Goal: Task Accomplishment & Management: Use online tool/utility

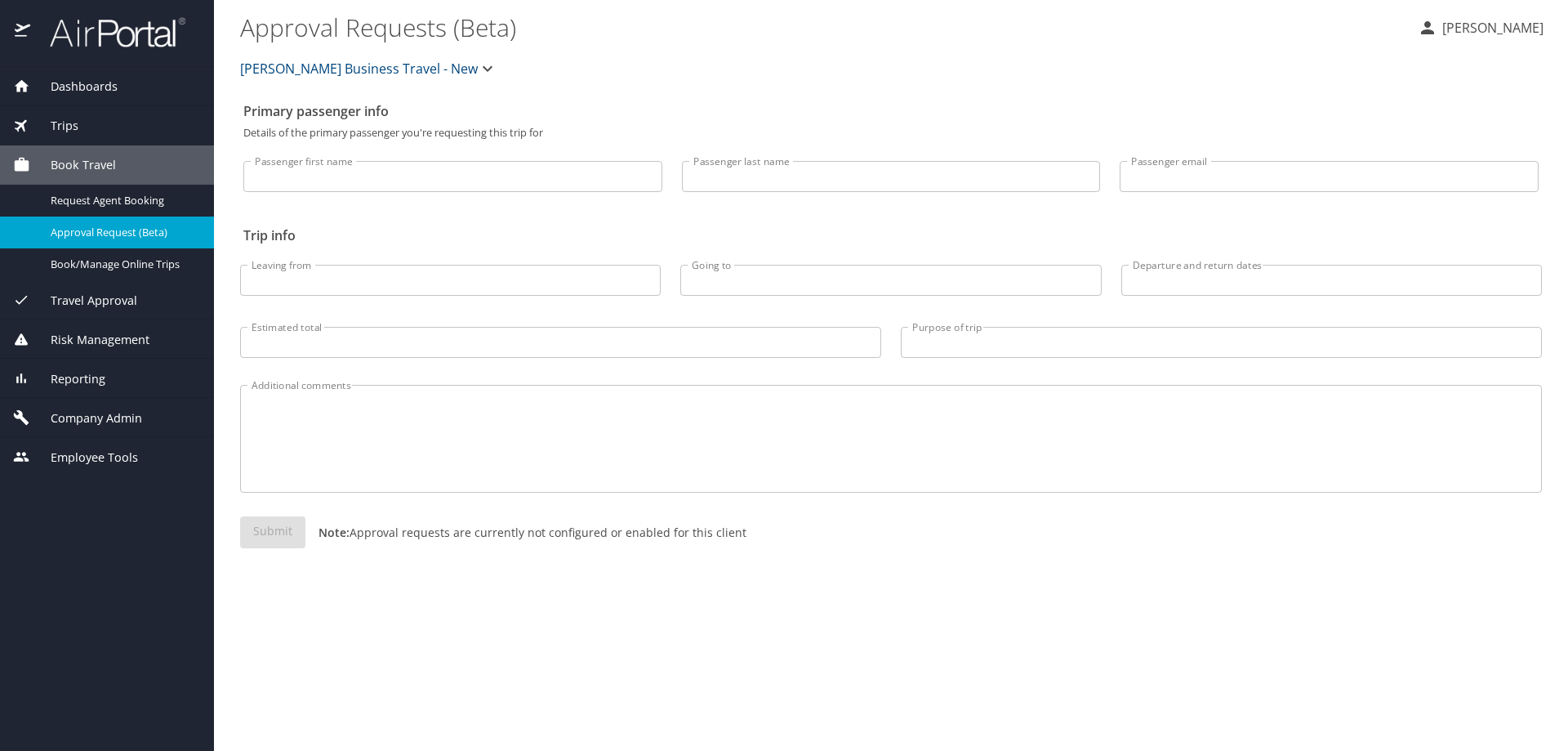
click at [123, 125] on div "Trips" at bounding box center [107, 126] width 188 height 18
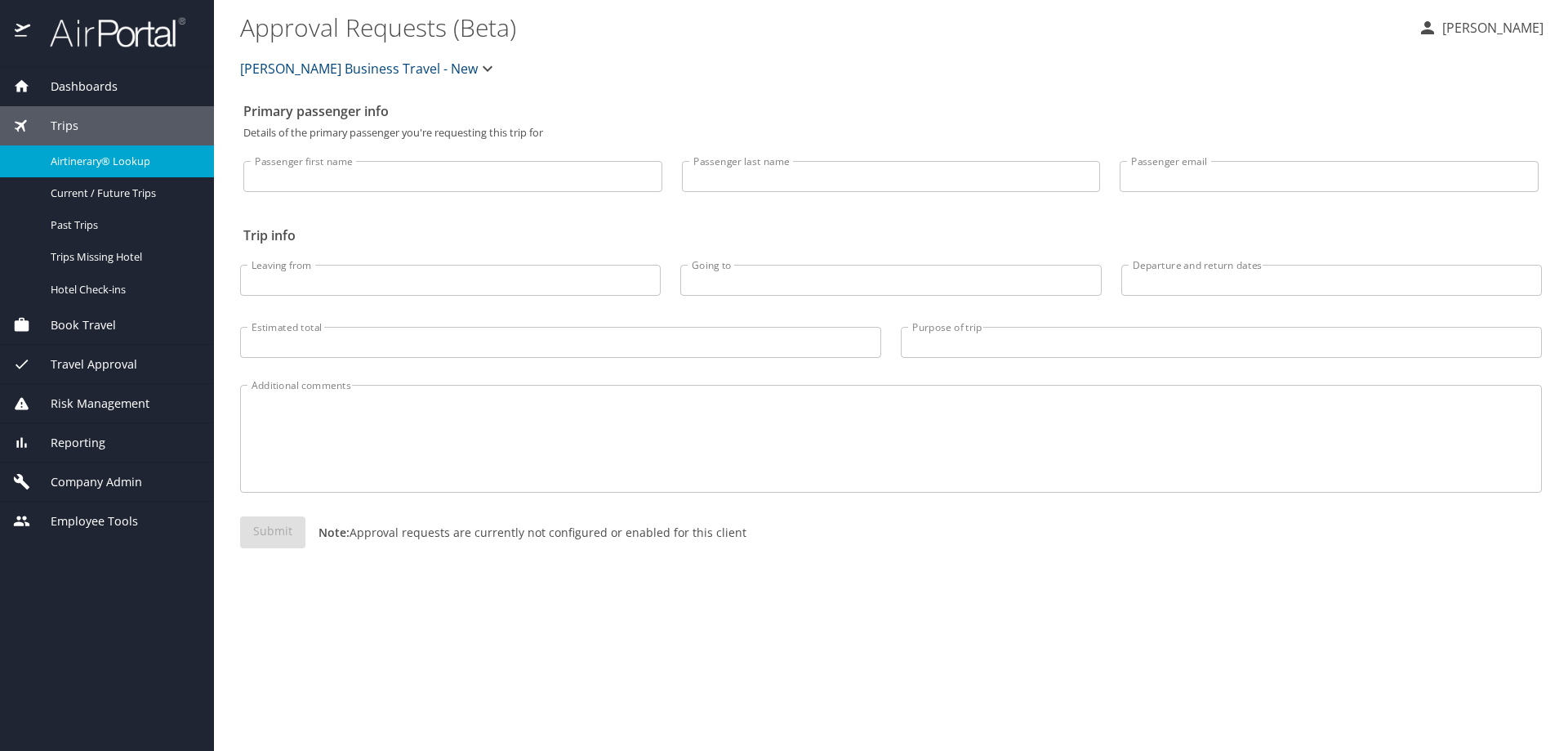
click at [126, 157] on span "Airtinerary® Lookup" at bounding box center [123, 161] width 144 height 16
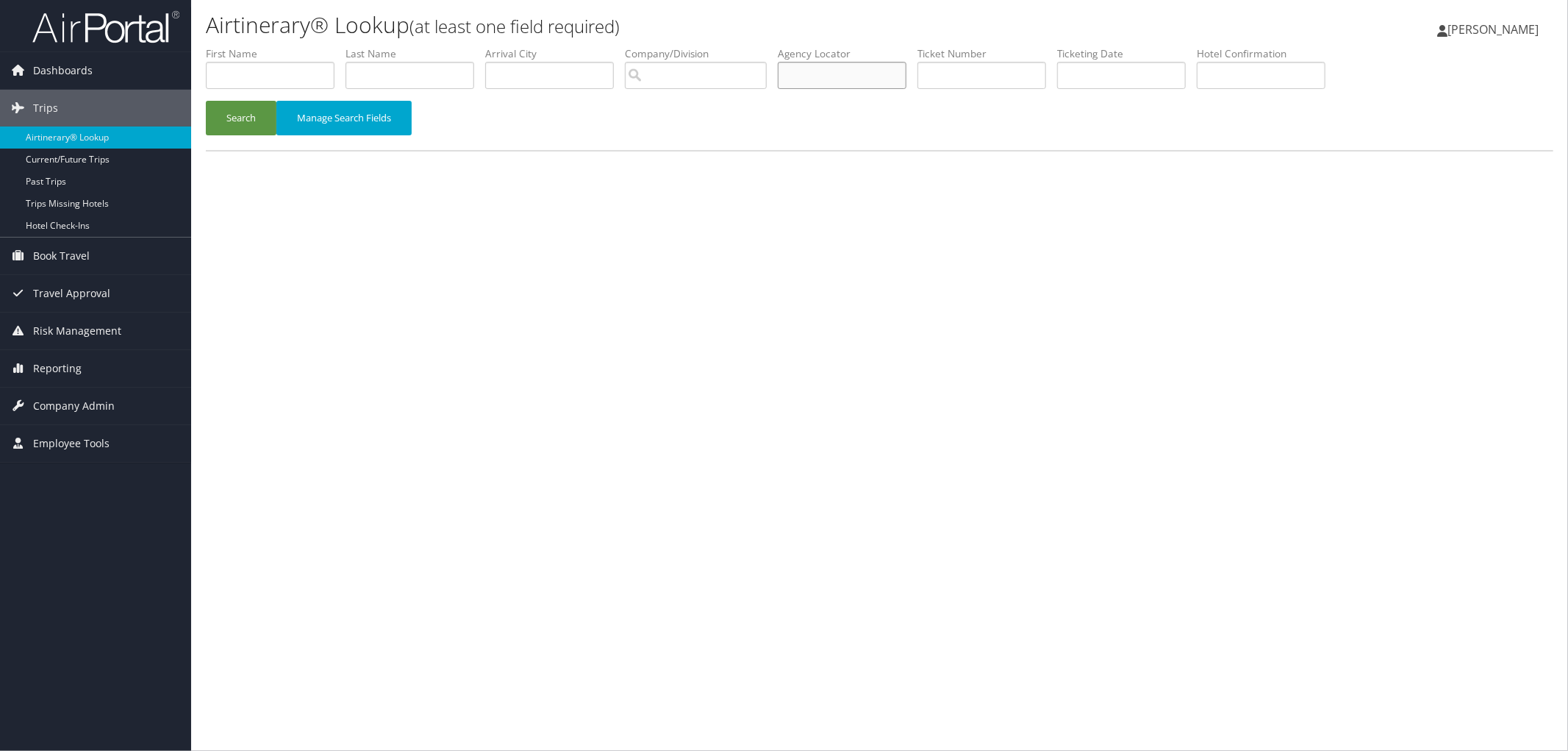
click at [820, 63] on input "text" at bounding box center [843, 75] width 129 height 27
paste input "DC7J4G"
type input "DC7J4G"
click at [260, 105] on button "Search" at bounding box center [241, 118] width 70 height 35
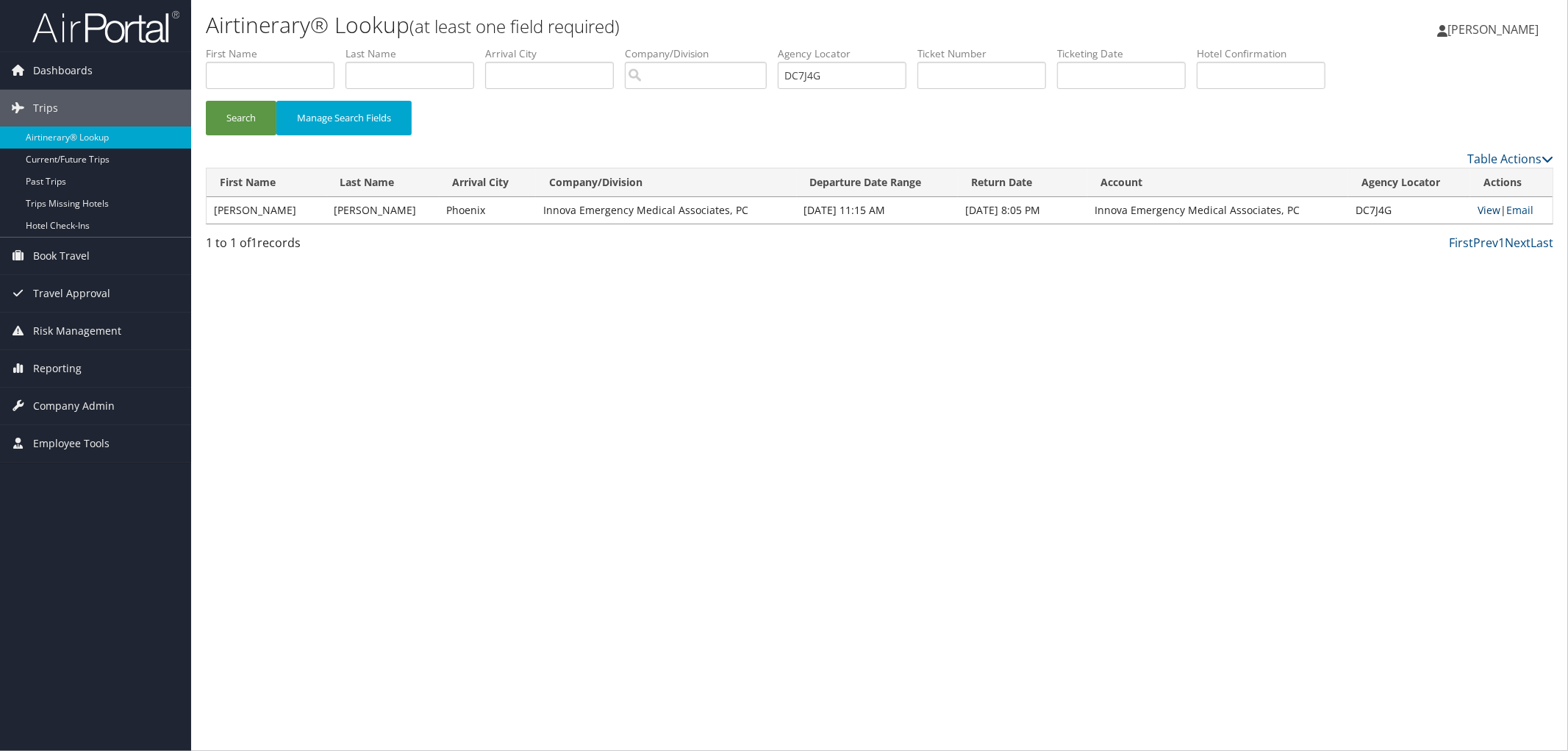
click at [1484, 211] on link "View" at bounding box center [1489, 210] width 23 height 14
click at [228, 77] on input "text" at bounding box center [270, 75] width 129 height 27
paste input "ANNETTA BUCKLEYFINK"
type input "ANNETTA BUCKLEYFINK"
click at [397, 74] on input "text" at bounding box center [410, 75] width 129 height 27
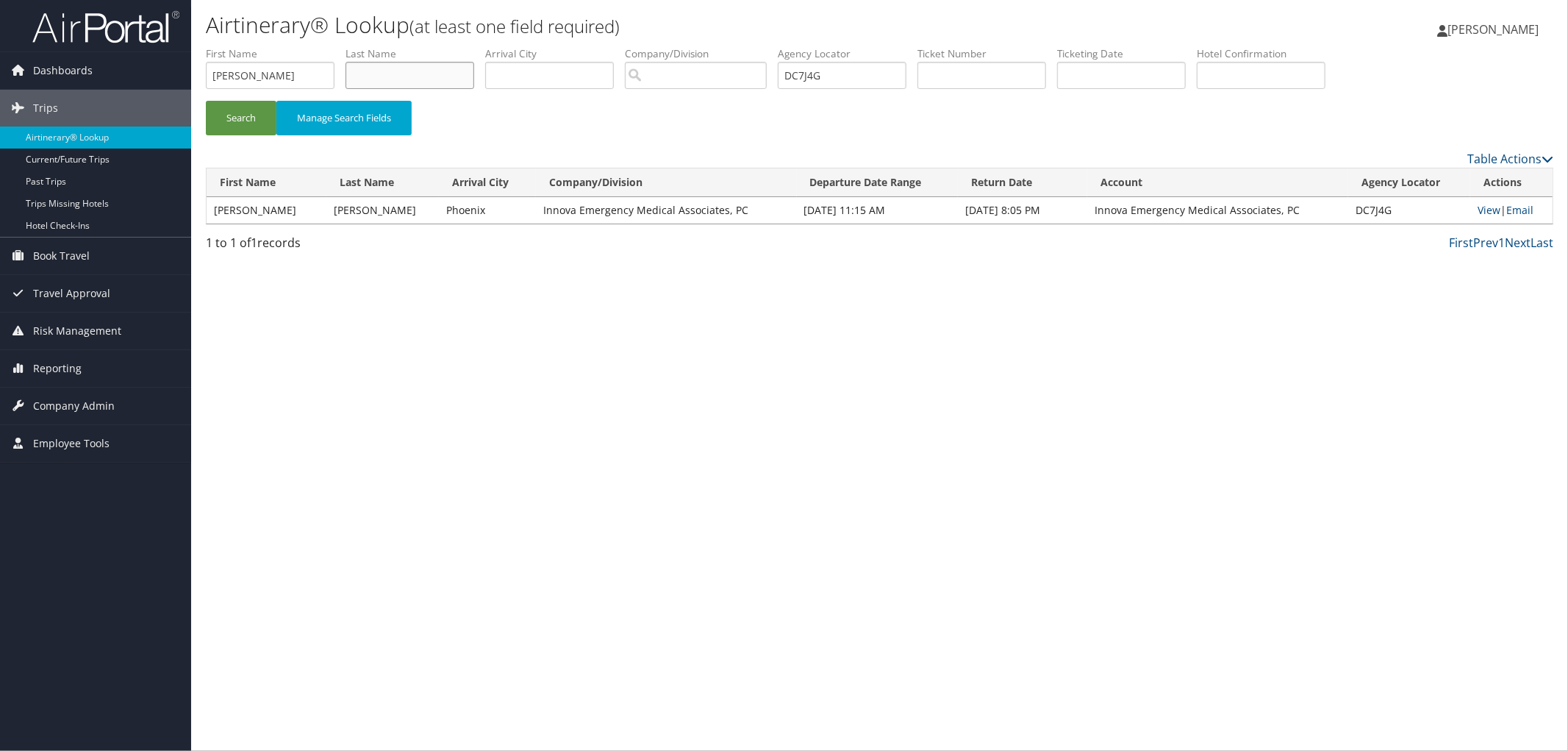
paste input "ANNETTA BUCKLEYFINK"
type input "ANNETTA BUCKLEYFINK"
drag, startPoint x: 824, startPoint y: 78, endPoint x: 1054, endPoint y: 79, distance: 230.0
click at [1054, 47] on ul "First Name ANNETTA BUCKLEYFINK Last Name ANNETTA BUCKLEYFINK Departure City Arr…" at bounding box center [880, 47] width 1348 height 0
type input "D"
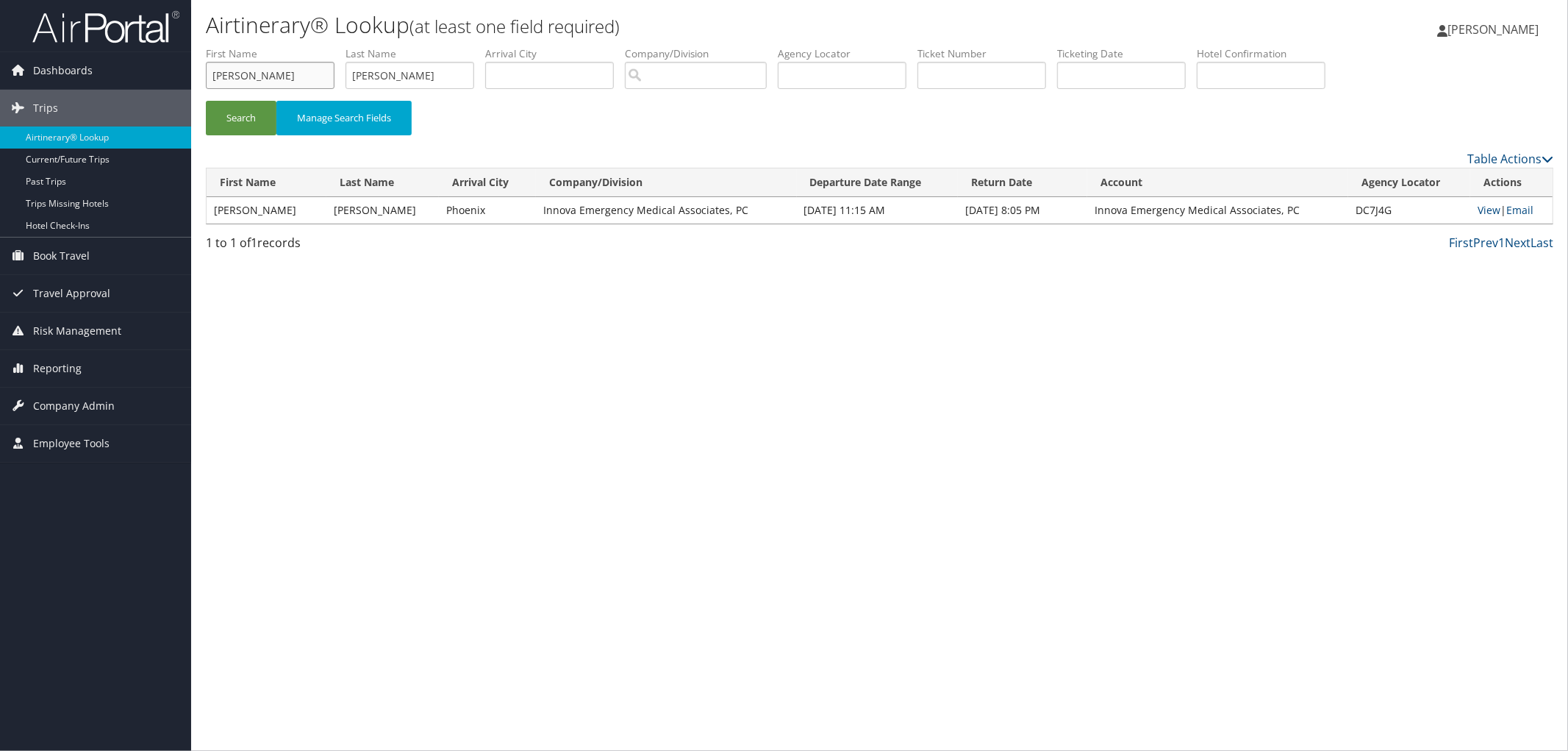
drag, startPoint x: 261, startPoint y: 76, endPoint x: 452, endPoint y: 64, distance: 191.4
click at [450, 47] on ul "First Name ANNETTA BUCKLEYFINK Last Name ANNETTA BUCKLEYFINK Departure City Arr…" at bounding box center [880, 47] width 1348 height 0
type input "ANNETTA"
drag, startPoint x: 410, startPoint y: 73, endPoint x: 290, endPoint y: 76, distance: 120.0
click at [290, 47] on ul "First Name ANNETTA Last Name ANNETTA BUCKLEYFINK Departure City Arrival City Co…" at bounding box center [880, 47] width 1348 height 0
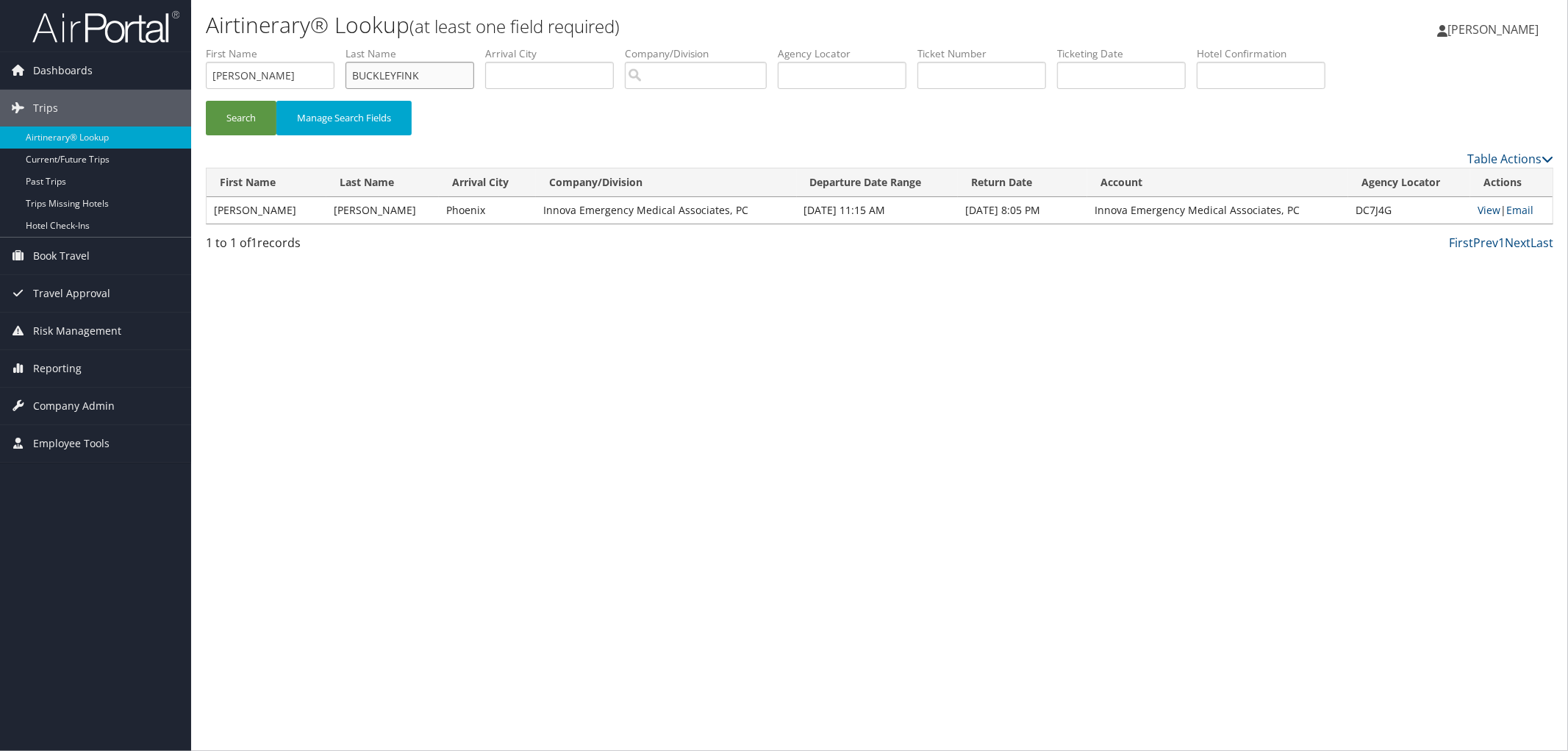
click at [442, 69] on input "BUCKLEYFINK" at bounding box center [410, 75] width 129 height 27
type input "BUCKLEYFINK"
click at [231, 120] on button "Search" at bounding box center [241, 118] width 70 height 35
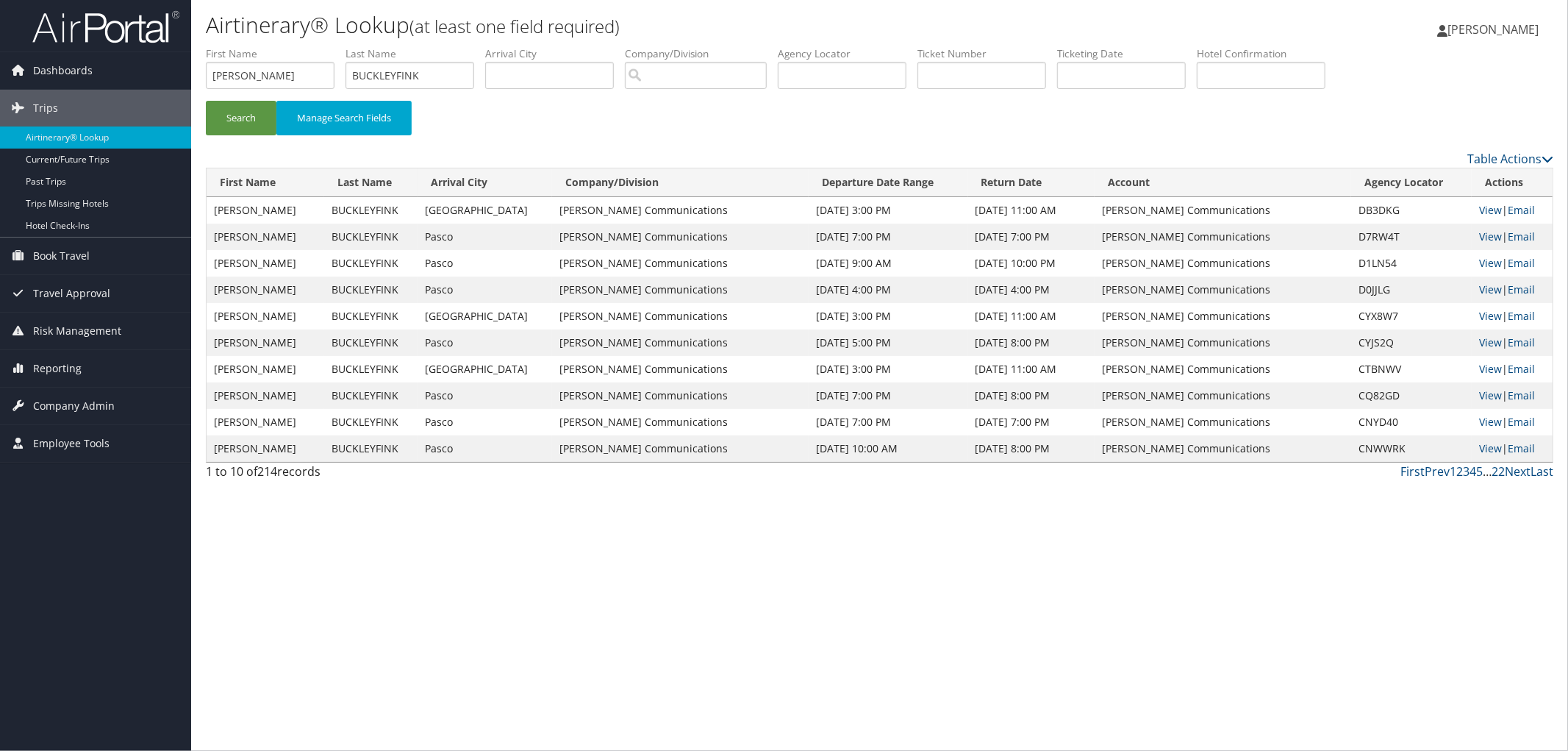
click at [1363, 203] on td "DB3DKG" at bounding box center [1412, 211] width 121 height 27
copy td "DB3DKG"
click at [128, 377] on link "Reporting" at bounding box center [96, 368] width 191 height 37
click at [119, 460] on link "Virtual Pay Lookup" at bounding box center [96, 464] width 191 height 22
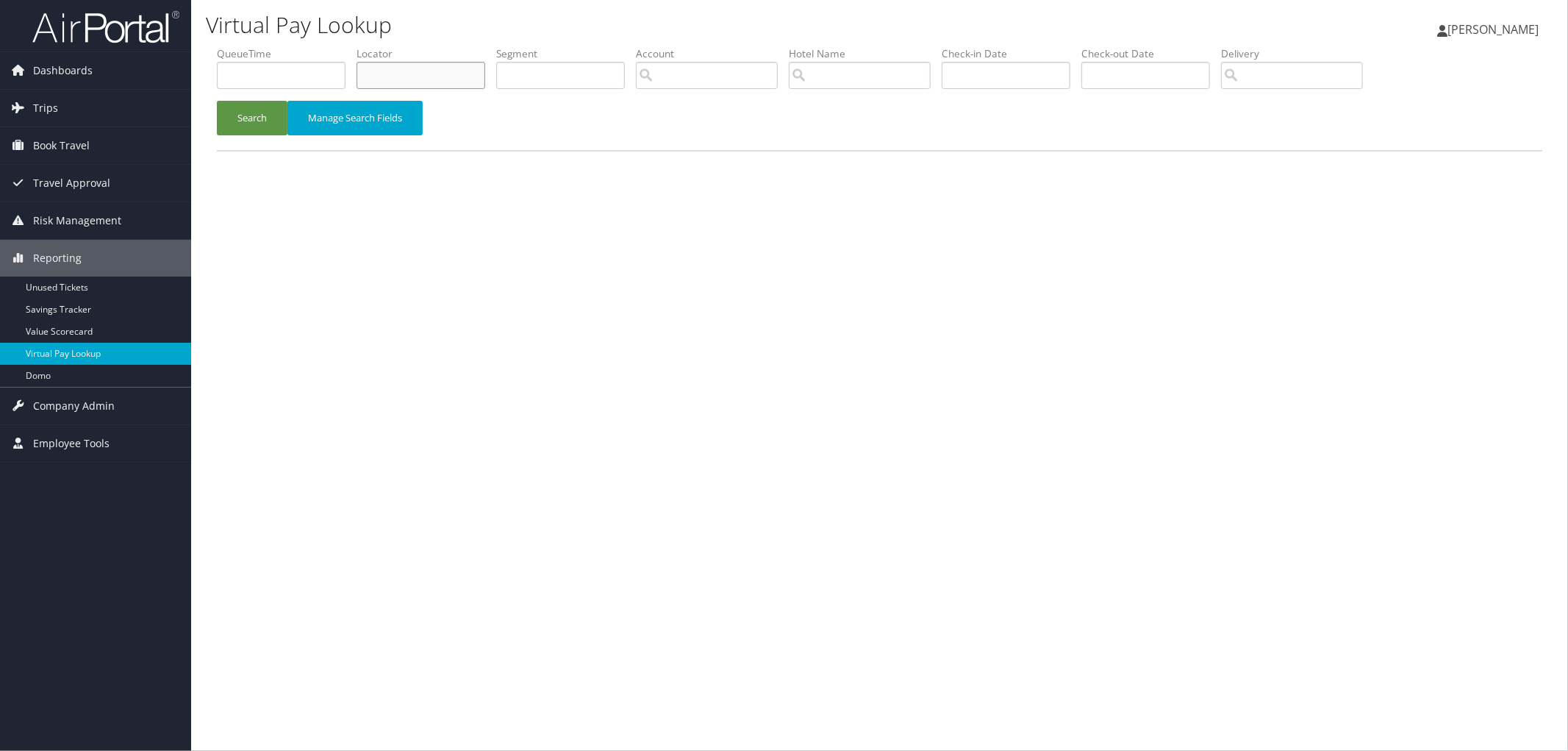
click at [393, 70] on input "text" at bounding box center [421, 75] width 129 height 27
paste input "DB3DKG"
type input "DB3DKG"
click at [268, 127] on button "Search" at bounding box center [252, 118] width 70 height 35
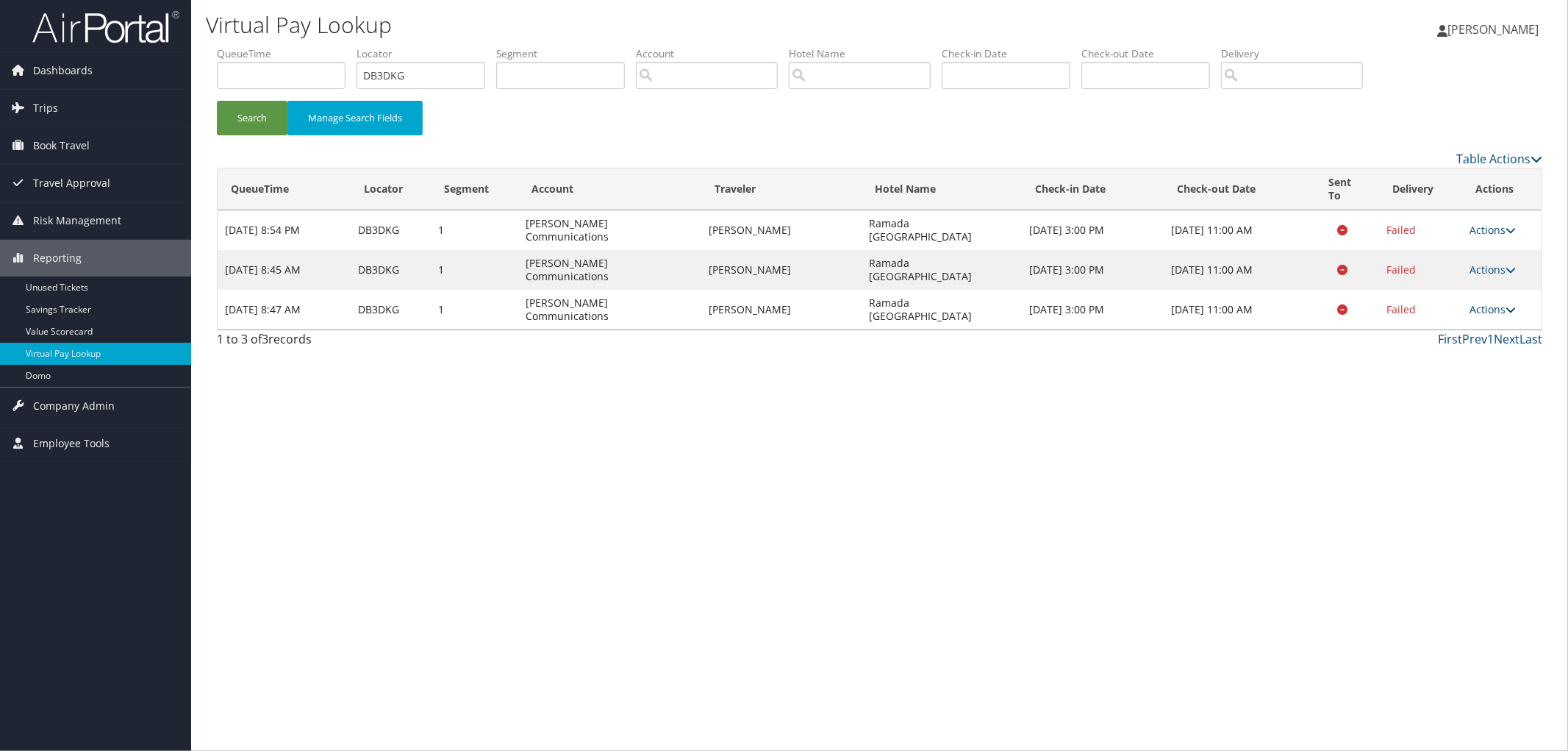
click at [1488, 302] on link "Actions" at bounding box center [1492, 309] width 47 height 14
click at [1489, 332] on link "Logs" at bounding box center [1466, 323] width 93 height 25
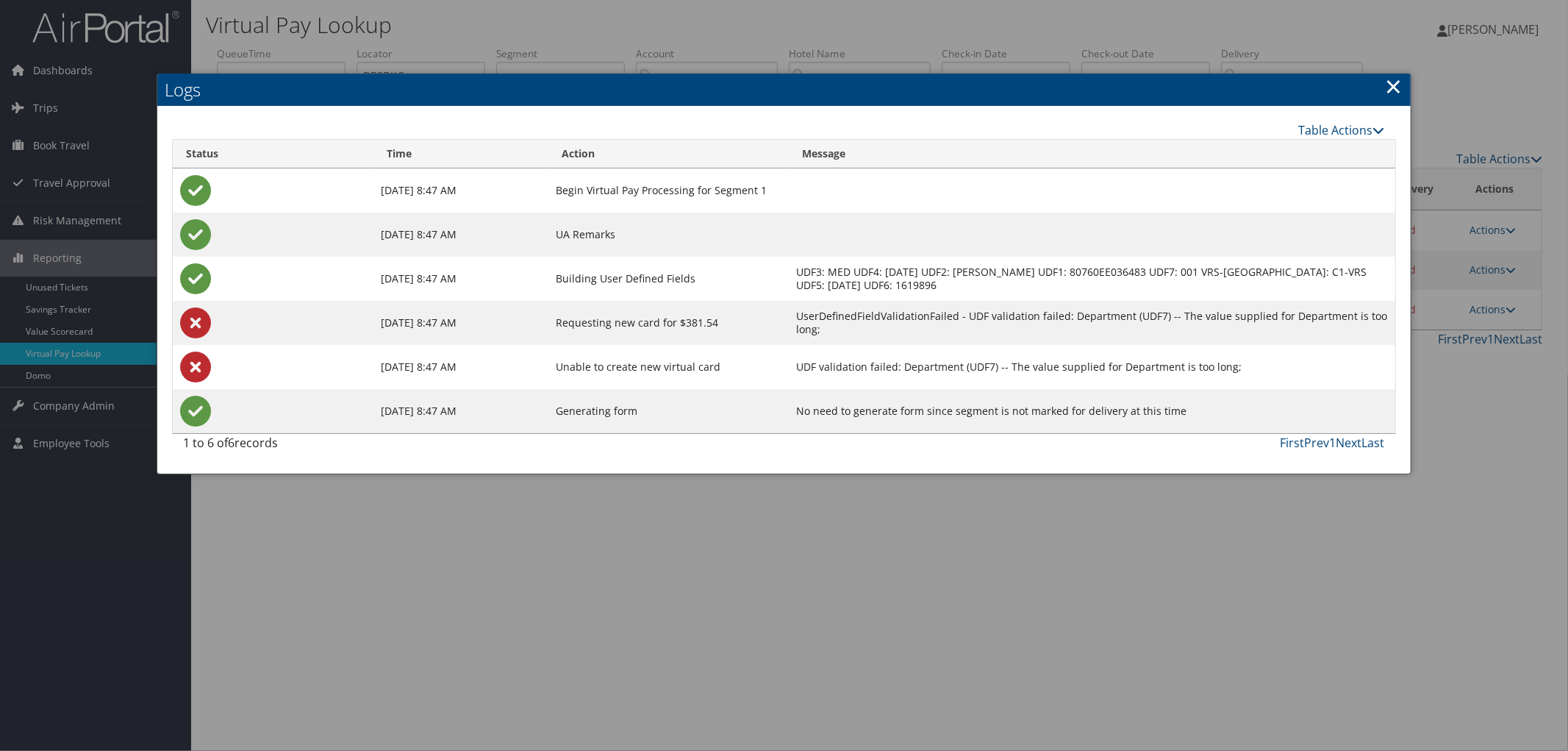
click at [1399, 90] on link "×" at bounding box center [1394, 86] width 17 height 30
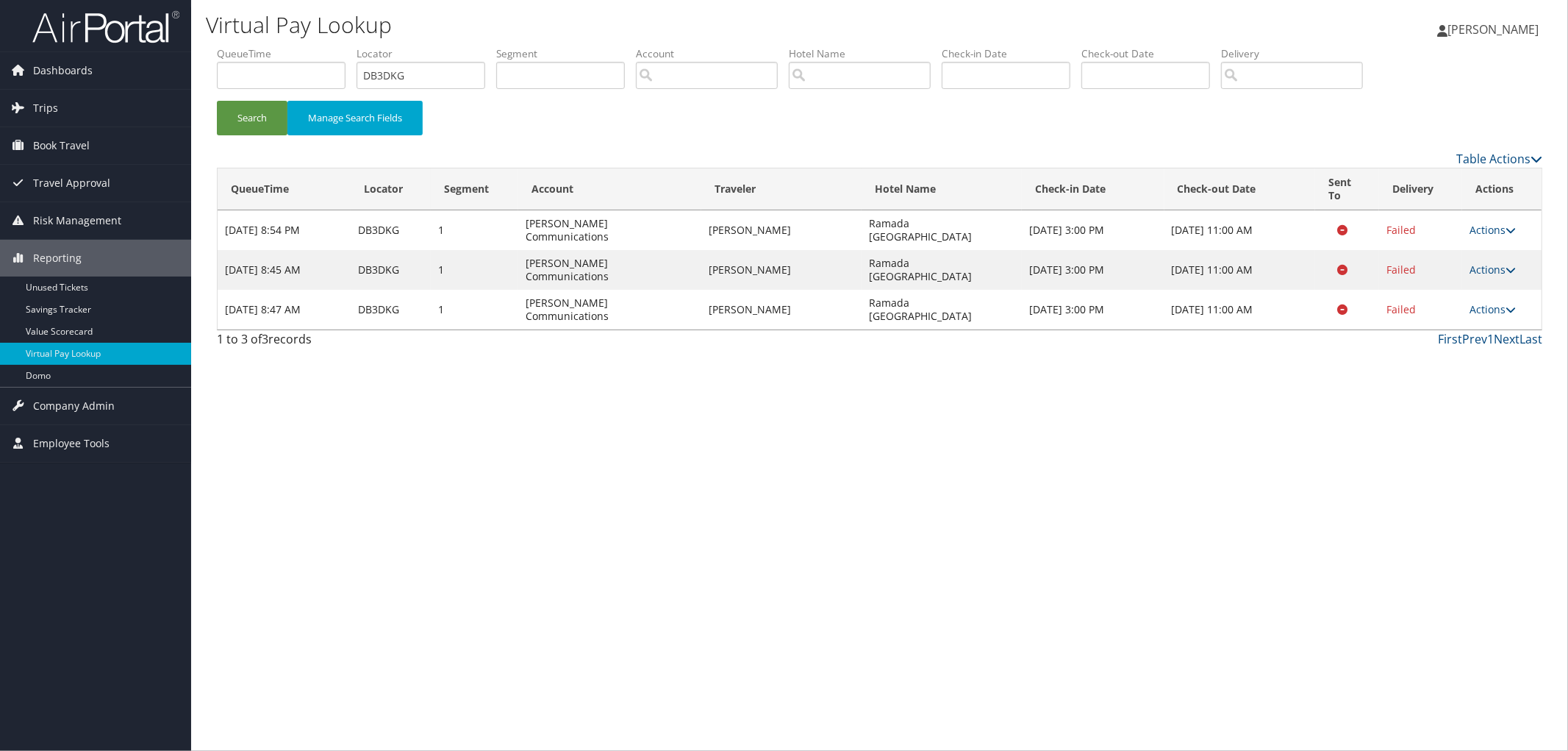
click at [392, 290] on td "DB3DKG" at bounding box center [391, 310] width 80 height 40
copy td "DB3DKG"
click at [1482, 302] on link "Actions" at bounding box center [1492, 309] width 47 height 14
click at [1458, 326] on link "Logs" at bounding box center [1466, 323] width 93 height 25
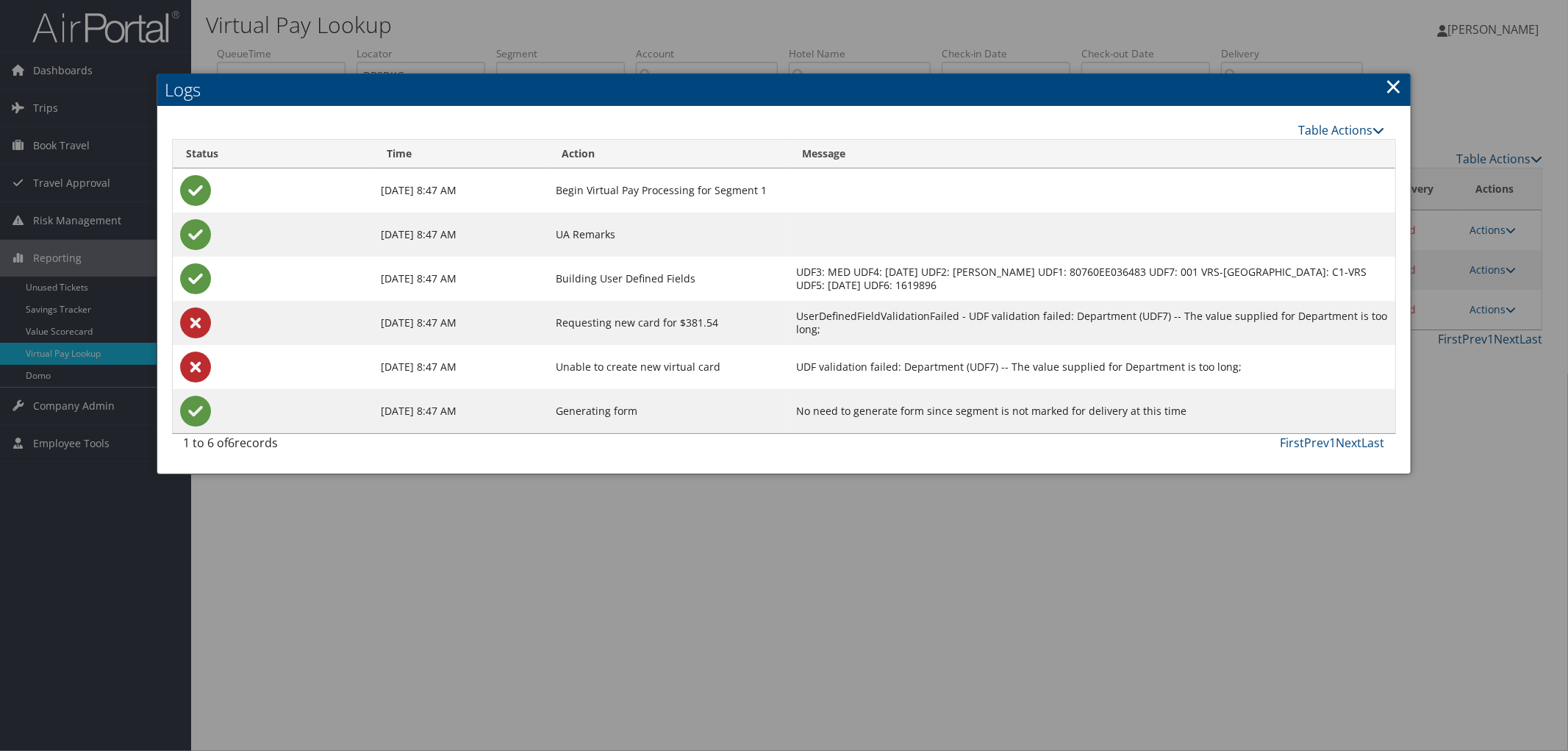
click at [1388, 84] on link "×" at bounding box center [1394, 86] width 17 height 30
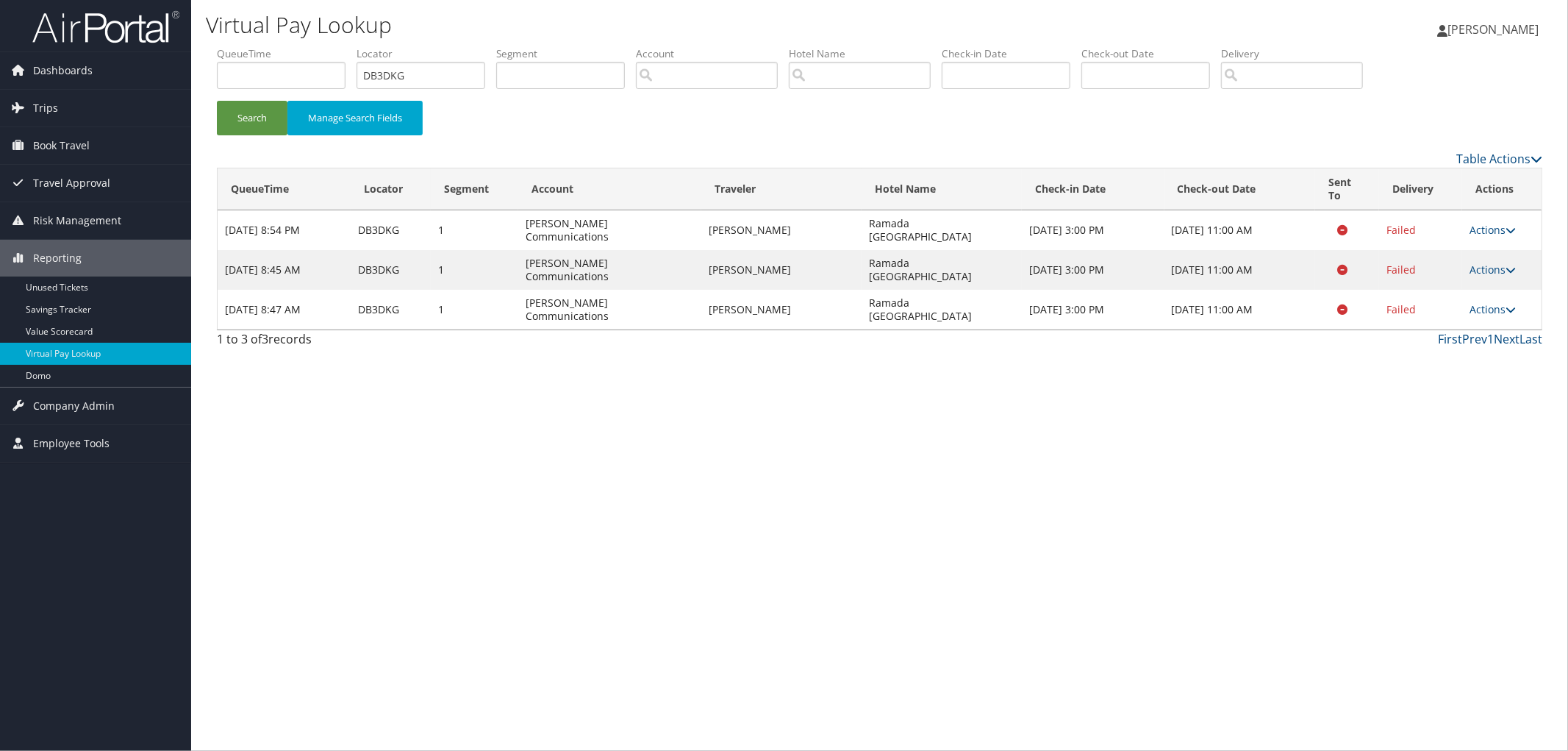
click at [366, 290] on td "DB3DKG" at bounding box center [391, 310] width 80 height 40
copy td "DB3DKG"
drag, startPoint x: 428, startPoint y: 76, endPoint x: 319, endPoint y: 85, distance: 109.4
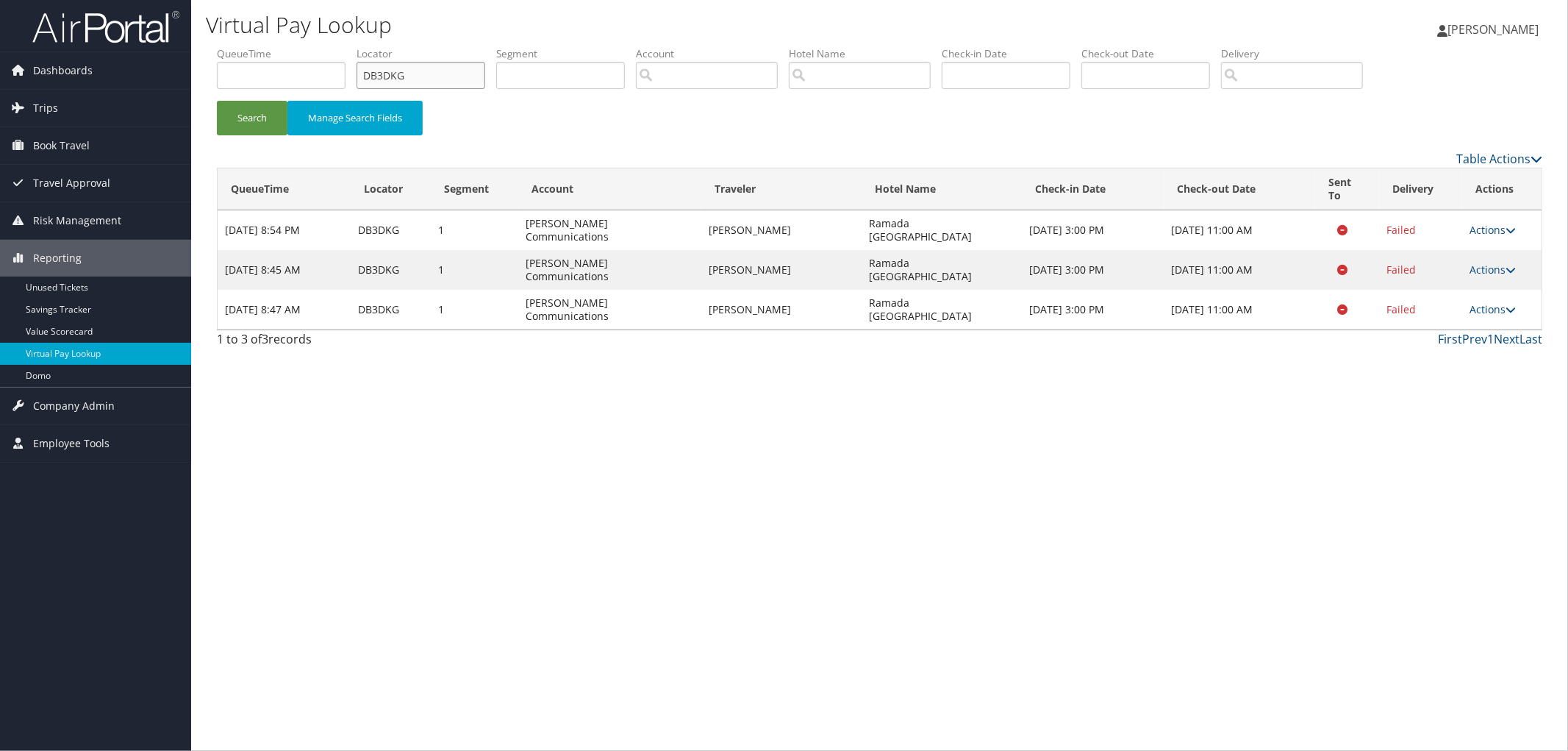
click at [320, 47] on ul "QueueTime Locator DB3DKG Segment Account Traveler Hotel Name Check-in Date Chec…" at bounding box center [880, 47] width 1326 height 0
click at [236, 114] on button "Search" at bounding box center [252, 118] width 70 height 35
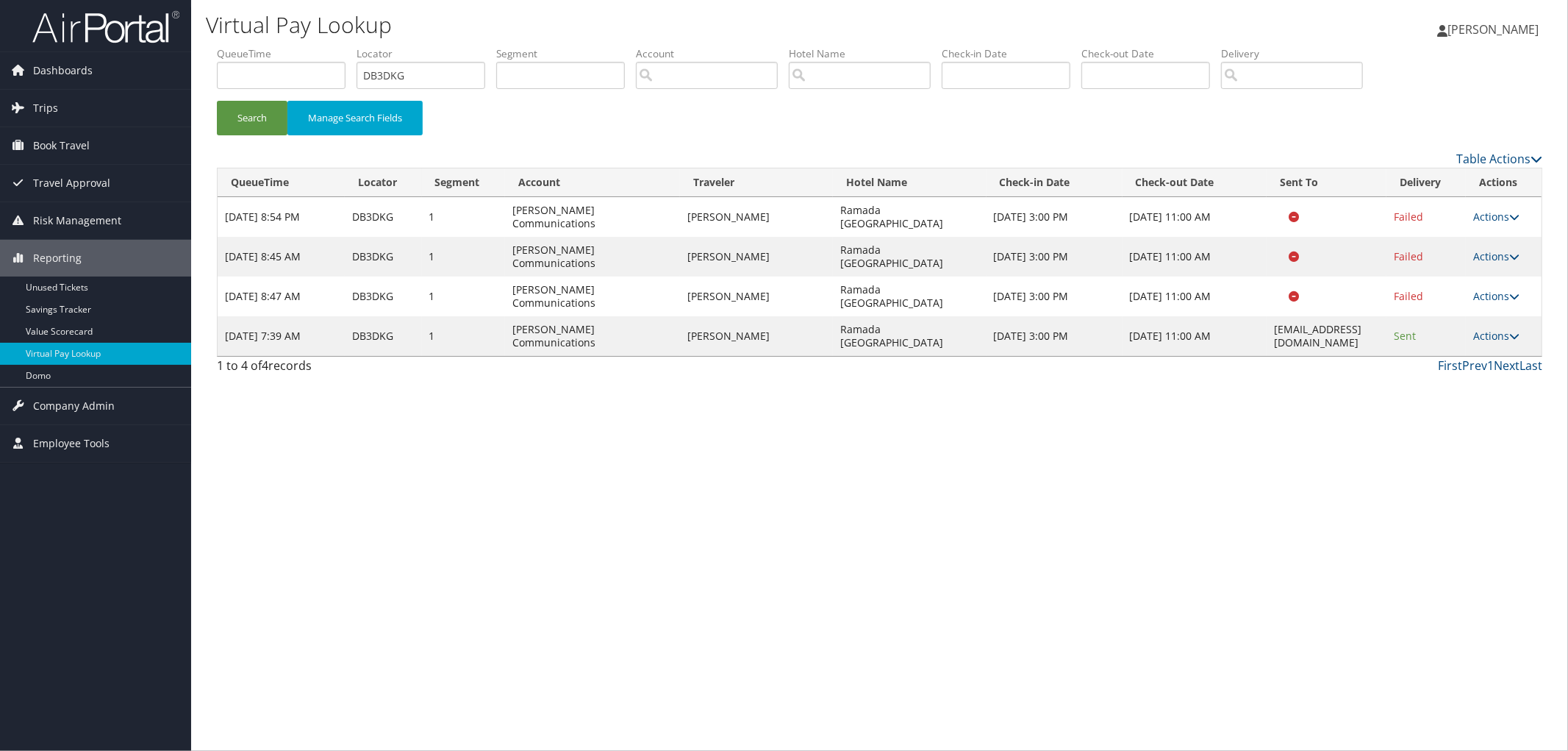
drag, startPoint x: 916, startPoint y: 297, endPoint x: 809, endPoint y: 283, distance: 107.9
click at [785, 317] on tr "Sep 10, 2025 7:39 AM DB3DKG 1 Sorenson Communications ANNETTA BUCKLEYFINK Ramad…" at bounding box center [880, 337] width 1324 height 40
copy tr "Ramada Spokane Valley"
click at [1498, 329] on link "Actions" at bounding box center [1496, 336] width 47 height 14
click at [1482, 305] on link "Resend" at bounding box center [1475, 311] width 93 height 25
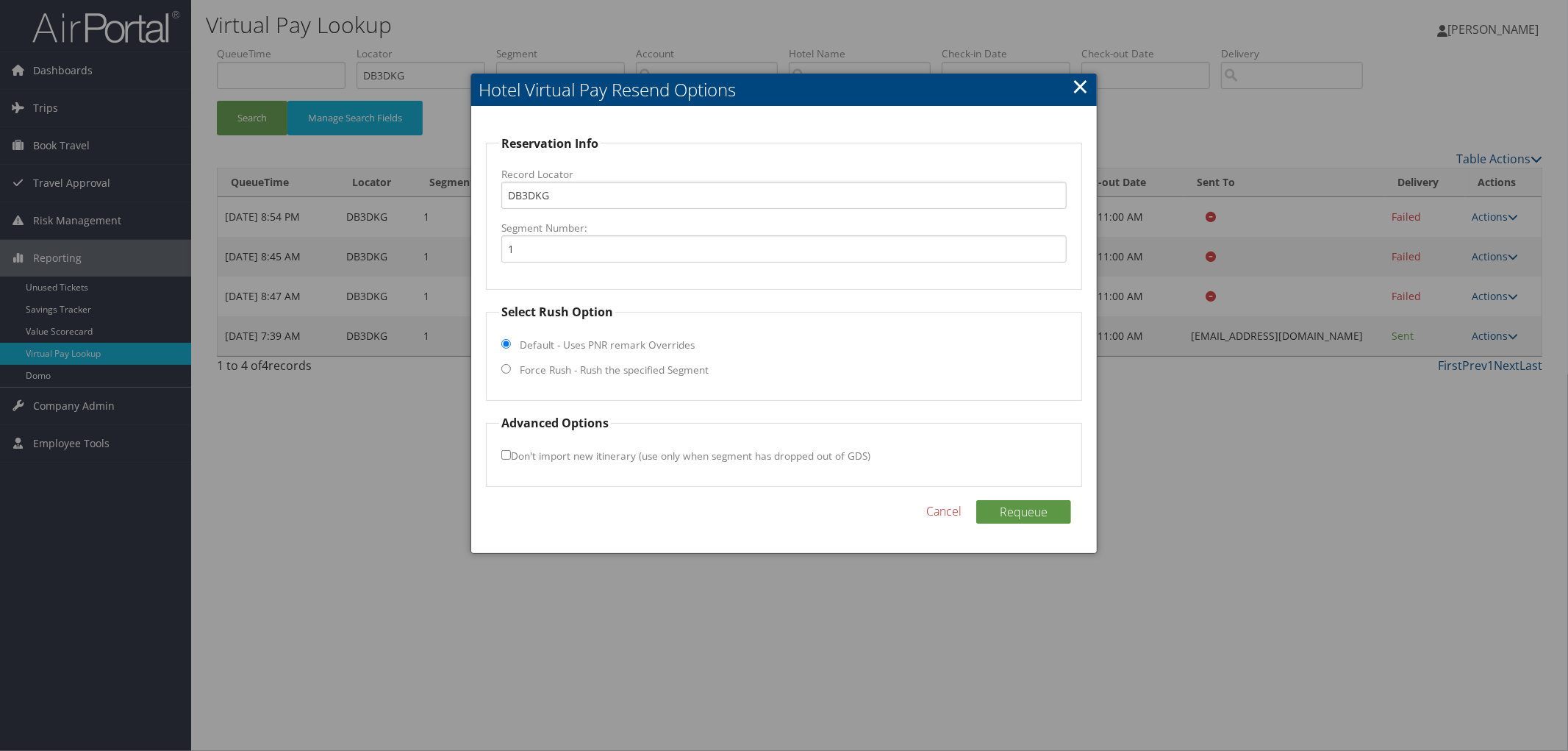
drag, startPoint x: 622, startPoint y: 377, endPoint x: 625, endPoint y: 369, distance: 8.5
click at [622, 375] on label "Force Rush - Rush the specified Segment" at bounding box center [614, 370] width 189 height 15
click at [511, 374] on input "Force Rush - Rush the specified Segment" at bounding box center [506, 368] width 10 height 10
radio input "true"
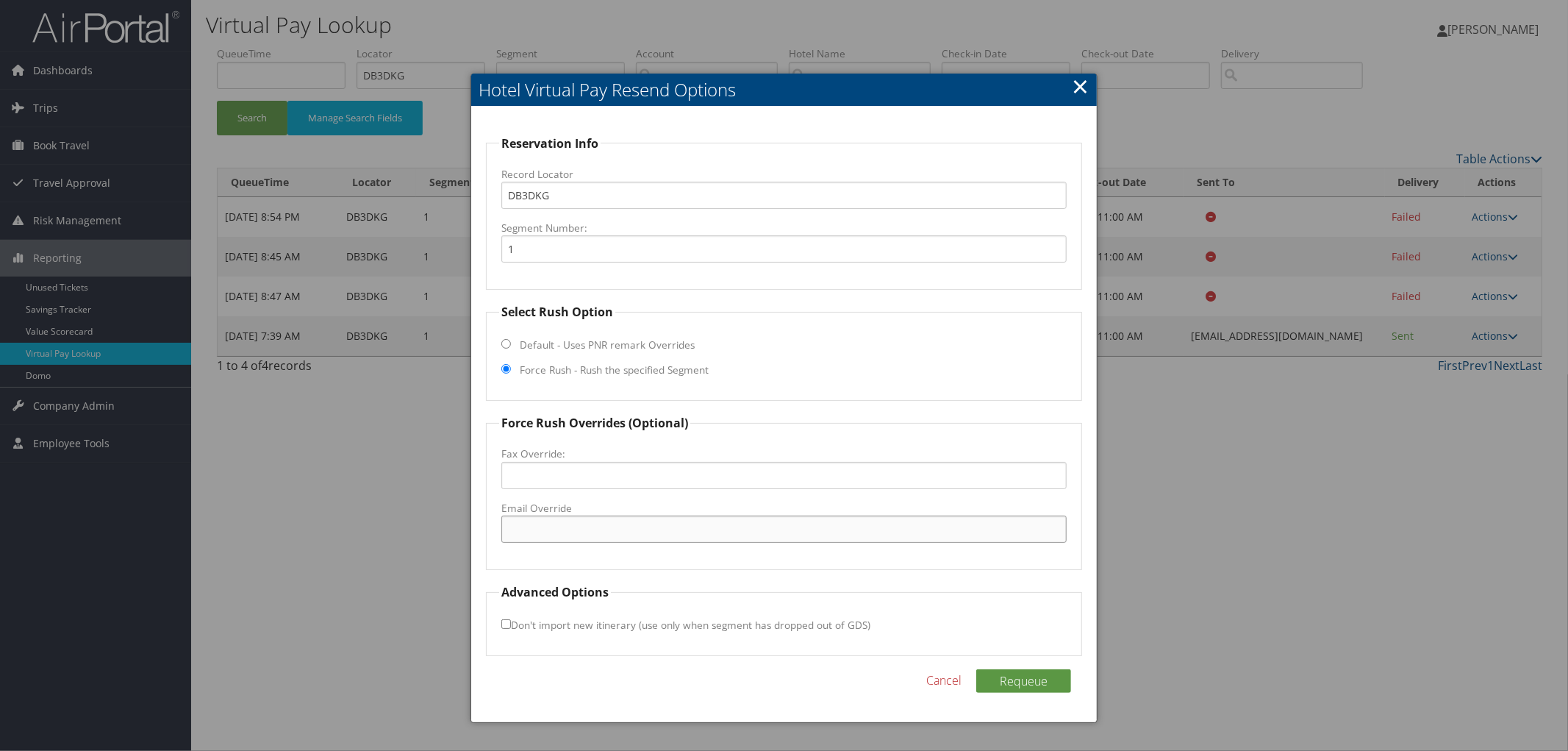
paste input "valley_ramada@outlook.com"
type input "valley_ramada@outlook.com"
click at [1020, 682] on button "Requeue" at bounding box center [1024, 681] width 95 height 24
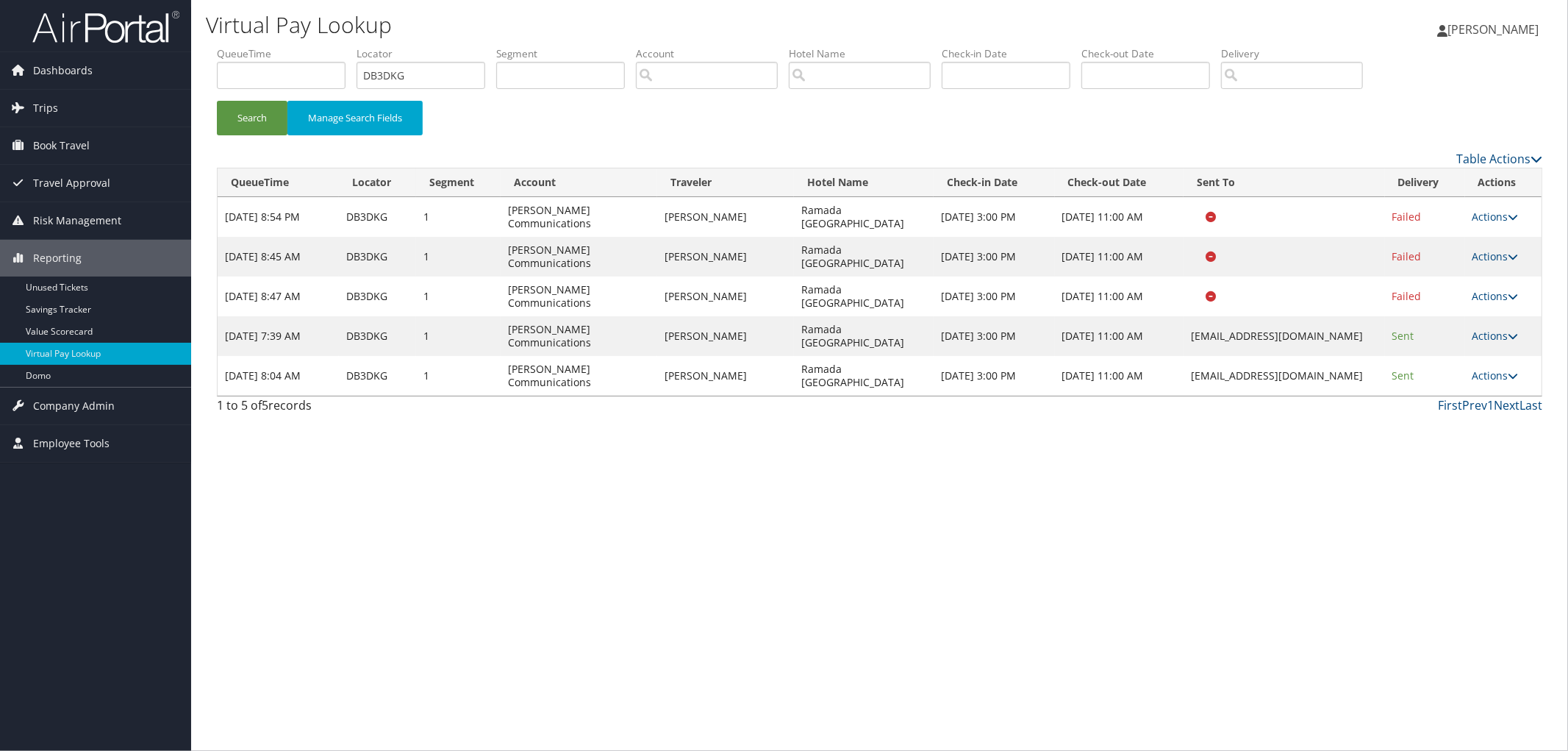
click at [358, 236] on td "DB3DKG" at bounding box center [377, 257] width 77 height 40
click at [358, 237] on td "DB3DKG" at bounding box center [377, 257] width 77 height 40
copy td "DB3DKG"
click at [126, 105] on link "Trips" at bounding box center [96, 108] width 191 height 37
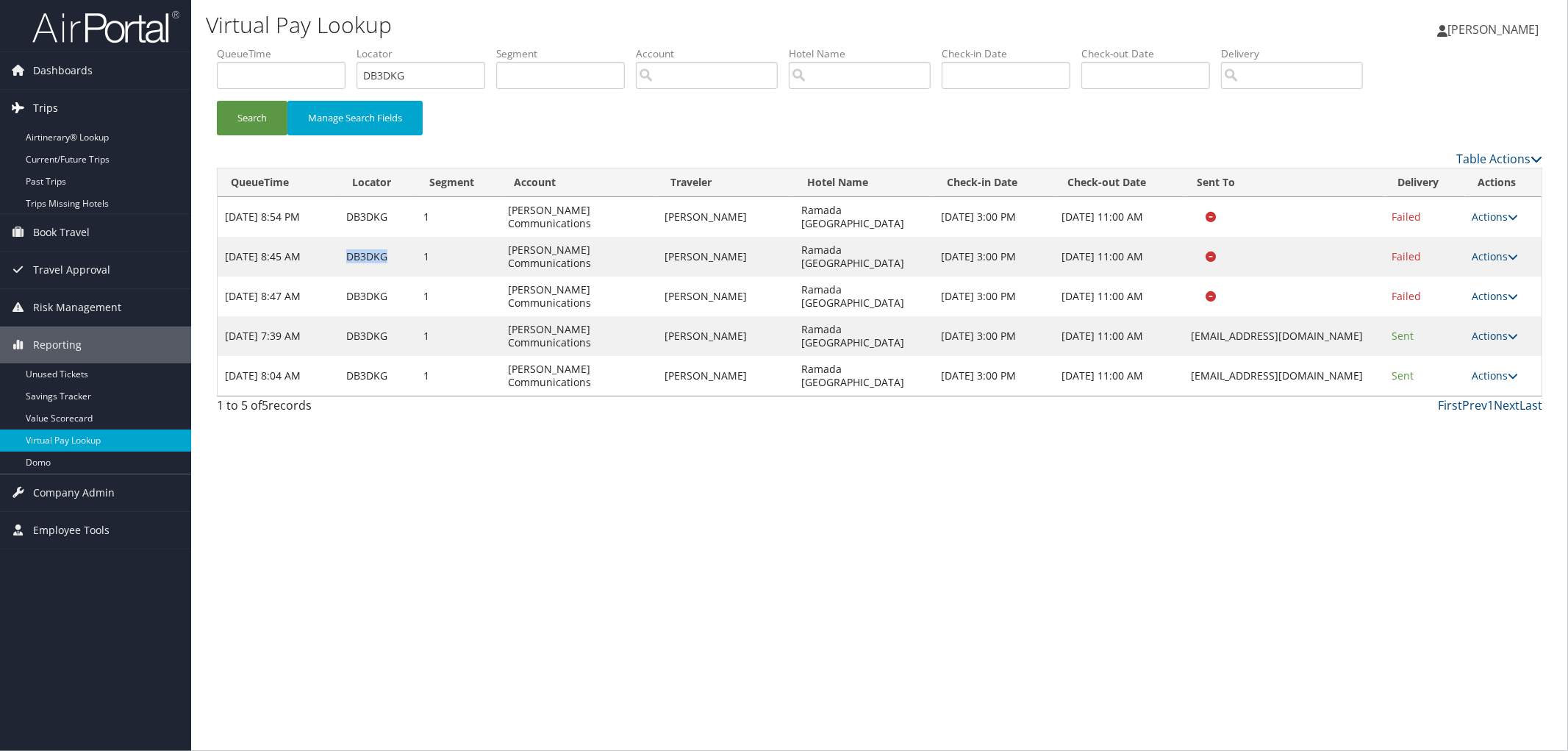
click at [119, 125] on link "Trips" at bounding box center [96, 108] width 191 height 37
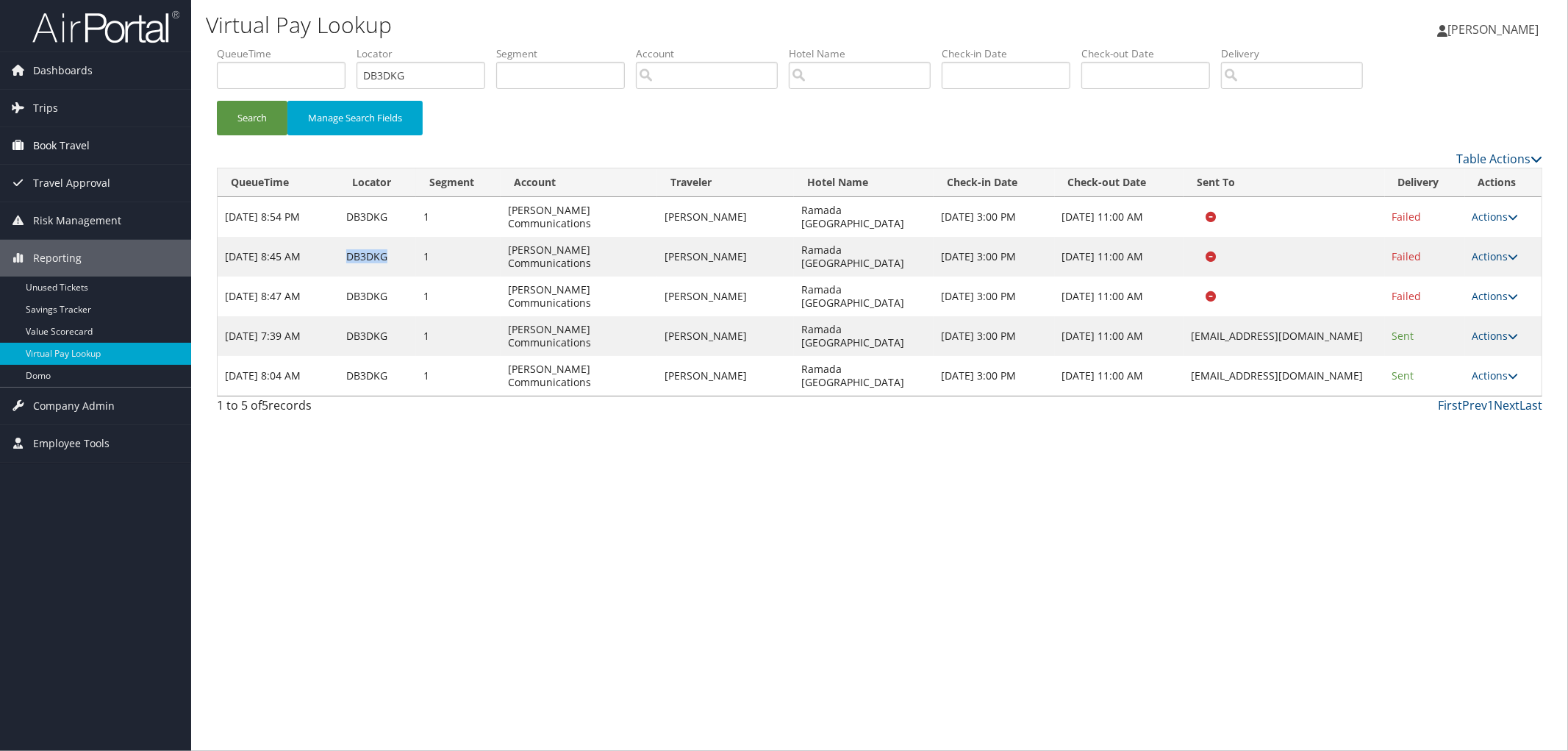
click at [119, 140] on link "Book Travel" at bounding box center [96, 146] width 191 height 37
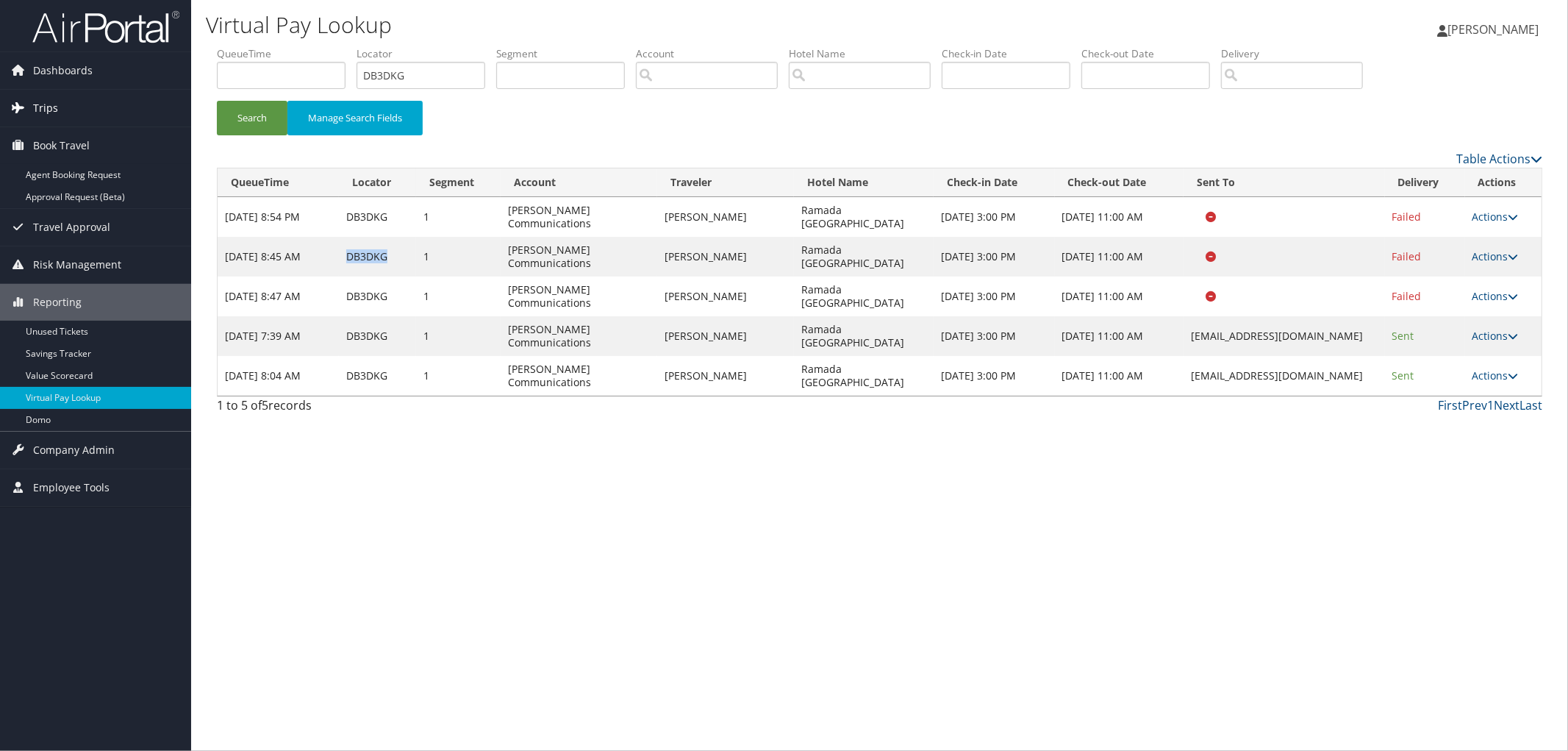
click at [114, 99] on link "Trips" at bounding box center [96, 108] width 191 height 37
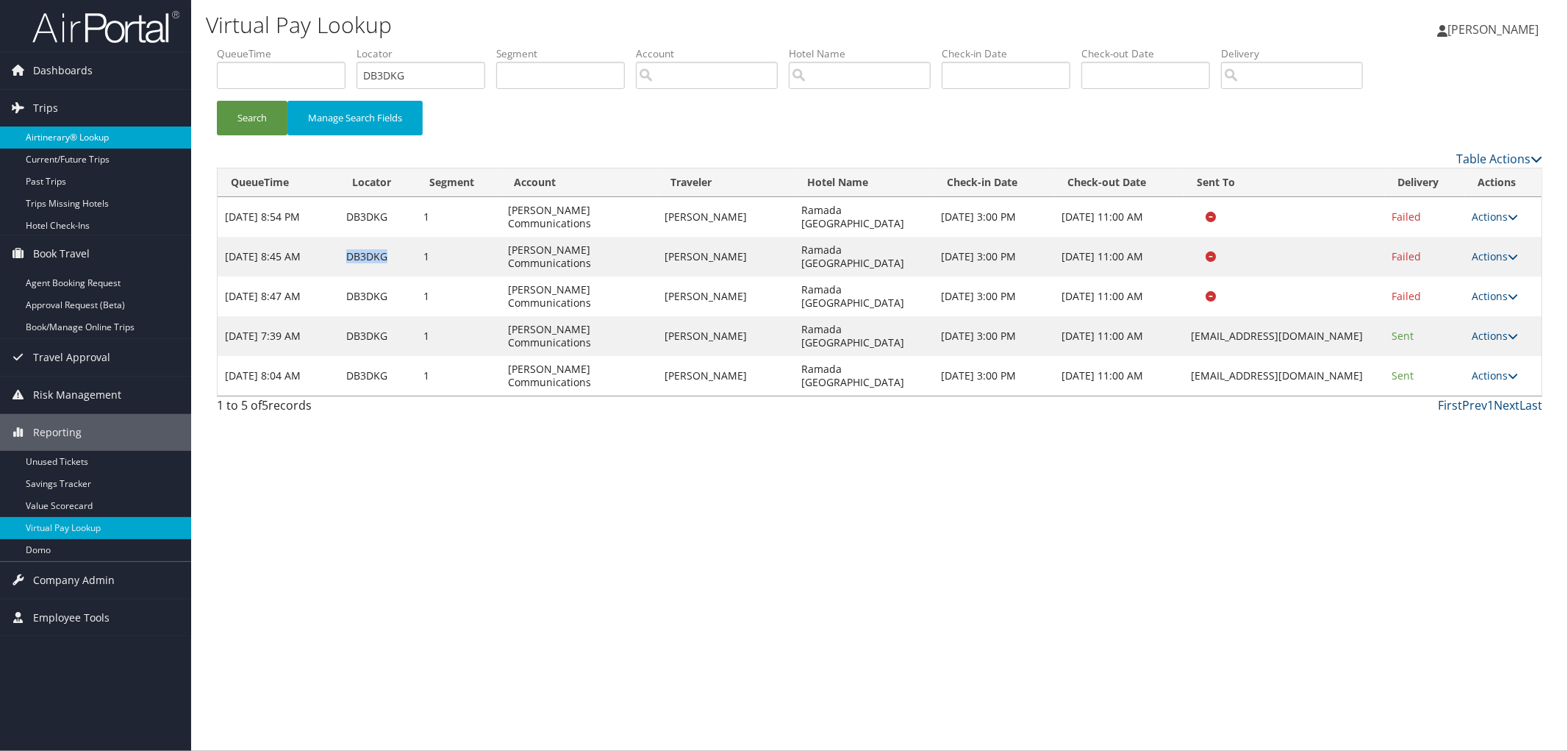
click at [109, 147] on link "Airtinerary® Lookup" at bounding box center [96, 138] width 191 height 22
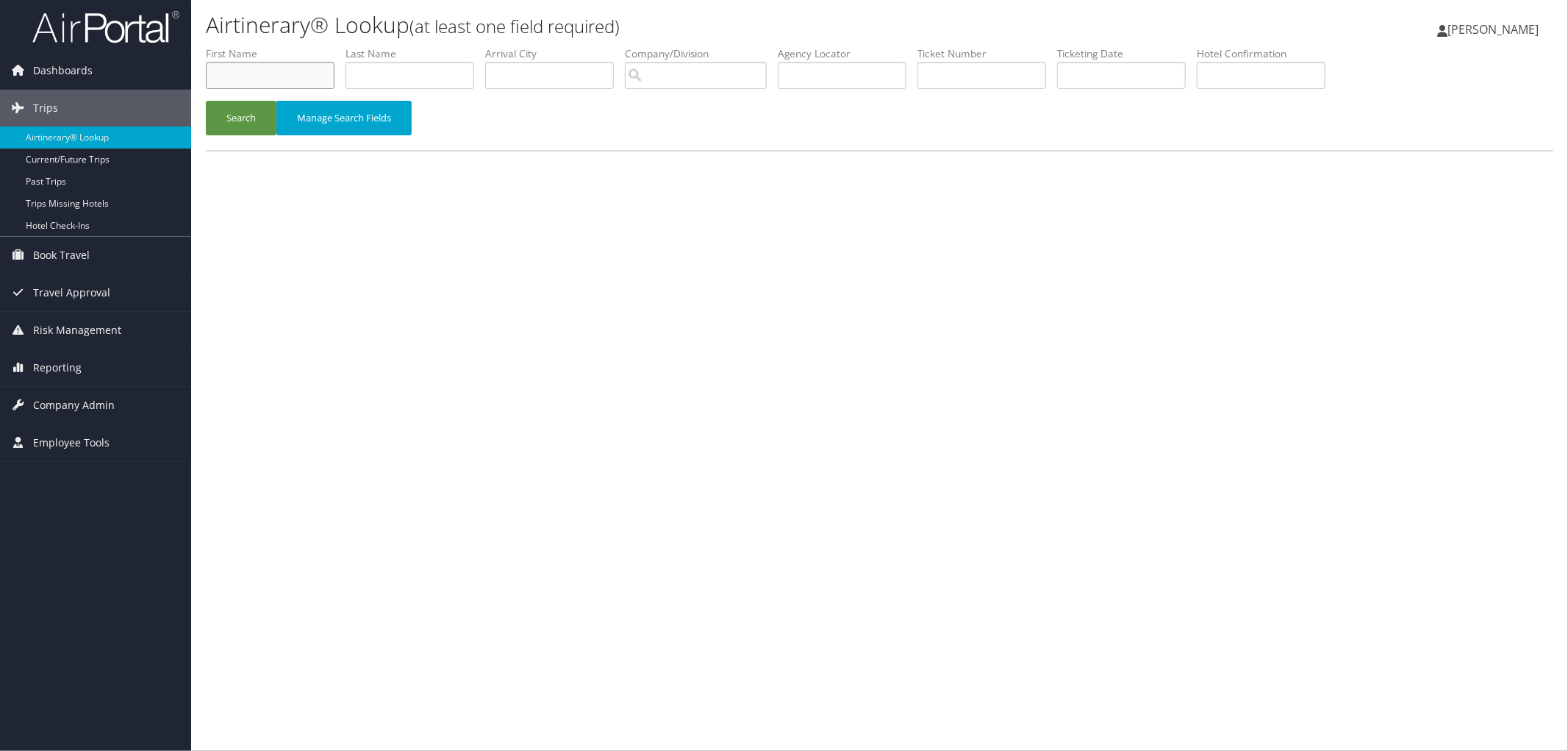
click at [297, 74] on input "text" at bounding box center [270, 75] width 129 height 27
paste input "[PERSON_NAME]"
type input "[PERSON_NAME]"
click at [388, 81] on input "text" at bounding box center [410, 75] width 129 height 27
paste input "[PERSON_NAME]"
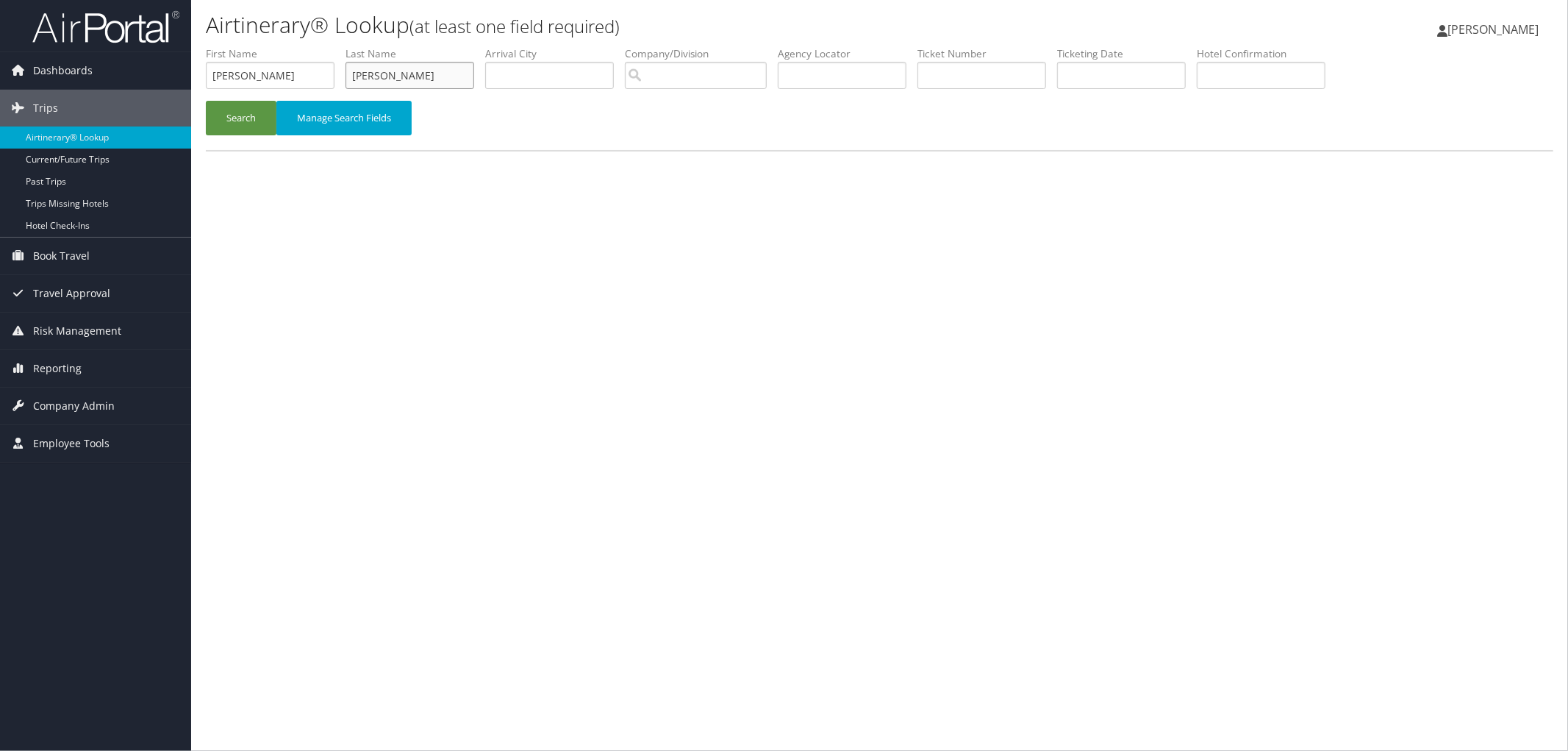
type input "[PERSON_NAME]"
drag, startPoint x: 399, startPoint y: 77, endPoint x: 481, endPoint y: 76, distance: 82.0
click at [461, 47] on ul "First Name [PERSON_NAME] Last Name [PERSON_NAME] Departure City Arrival City Co…" at bounding box center [880, 47] width 1348 height 0
type input "[PERSON_NAME]"
drag, startPoint x: 400, startPoint y: 70, endPoint x: 261, endPoint y: 70, distance: 139.0
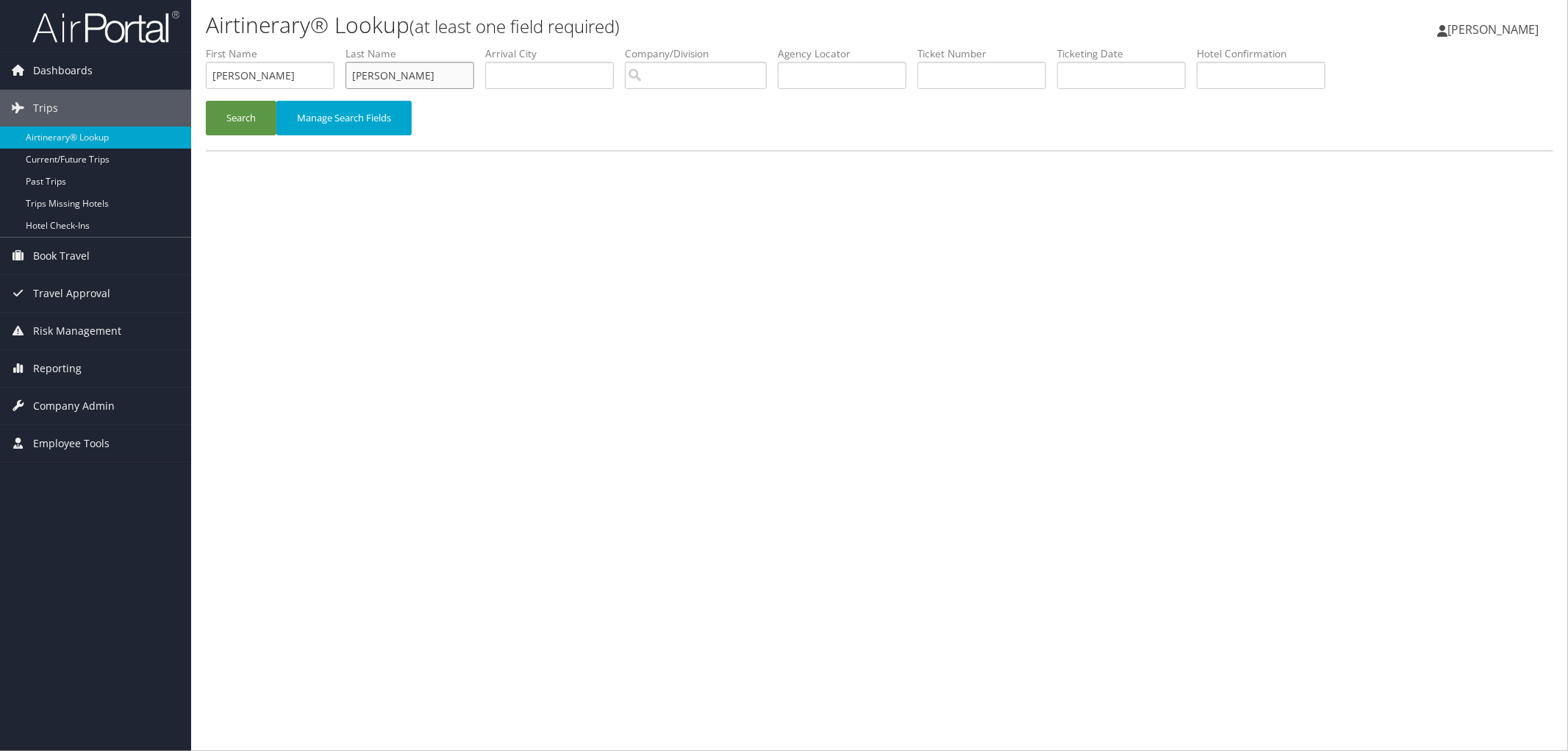
click at [262, 47] on ul "First Name [PERSON_NAME] Last Name [PERSON_NAME] Departure City Arrival City Co…" at bounding box center [880, 47] width 1348 height 0
type input "[PERSON_NAME]"
click at [245, 136] on div "Search Manage Search Fields" at bounding box center [880, 125] width 1369 height 49
click at [248, 122] on button "Search" at bounding box center [241, 118] width 70 height 35
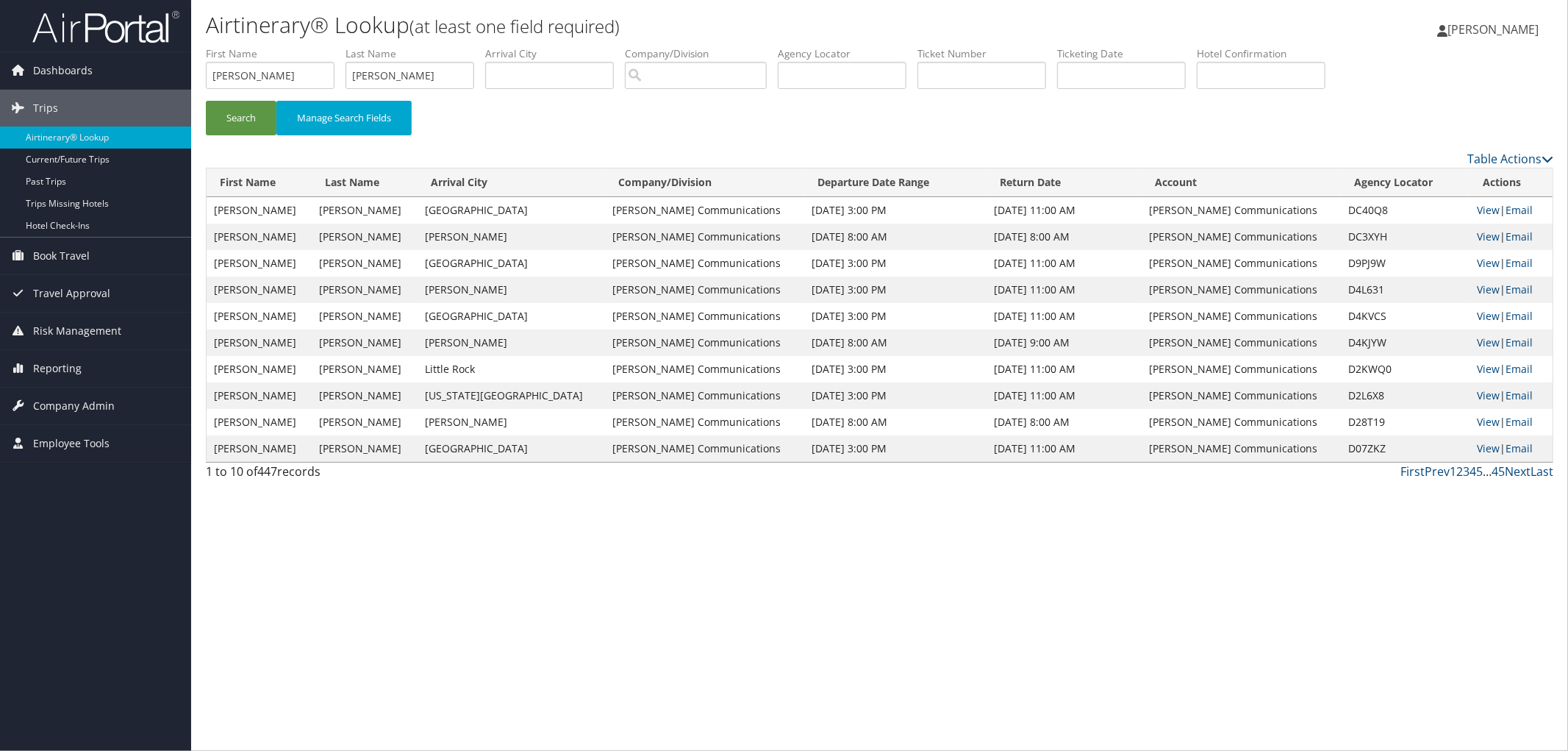
click at [1343, 211] on td "DC40Q8" at bounding box center [1406, 211] width 129 height 27
copy td "DC40Q8"
click at [122, 369] on link "Reporting" at bounding box center [96, 368] width 191 height 37
click at [165, 469] on link "Virtual Pay Lookup" at bounding box center [96, 464] width 191 height 22
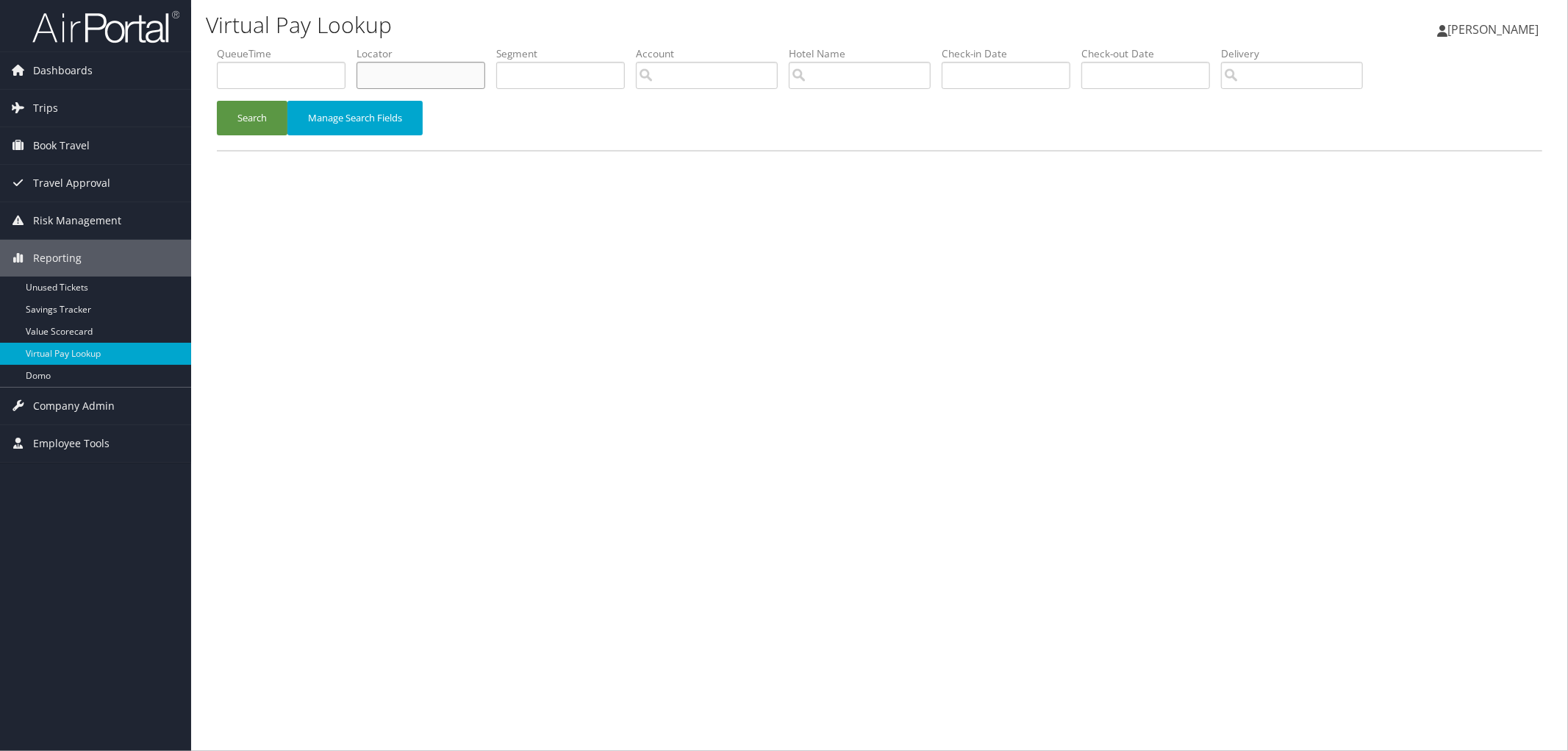
click at [412, 74] on input "text" at bounding box center [421, 75] width 129 height 27
paste input "DC40Q8"
type input "DC40Q8"
click at [266, 114] on button "Search" at bounding box center [252, 118] width 70 height 35
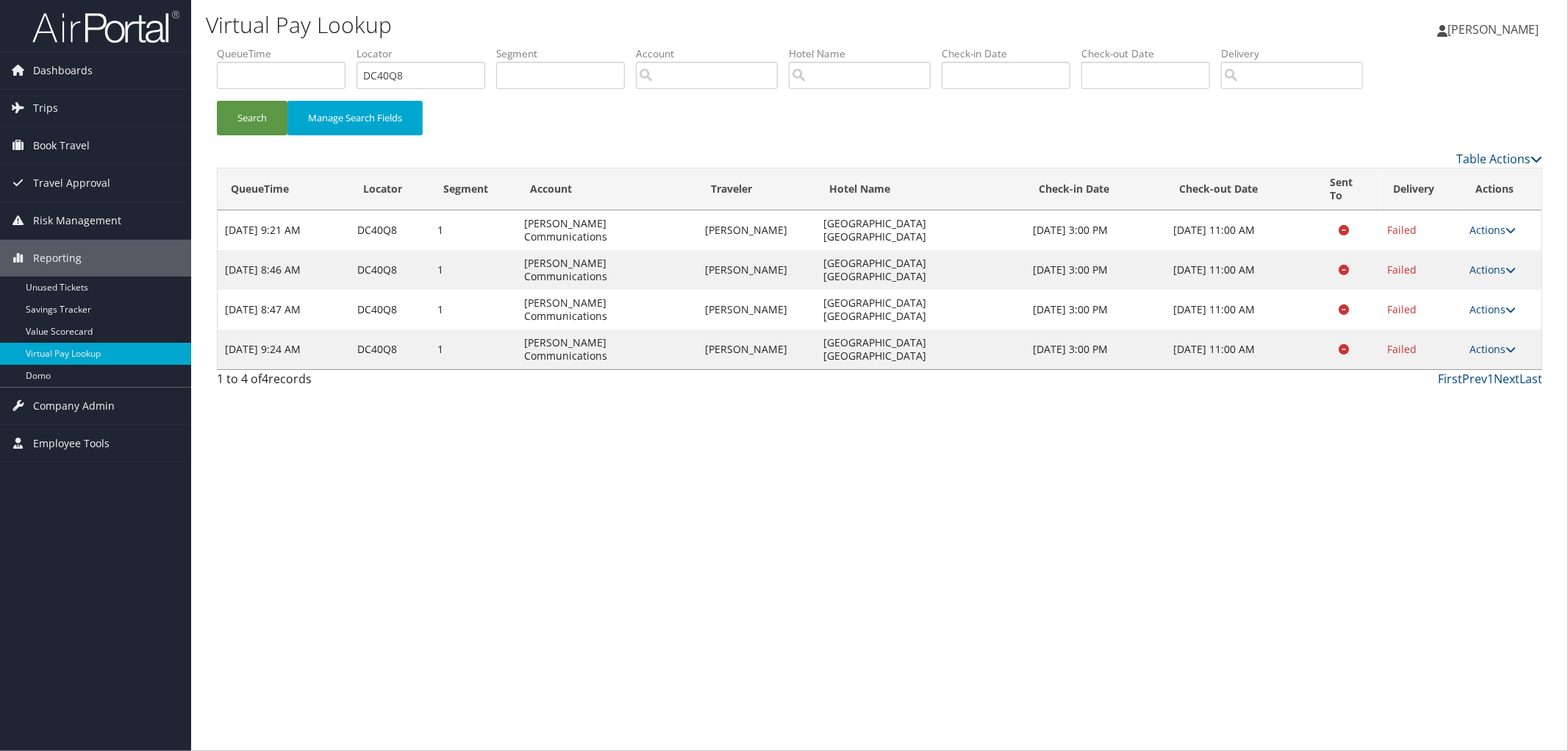
click at [396, 330] on td "DC40Q8" at bounding box center [389, 350] width 79 height 40
click at [391, 330] on td "DC40Q8" at bounding box center [389, 350] width 79 height 40
copy td "DC40Q8"
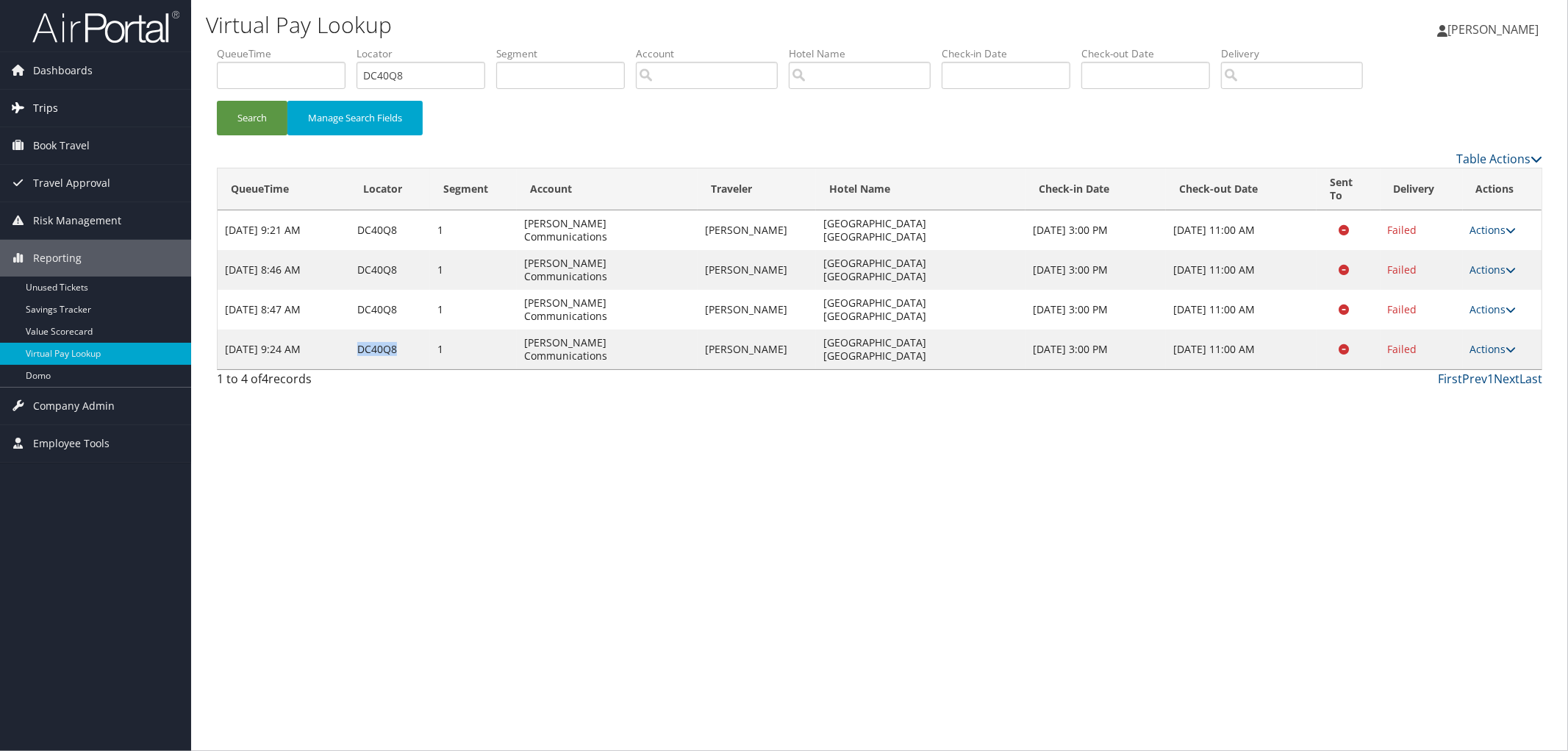
click at [150, 96] on link "Trips" at bounding box center [96, 108] width 191 height 37
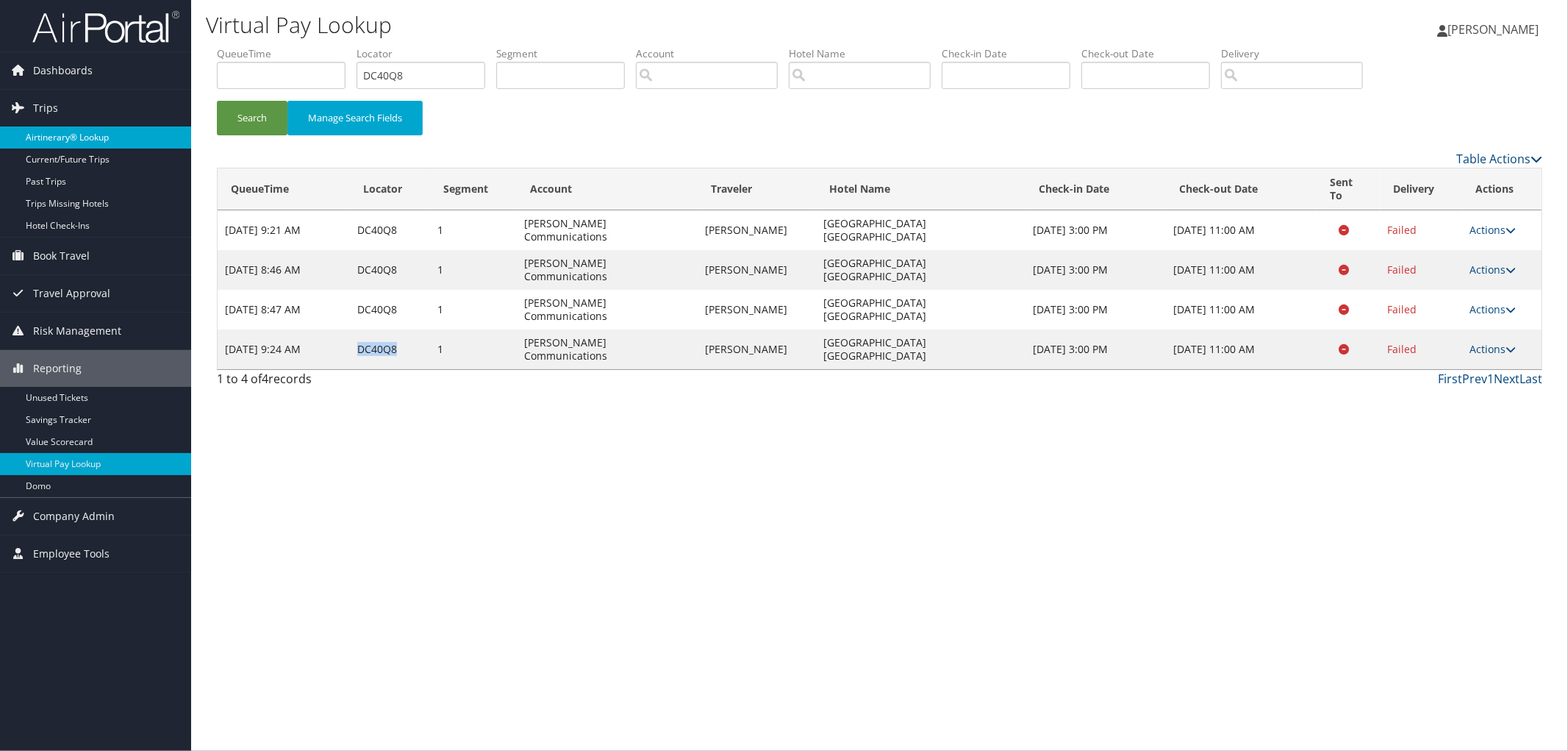
click at [142, 129] on link "Airtinerary® Lookup" at bounding box center [96, 138] width 191 height 22
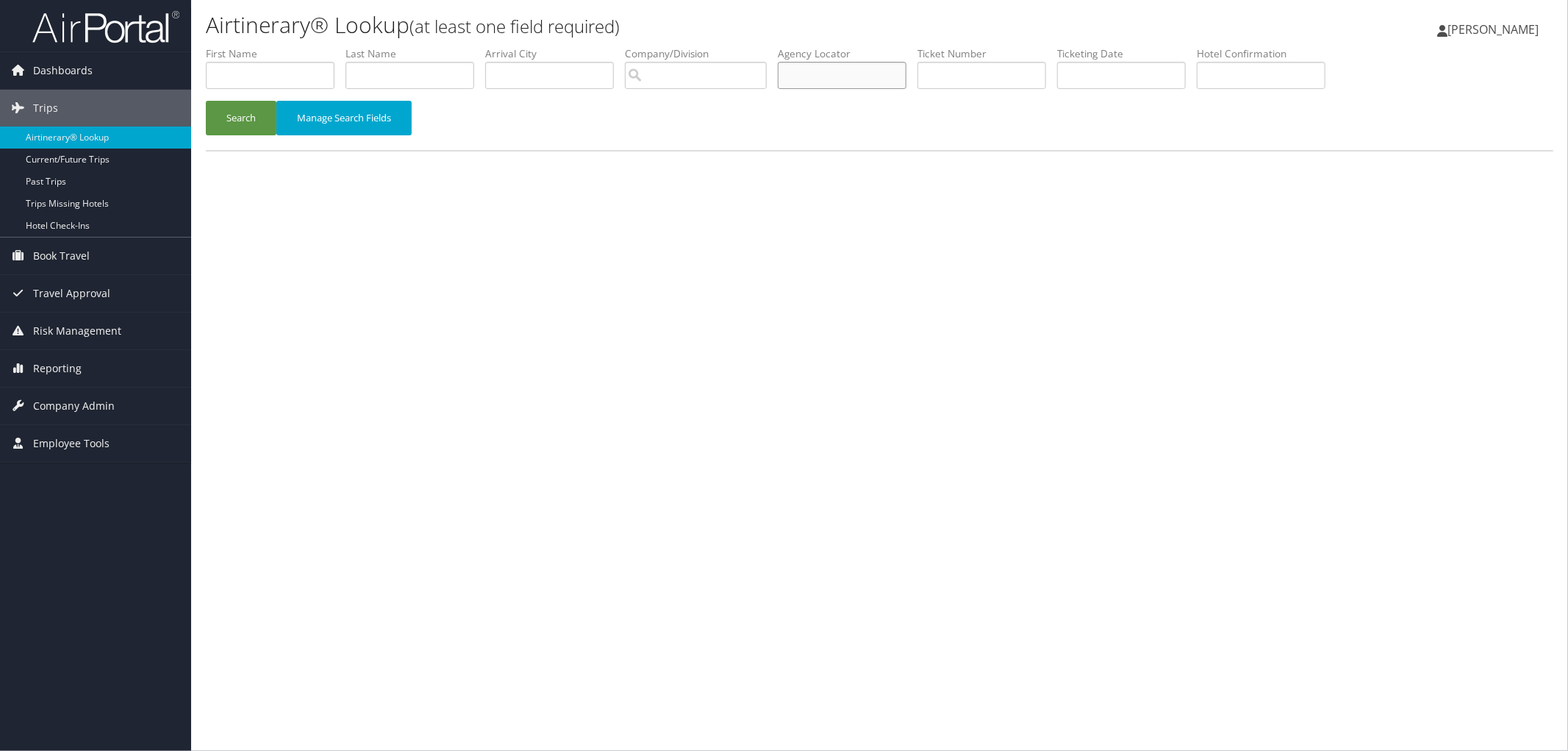
click at [858, 85] on input "text" at bounding box center [843, 75] width 129 height 27
type input "DCJ6HM"
click at [206, 101] on button "Search" at bounding box center [241, 118] width 70 height 35
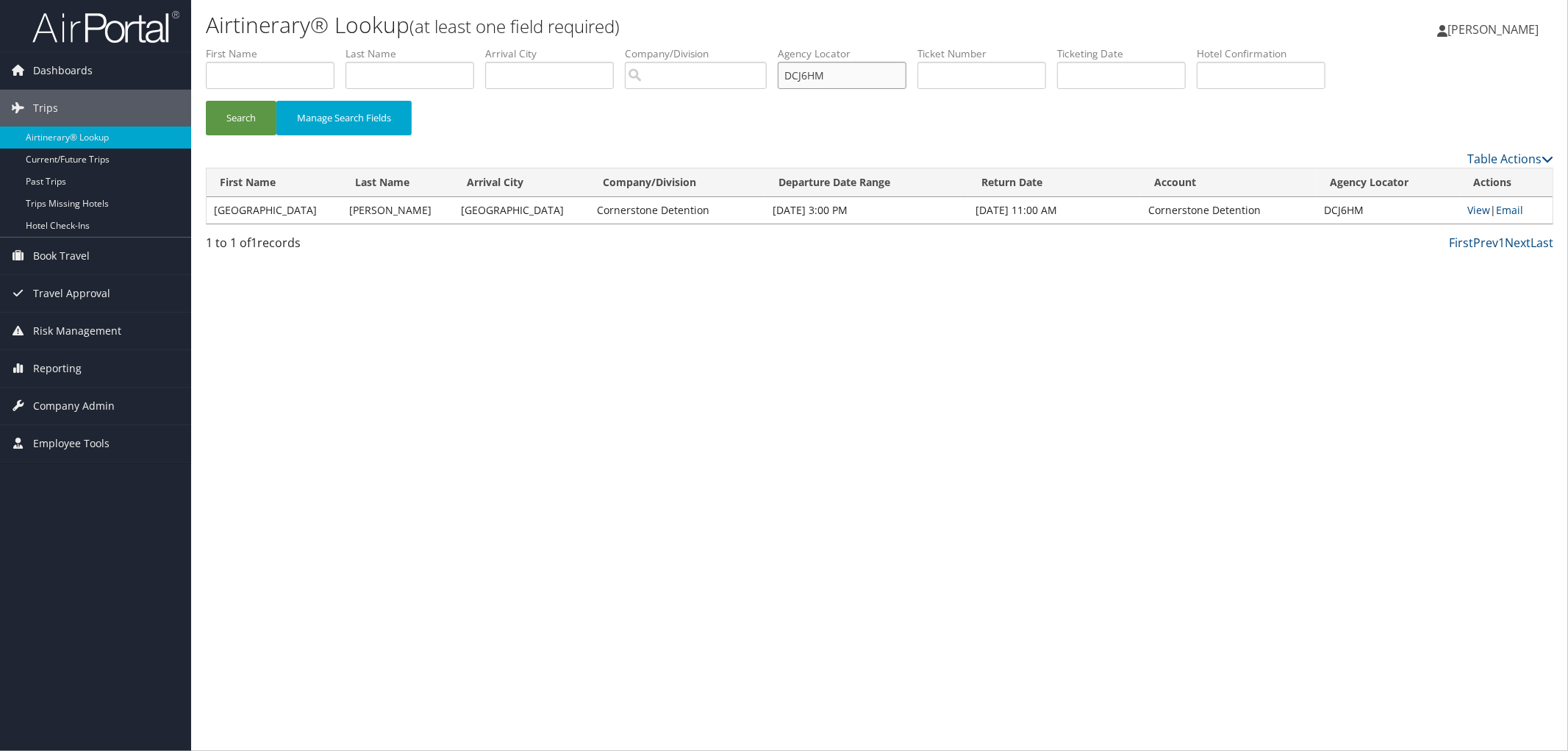
click at [836, 70] on input "DCJ6HM" at bounding box center [843, 75] width 129 height 27
click at [793, 47] on ul "First Name Last Name Departure City Arrival City Company/Division Airport/City …" at bounding box center [880, 47] width 1348 height 0
paste input "Camden Winn"
drag, startPoint x: 881, startPoint y: 71, endPoint x: 765, endPoint y: 71, distance: 116.0
click at [765, 47] on ul "First Name Last Name Departure City Arrival City Company/Division Airport/City …" at bounding box center [880, 47] width 1348 height 0
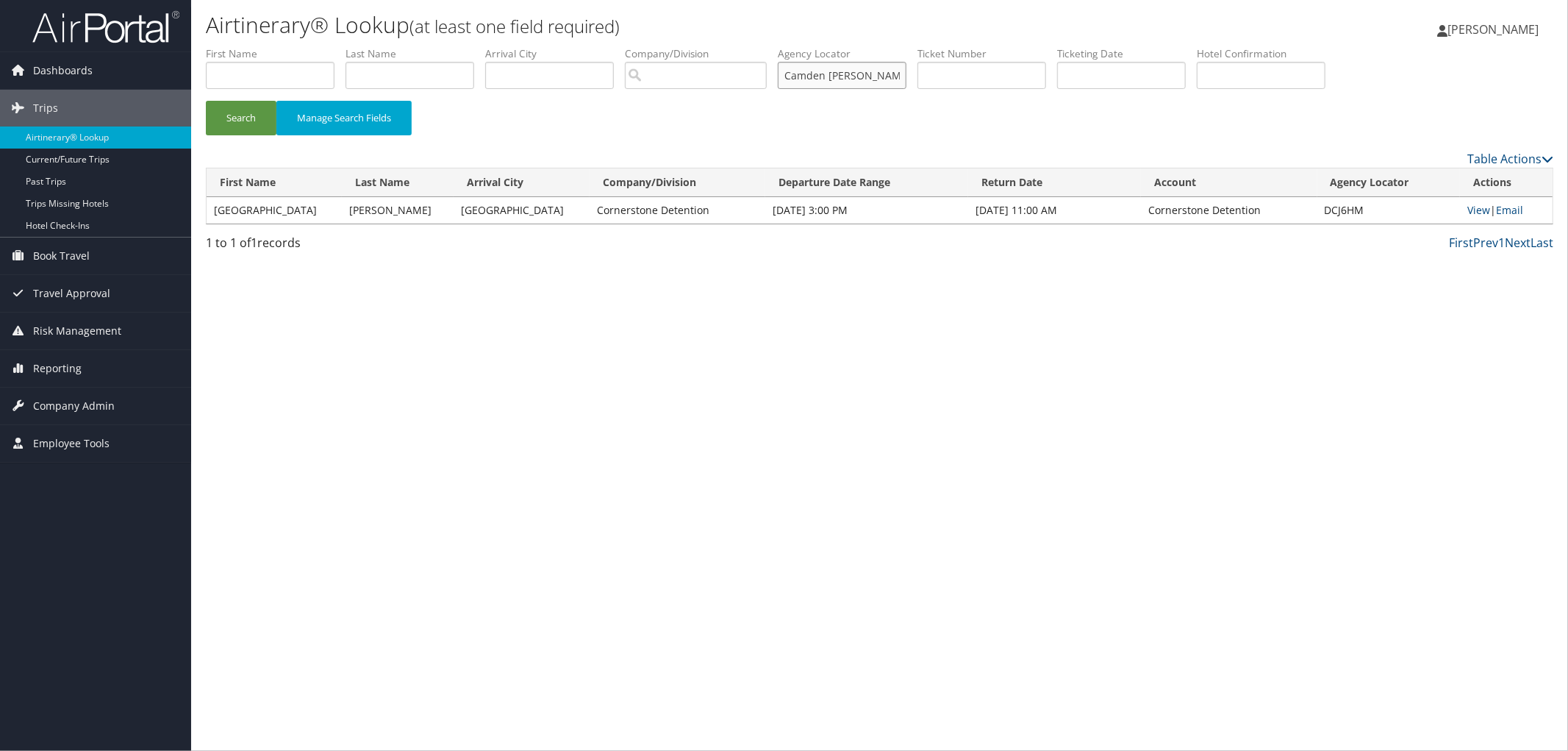
type input "n"
click at [851, 85] on input "n" at bounding box center [843, 75] width 129 height 27
click at [265, 76] on input "text" at bounding box center [270, 75] width 129 height 27
paste input "Camden Winn"
drag, startPoint x: 287, startPoint y: 78, endPoint x: 253, endPoint y: 82, distance: 34.2
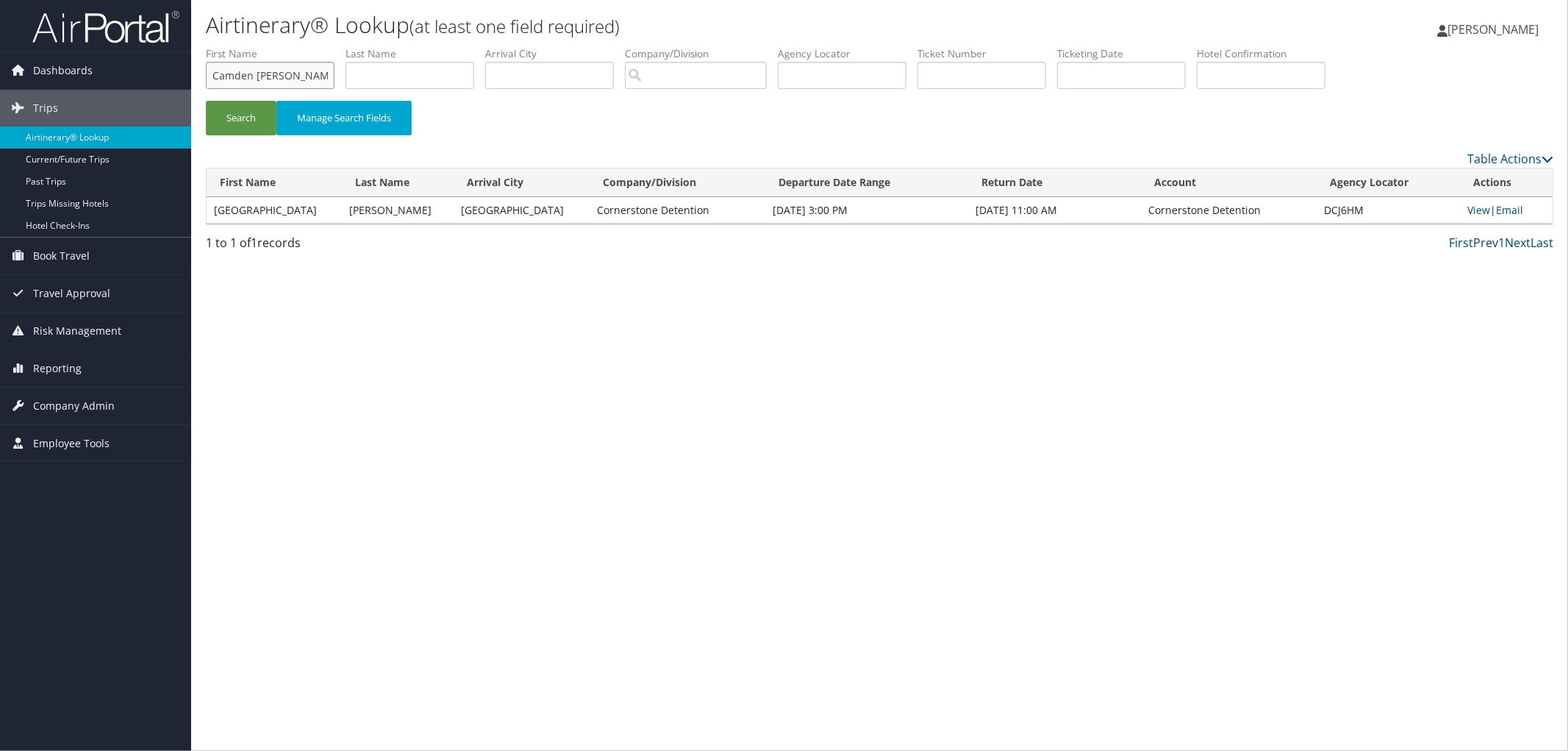
click at [253, 82] on input "Camden Winn" at bounding box center [270, 75] width 129 height 27
type input "Camden"
click at [373, 66] on input "text" at bounding box center [410, 75] width 129 height 27
type input "Winn"
click at [254, 119] on button "Search" at bounding box center [241, 118] width 70 height 35
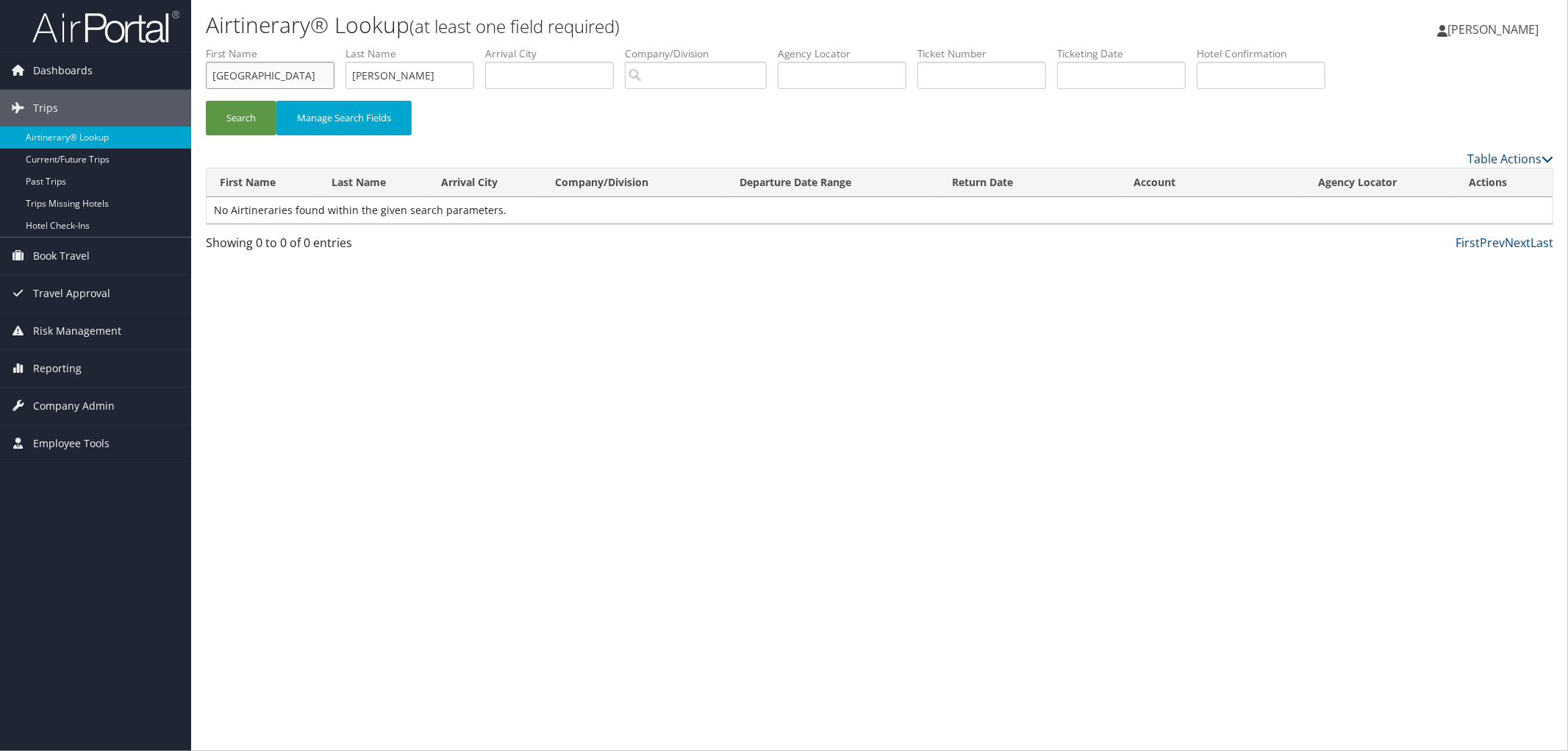
click at [260, 73] on input "Camden" at bounding box center [270, 75] width 129 height 27
click at [417, 73] on input "Winn" at bounding box center [410, 75] width 129 height 27
click at [261, 89] on li "First Name Camden" at bounding box center [276, 73] width 140 height 53
click at [213, 76] on input "Camden" at bounding box center [270, 75] width 129 height 27
type input "Camden"
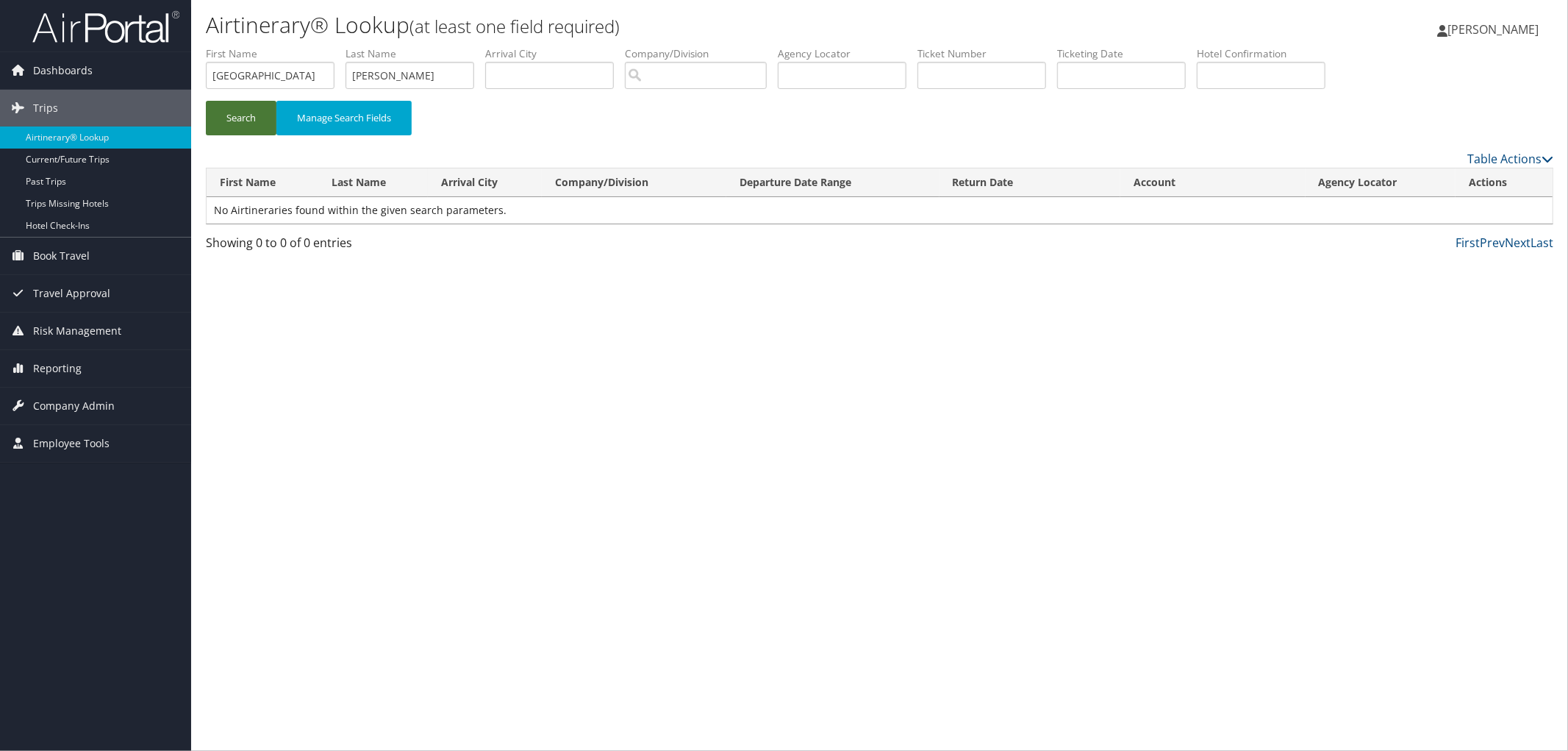
click at [246, 111] on button "Search" at bounding box center [241, 118] width 70 height 35
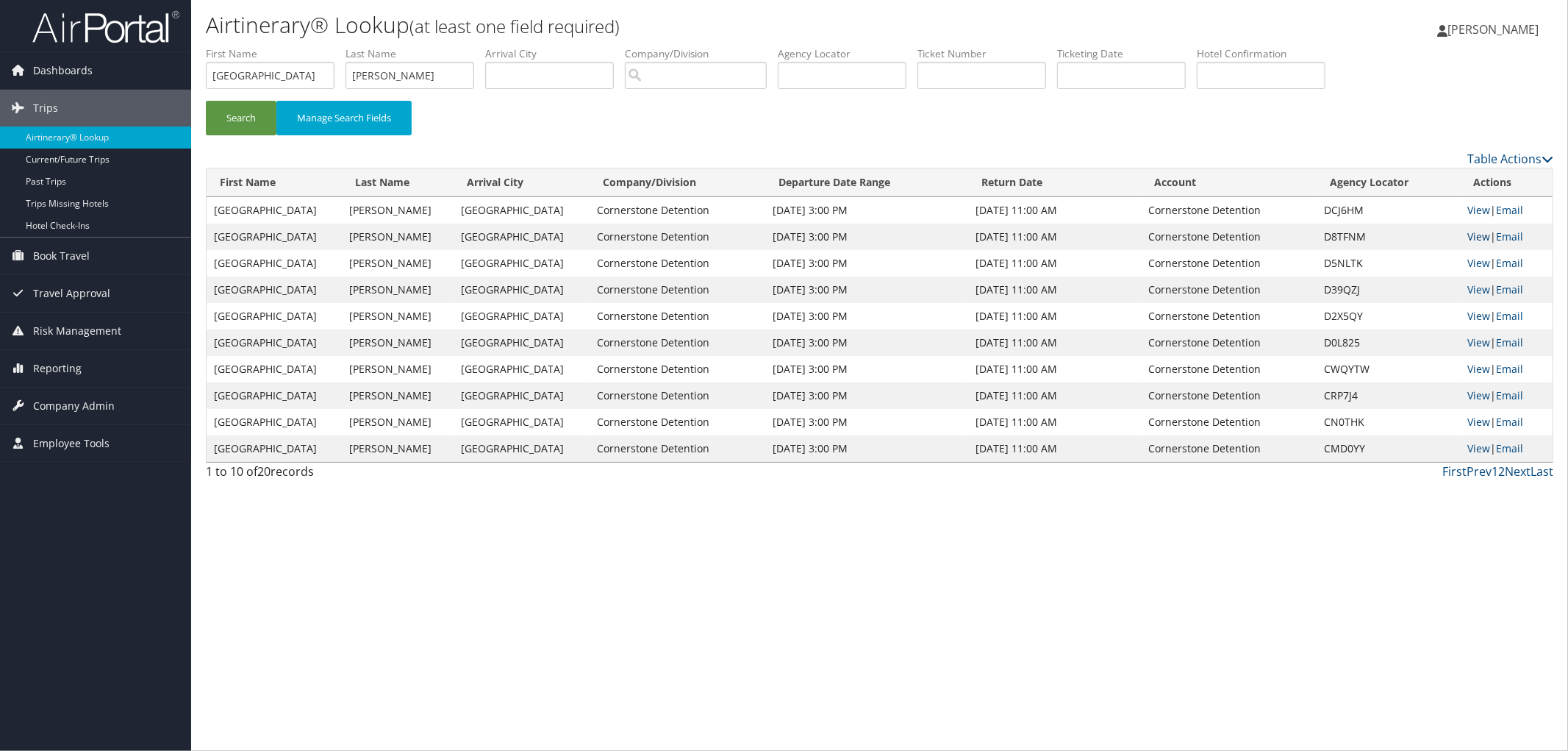
click at [1478, 236] on link "View" at bounding box center [1478, 236] width 23 height 14
click at [1320, 231] on td "D8TFNM" at bounding box center [1389, 237] width 143 height 27
copy td "D8TFNM"
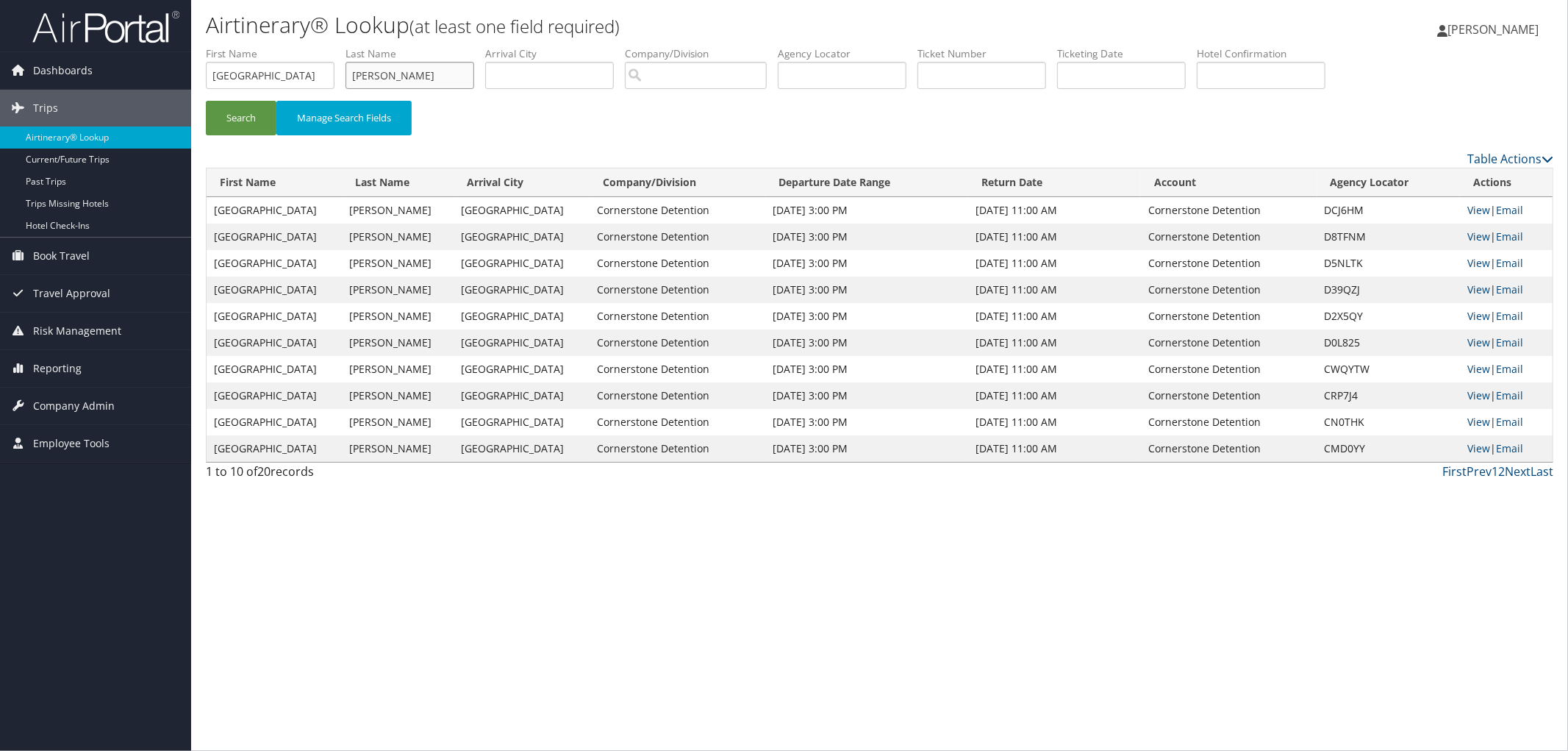
drag, startPoint x: 348, startPoint y: 77, endPoint x: 269, endPoint y: 72, distance: 79.2
click at [270, 47] on ul "First Name Camden Last Name Winn Departure City Arrival City Company/Division A…" at bounding box center [880, 47] width 1348 height 0
click at [829, 82] on input "text" at bounding box center [843, 75] width 129 height 27
type input "DC40Q8"
drag, startPoint x: 237, startPoint y: 81, endPoint x: 208, endPoint y: 85, distance: 29.3
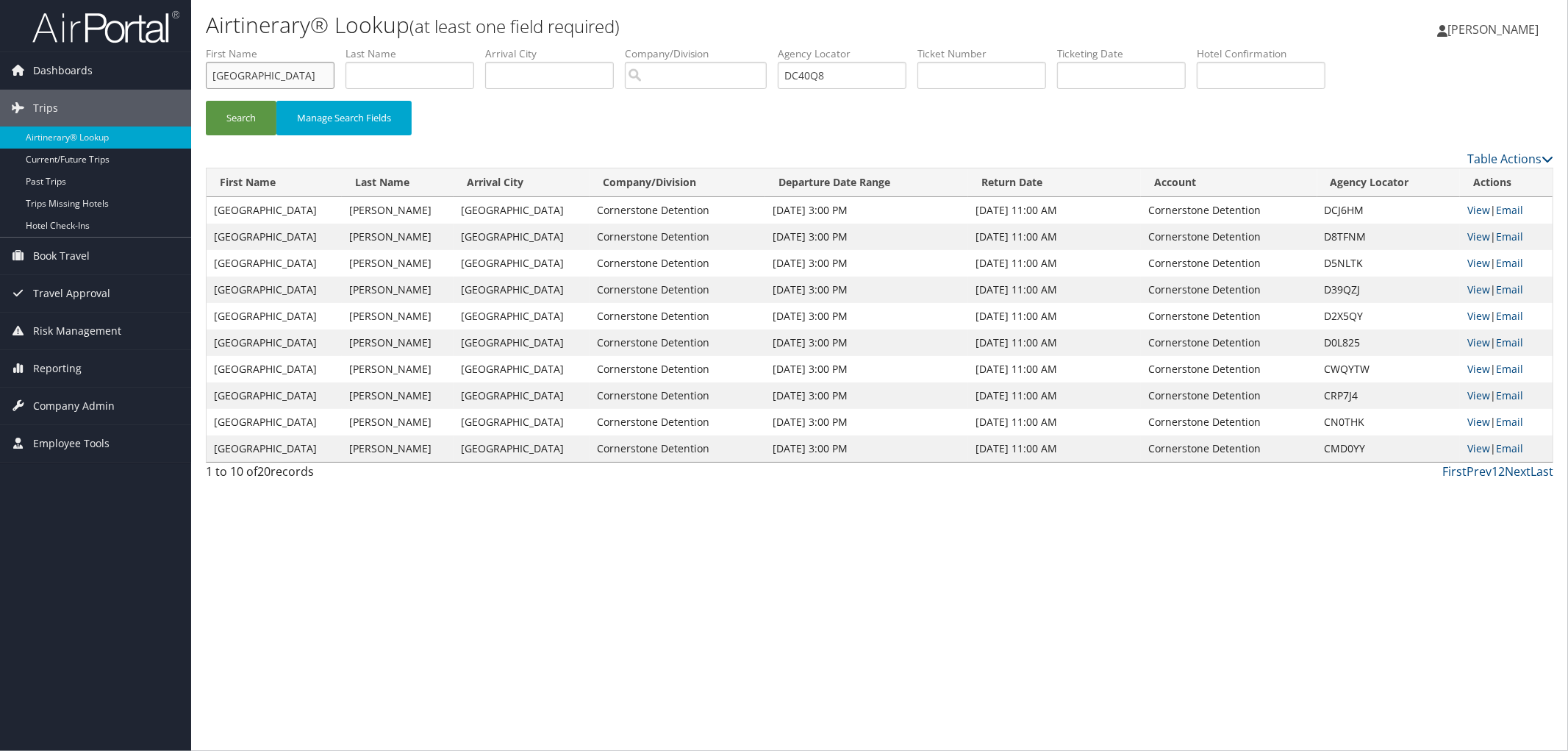
click at [214, 83] on input "Camden" at bounding box center [270, 75] width 129 height 27
click at [226, 119] on button "Search" at bounding box center [241, 118] width 70 height 35
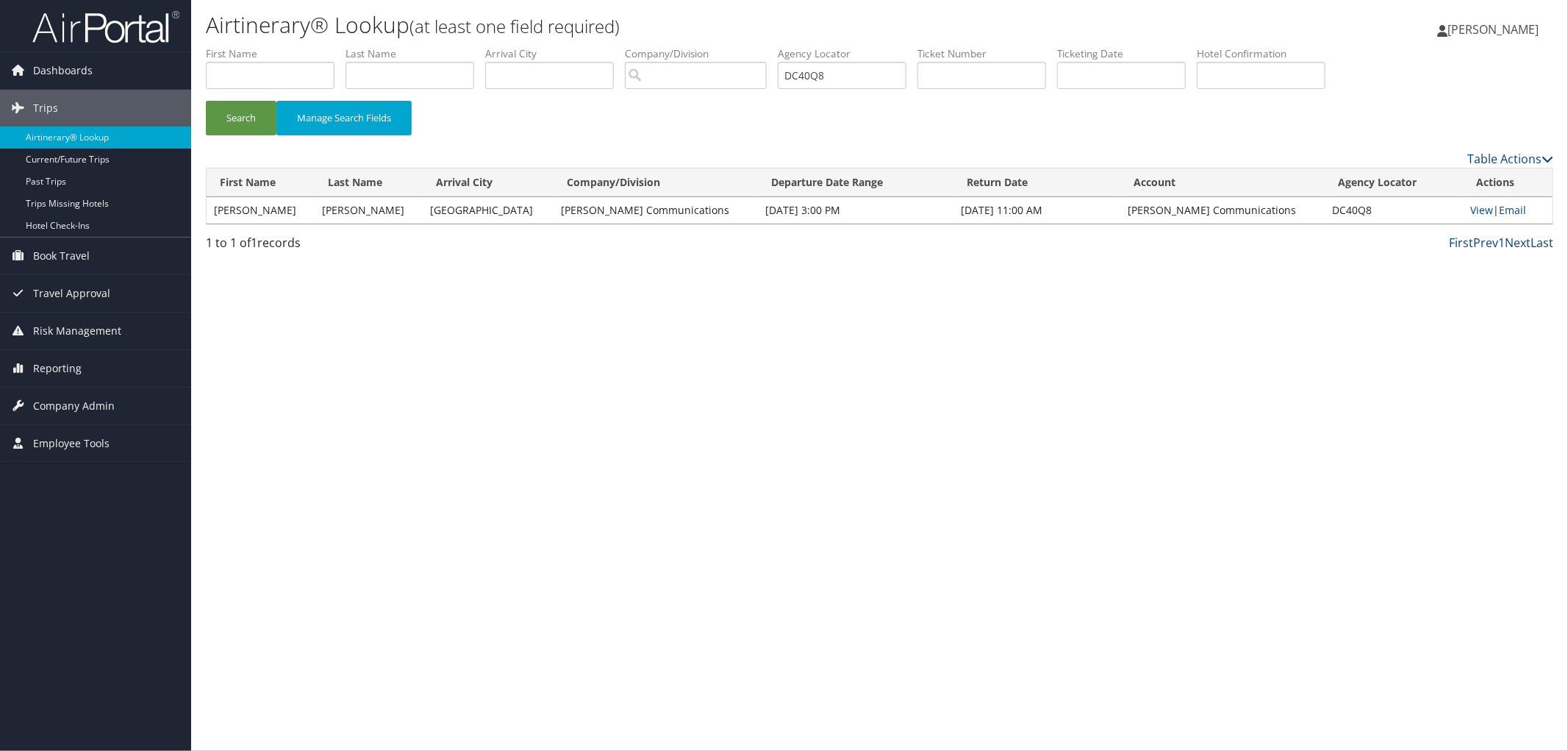
click at [1347, 214] on td "DC40Q8" at bounding box center [1394, 211] width 139 height 27
copy td "DC40Q8"
click at [151, 377] on link "Reporting" at bounding box center [96, 368] width 191 height 37
click at [142, 466] on link "Virtual Pay Lookup" at bounding box center [96, 464] width 191 height 22
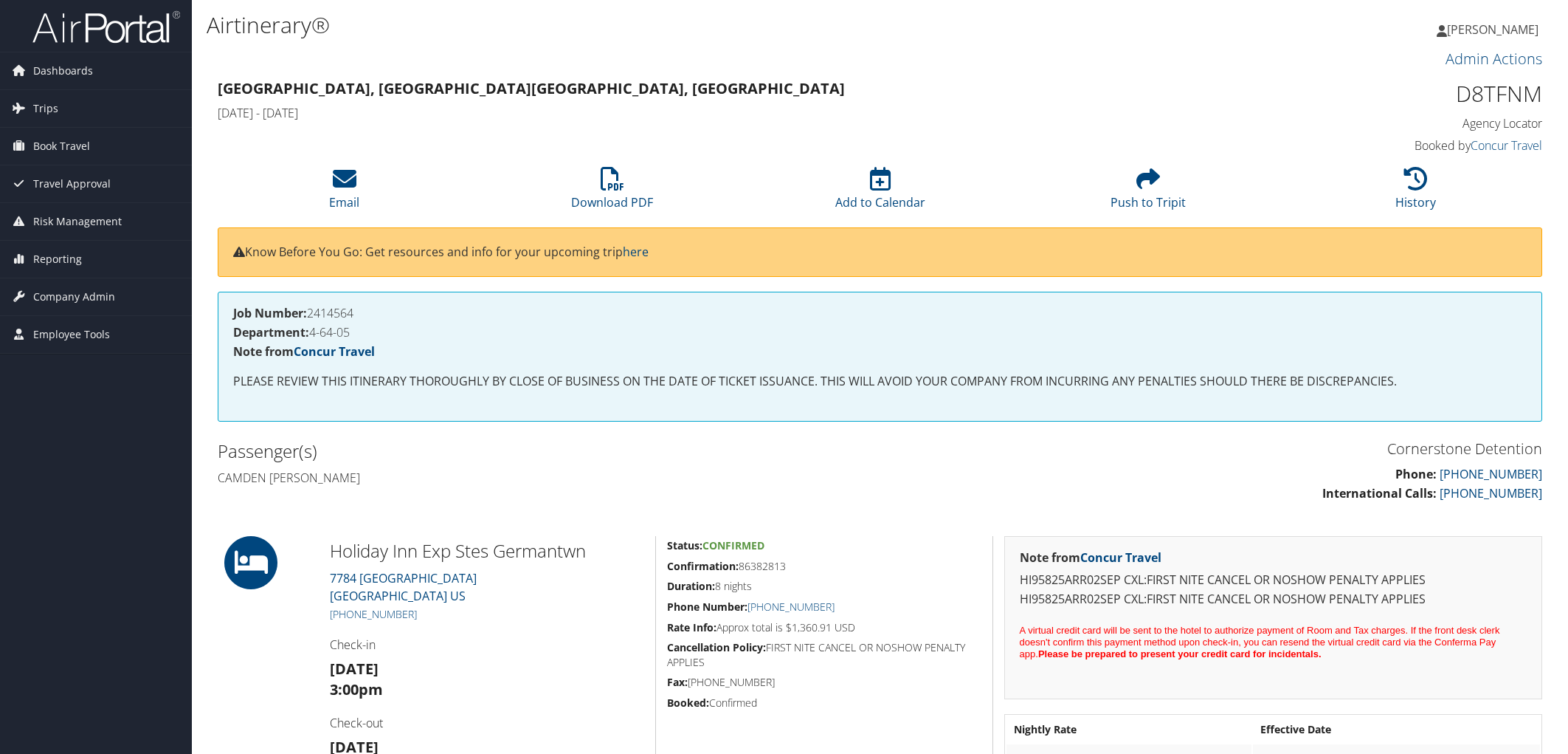
scroll to position [246, 0]
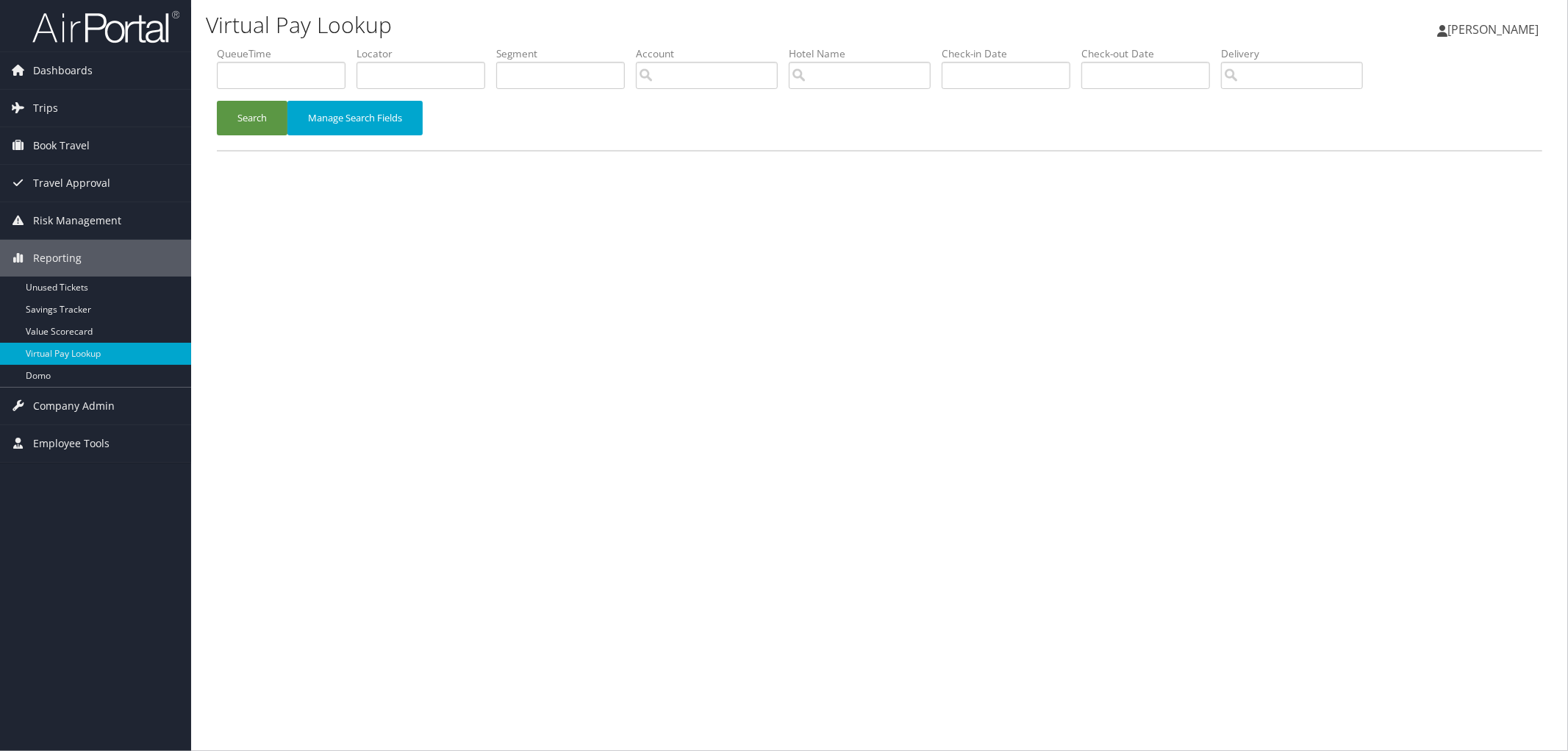
click at [429, 85] on input "text" at bounding box center [421, 75] width 129 height 27
type input "DC40Q8"
click at [262, 120] on button "Search" at bounding box center [252, 118] width 70 height 35
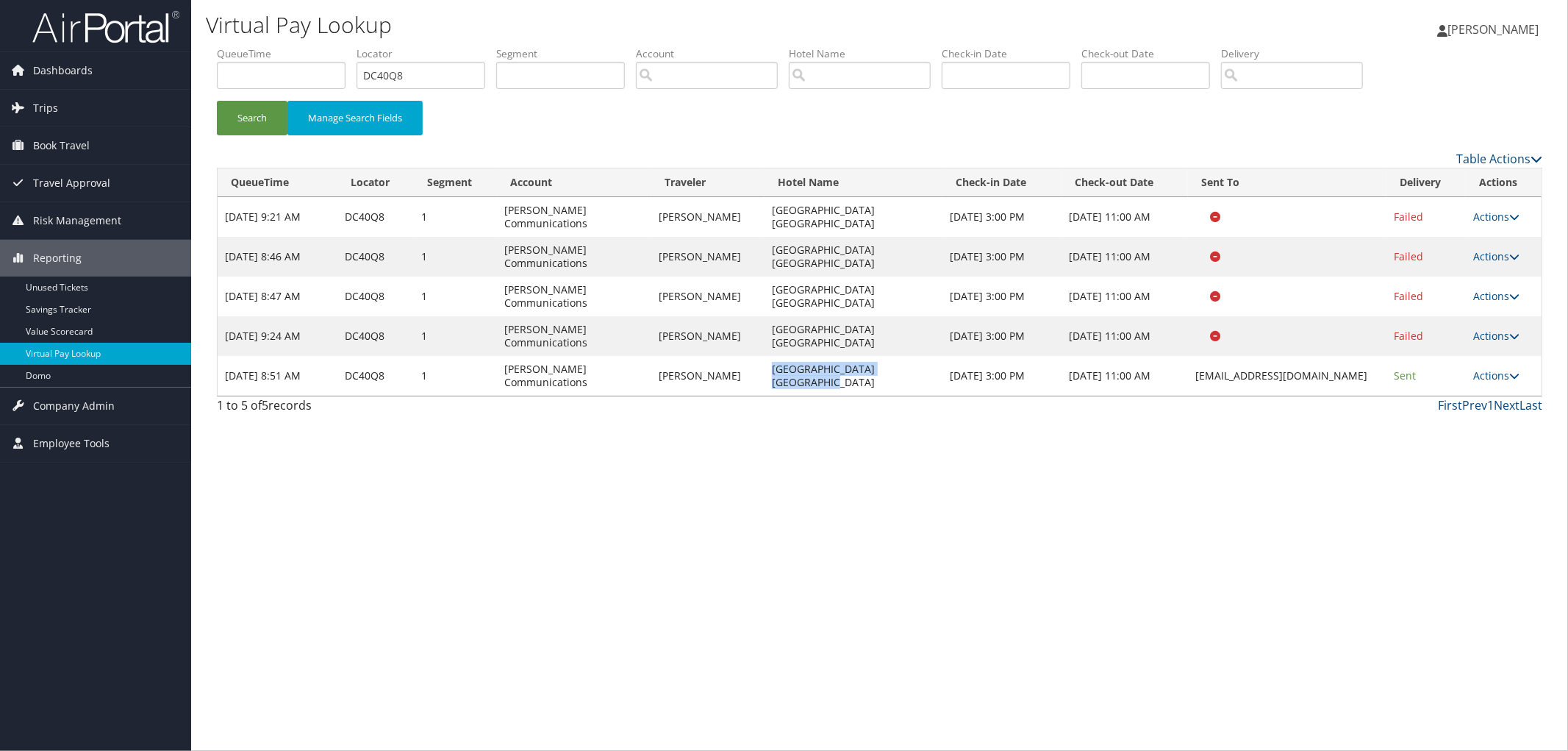
drag, startPoint x: 916, startPoint y: 379, endPoint x: 748, endPoint y: 391, distance: 168.4
click at [765, 391] on td "Hampton Inn Springfield South" at bounding box center [854, 376] width 178 height 40
copy td "Hampton Inn Springfield South"
click at [1498, 373] on link "Actions" at bounding box center [1496, 375] width 47 height 14
click at [1472, 423] on link "Logs" at bounding box center [1469, 423] width 93 height 25
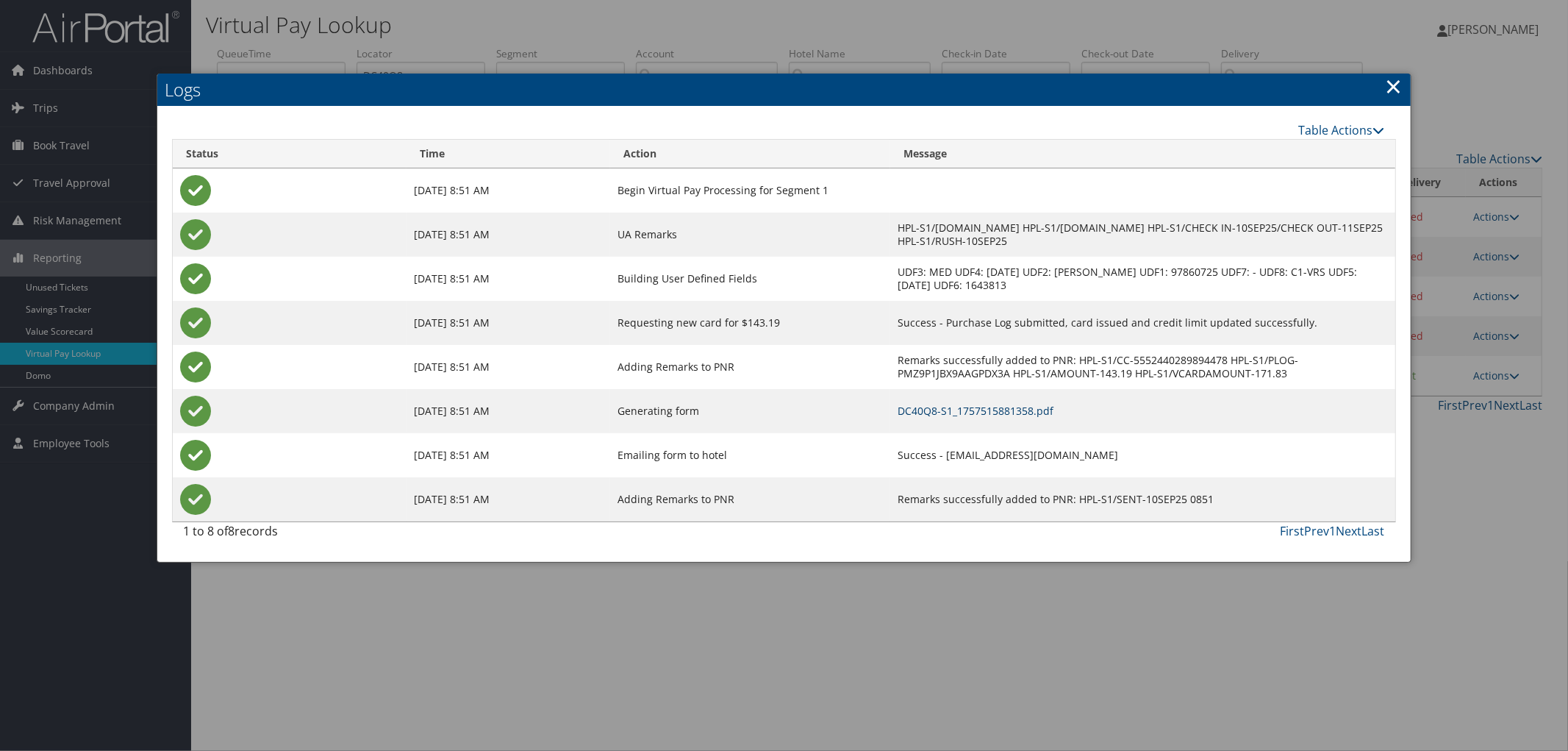
click at [897, 404] on link "DC40Q8-S1_1757515881358.pdf" at bounding box center [975, 411] width 156 height 14
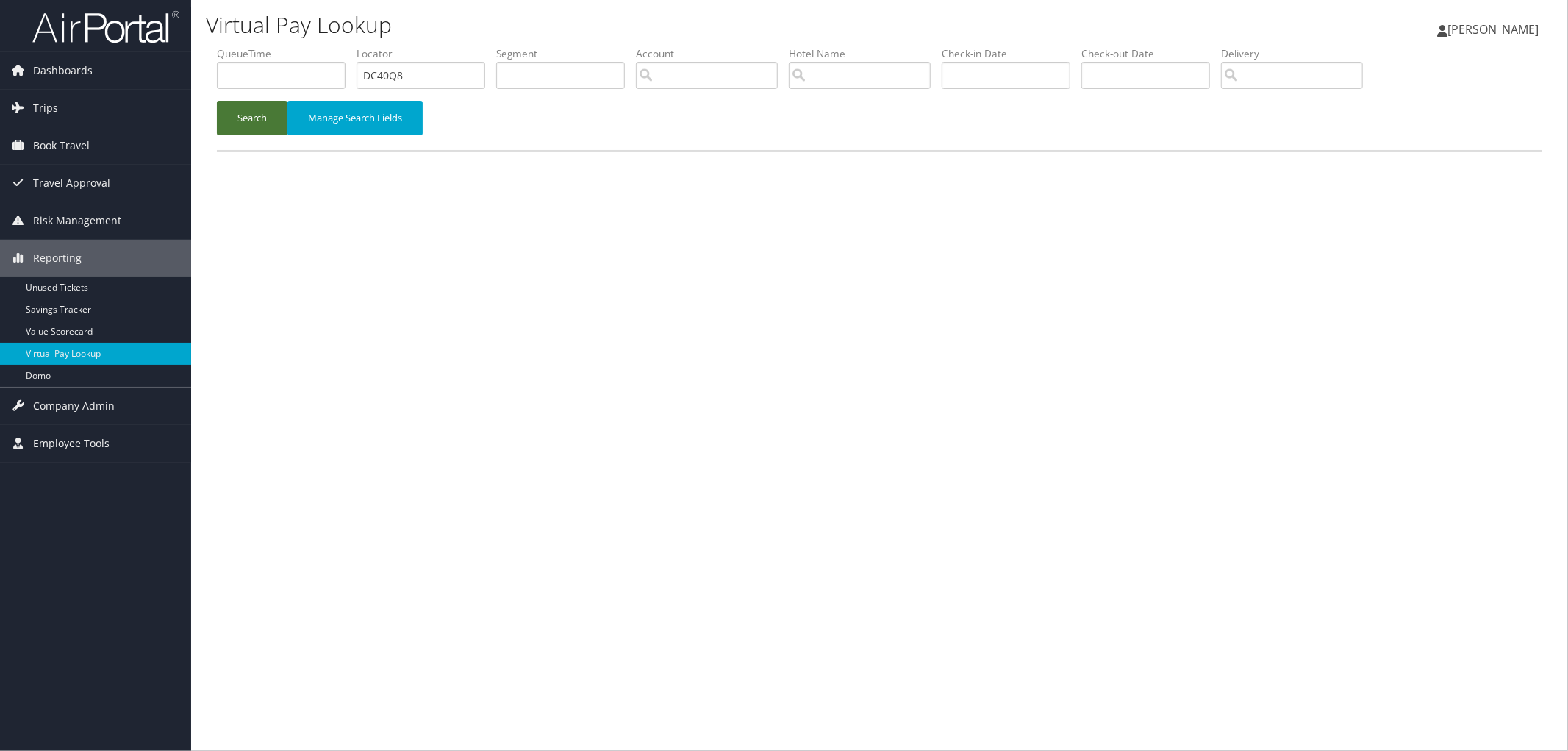
click at [241, 126] on button "Search" at bounding box center [252, 118] width 70 height 35
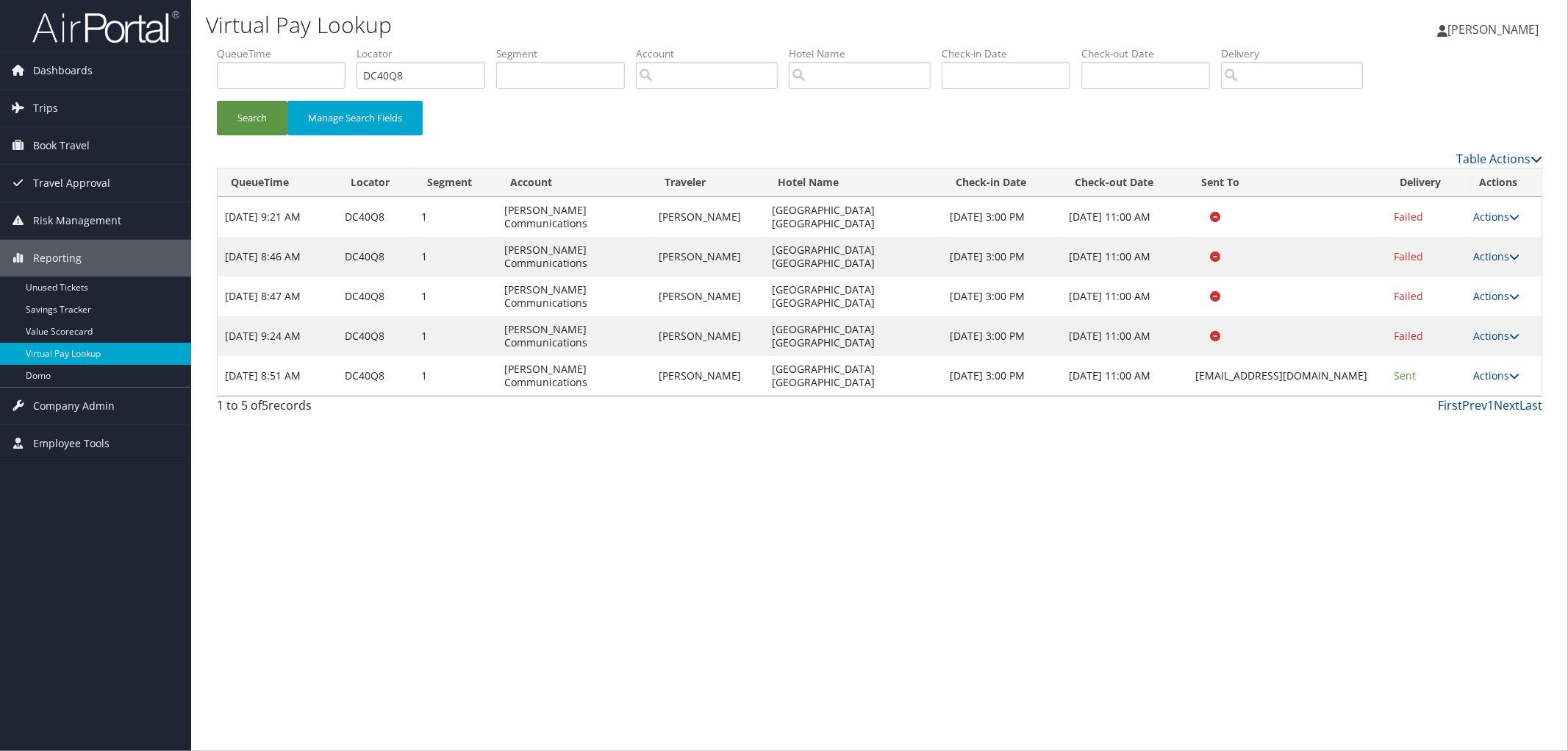
drag, startPoint x: 1523, startPoint y: 383, endPoint x: 1516, endPoint y: 377, distance: 9.2
click at [1521, 381] on td "Actions Resend Logs View Itinerary" at bounding box center [1504, 376] width 76 height 40
click at [1516, 377] on icon at bounding box center [1515, 376] width 10 height 10
click at [1501, 391] on link "Resend" at bounding box center [1469, 397] width 93 height 25
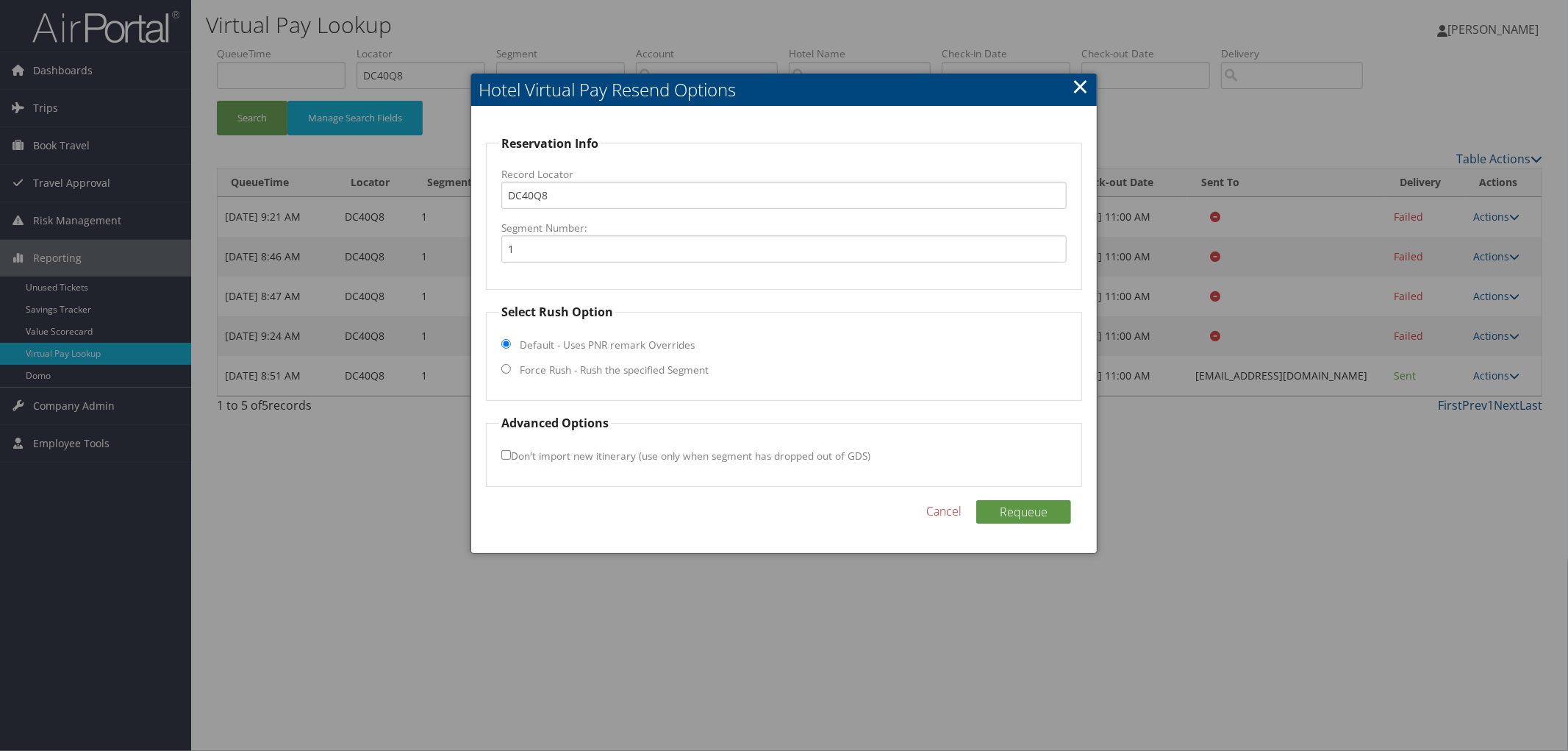
click at [585, 369] on label "Force Rush - Rush the specified Segment" at bounding box center [614, 370] width 189 height 15
click at [511, 369] on input "Force Rush - Rush the specified Segment" at bounding box center [506, 368] width 10 height 10
radio input "true"
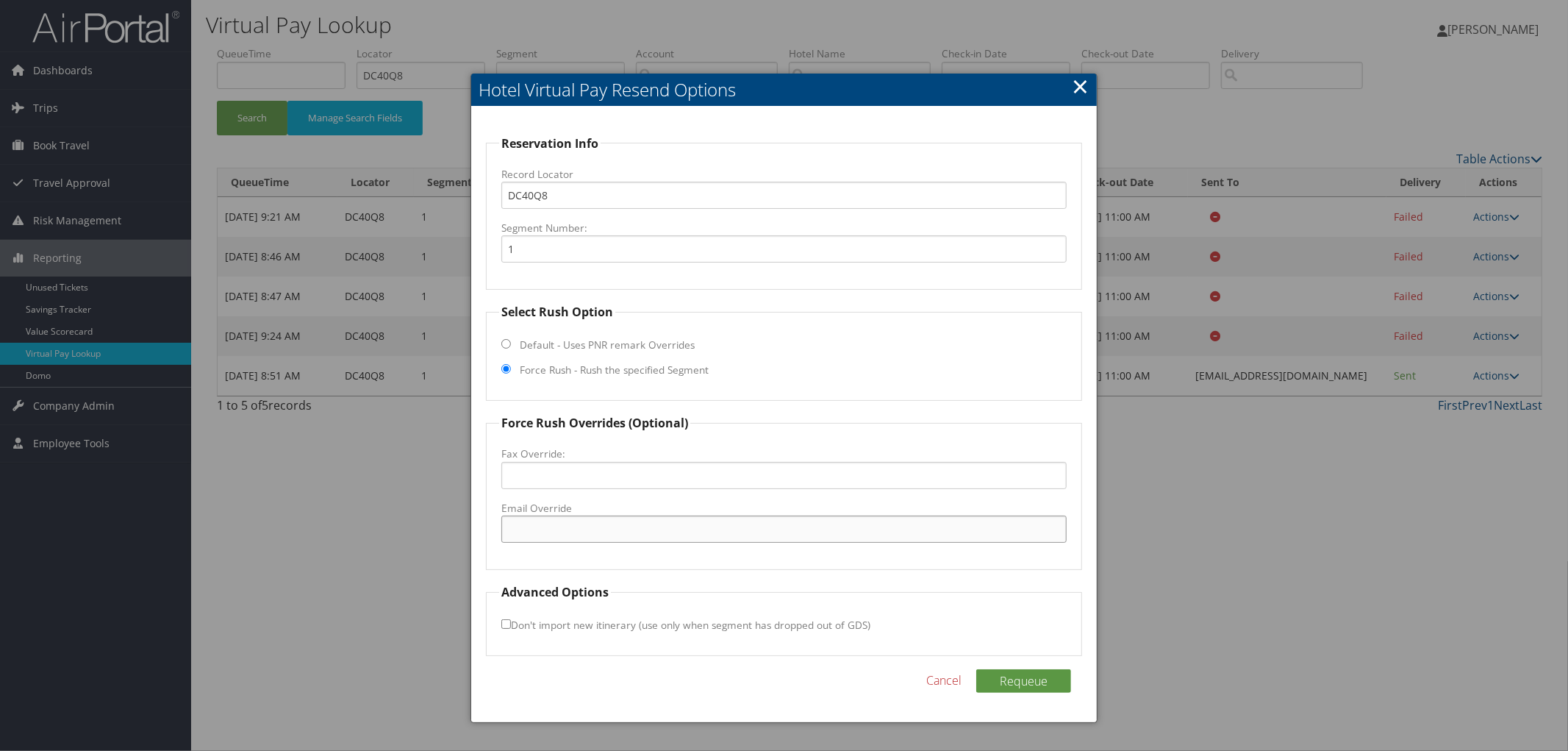
paste input "SPRSO_Hampton@hilton.com"
type input "SPRSO_Hampton@hilton.com"
click at [1035, 679] on button "Requeue" at bounding box center [1024, 681] width 95 height 24
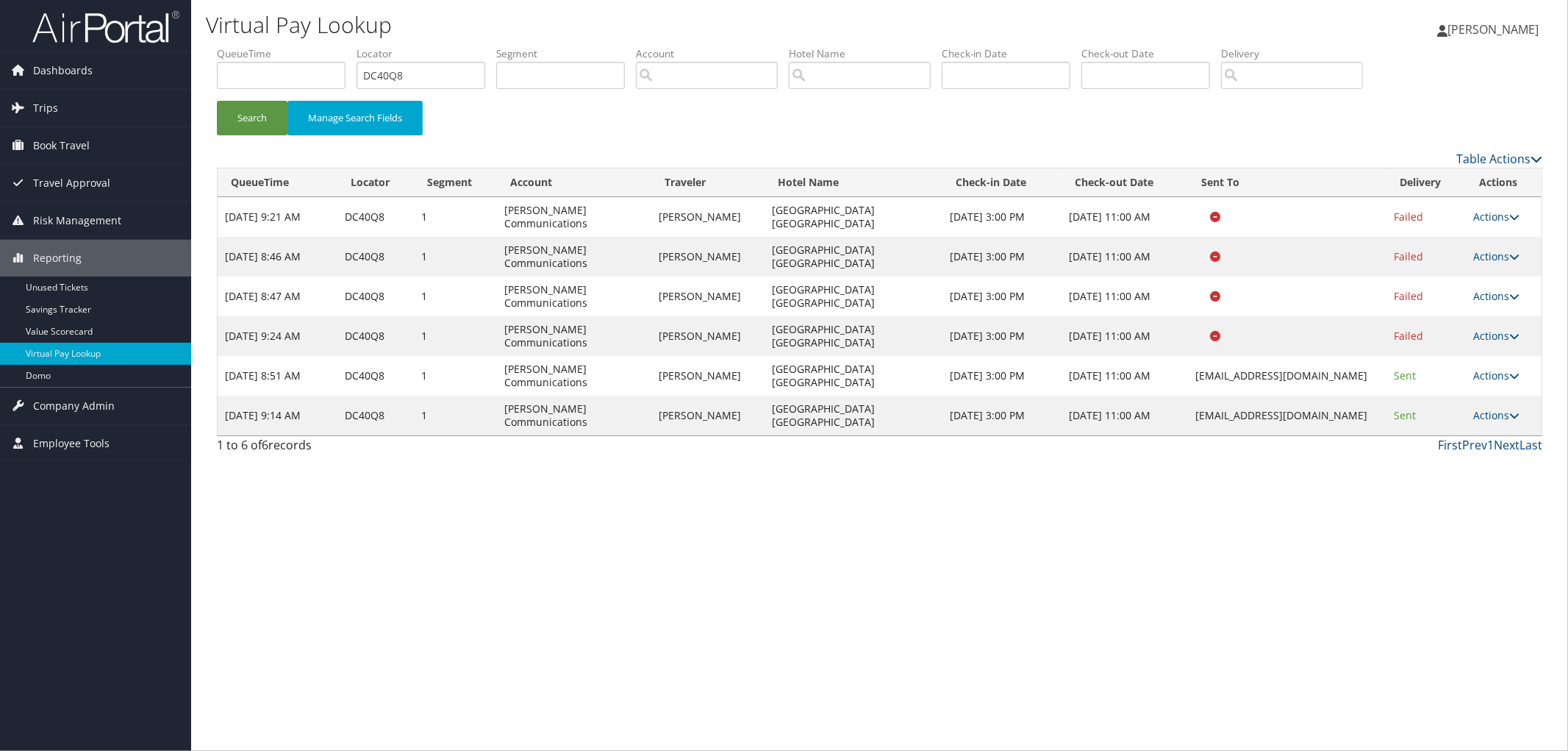
click at [1131, 667] on div "Virtual Pay Lookup Megan Foster Megan Foster My Settings Travel Agency Contacts…" at bounding box center [880, 375] width 1377 height 751
click at [259, 115] on button "Search" at bounding box center [252, 118] width 70 height 35
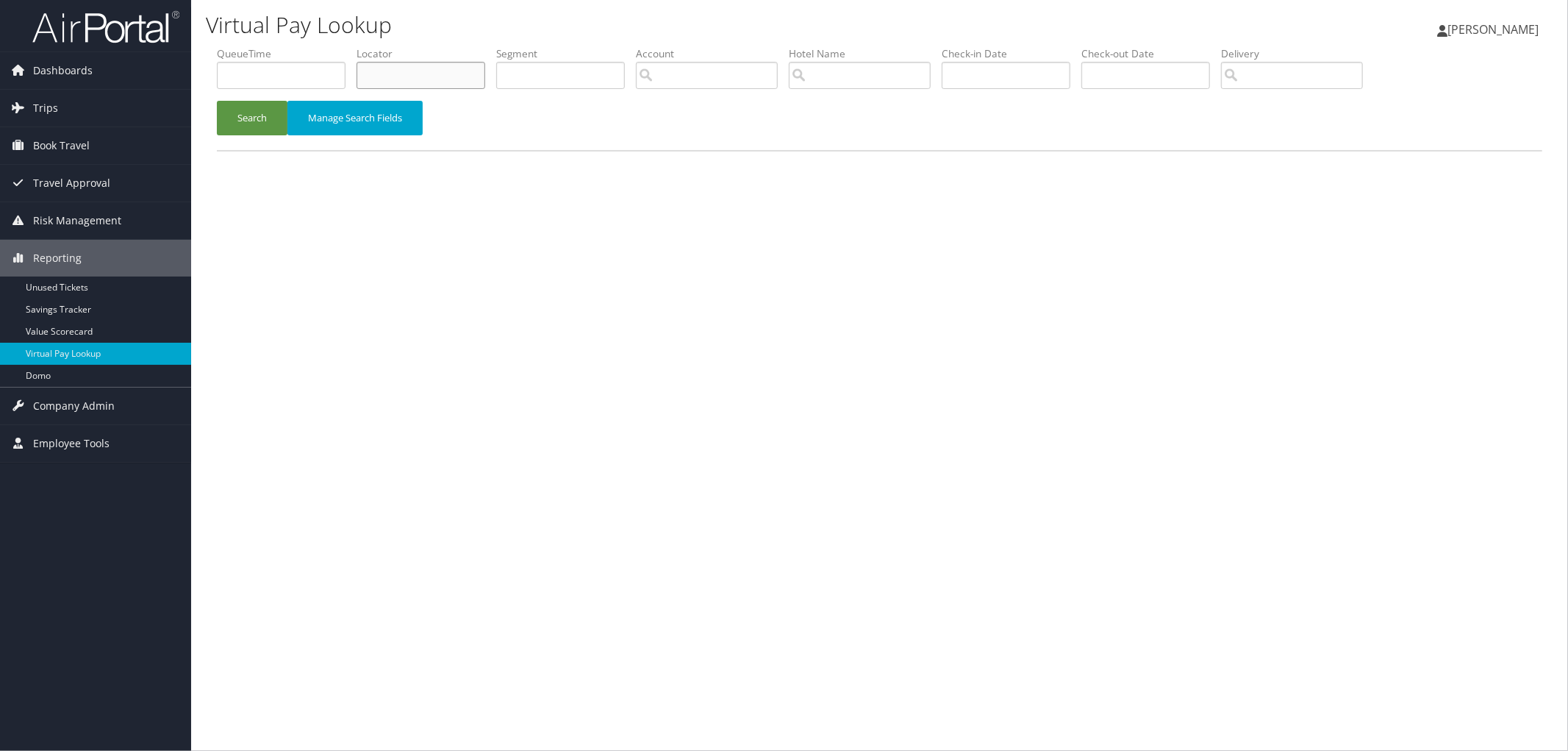
click at [439, 82] on input "text" at bounding box center [421, 75] width 129 height 27
paste input "CYYQZ6"
type input "CYYQZ6"
click at [275, 116] on button "Search" at bounding box center [252, 118] width 70 height 35
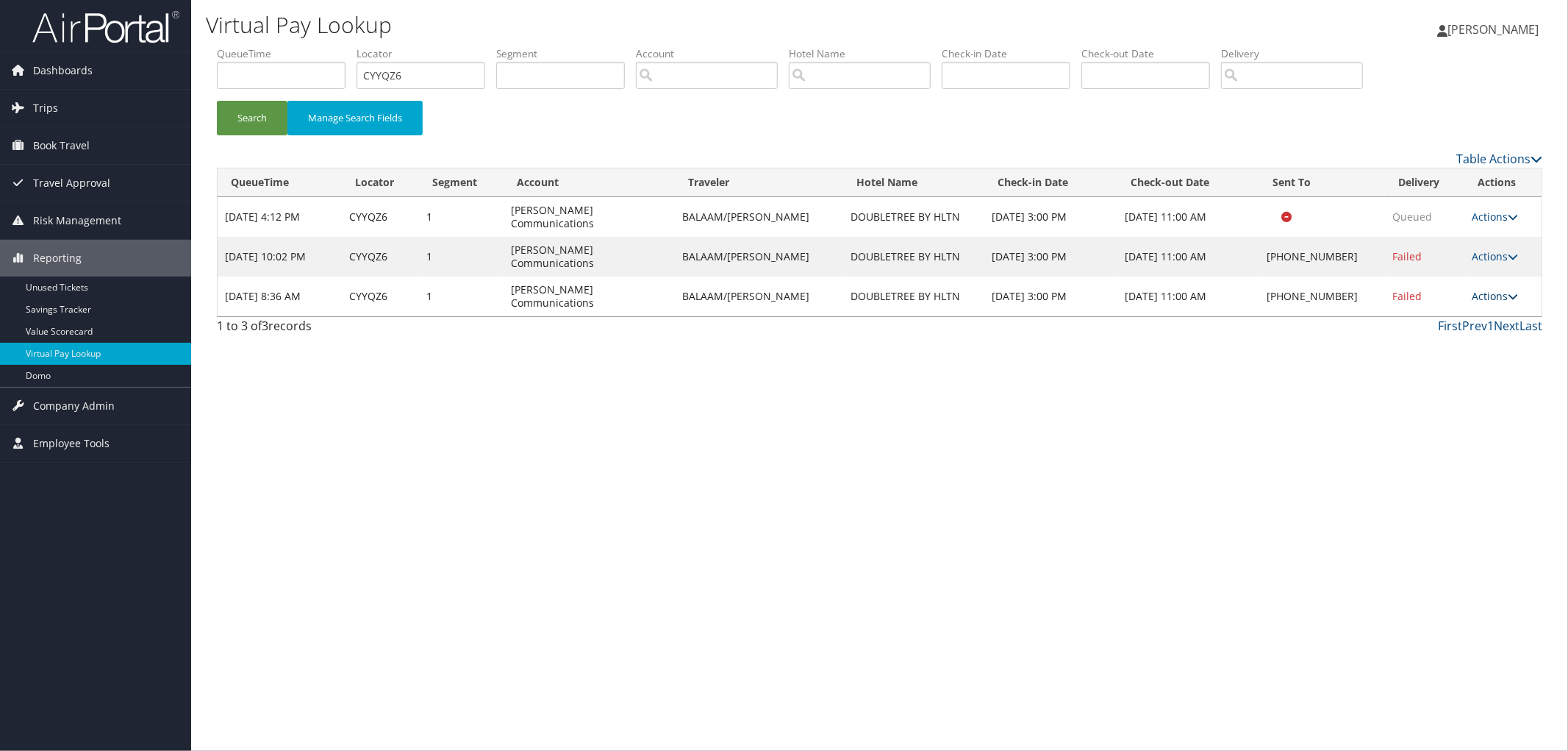
click at [1492, 289] on link "Actions" at bounding box center [1495, 296] width 47 height 14
click at [1479, 314] on link "Logs" at bounding box center [1452, 310] width 126 height 25
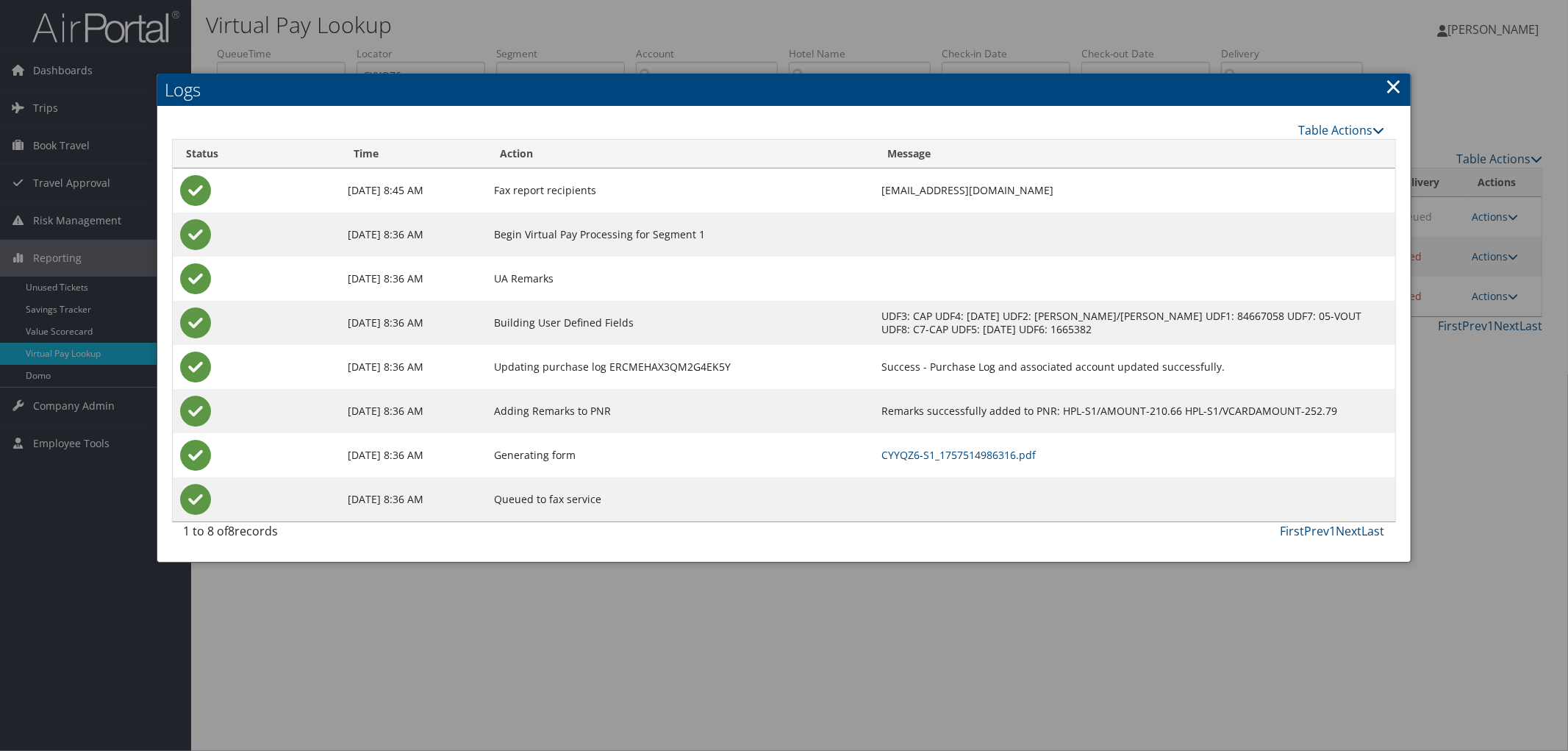
click at [1388, 85] on link "×" at bounding box center [1394, 86] width 17 height 30
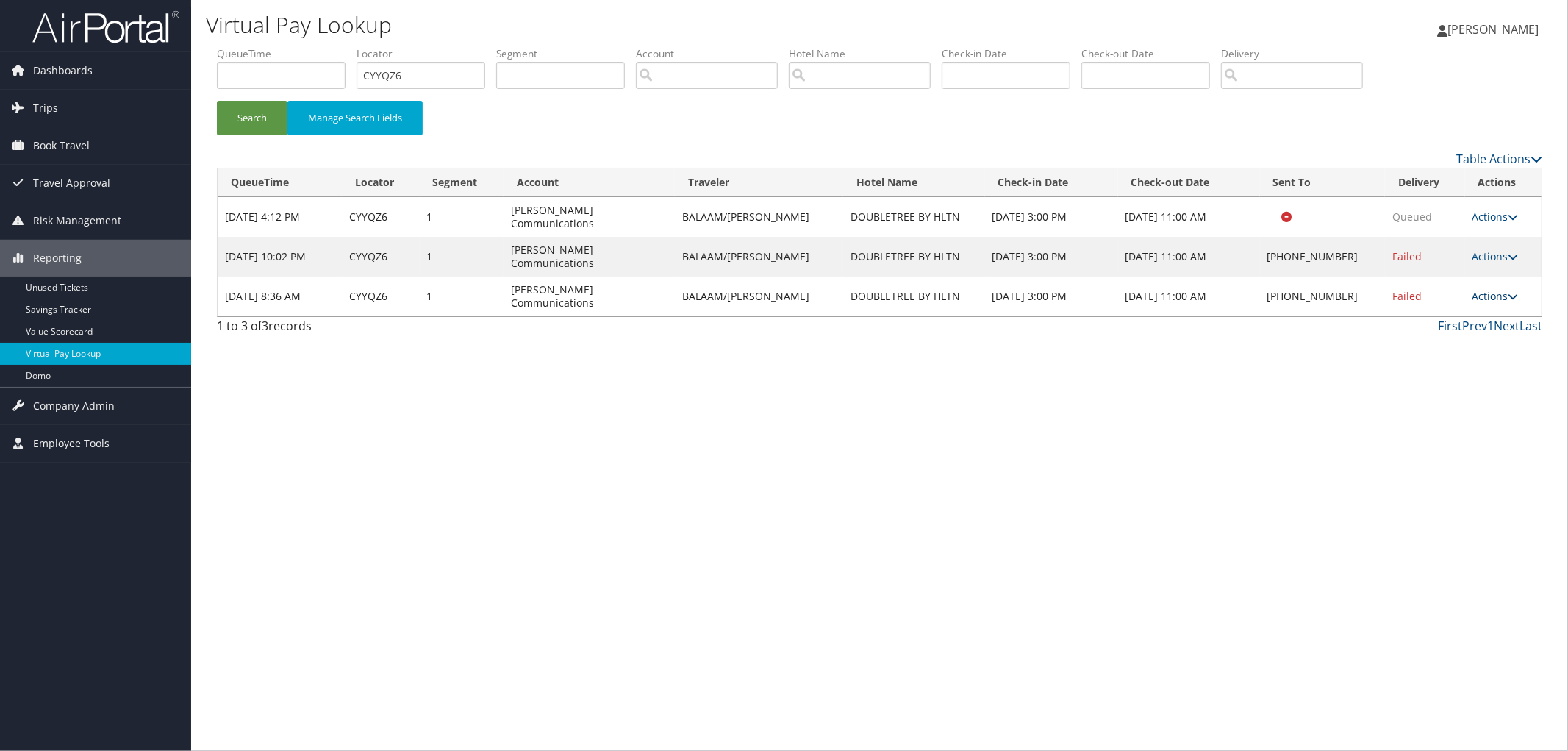
click at [1501, 289] on link "Actions" at bounding box center [1495, 296] width 47 height 14
click at [1455, 314] on link "Logs" at bounding box center [1452, 310] width 126 height 25
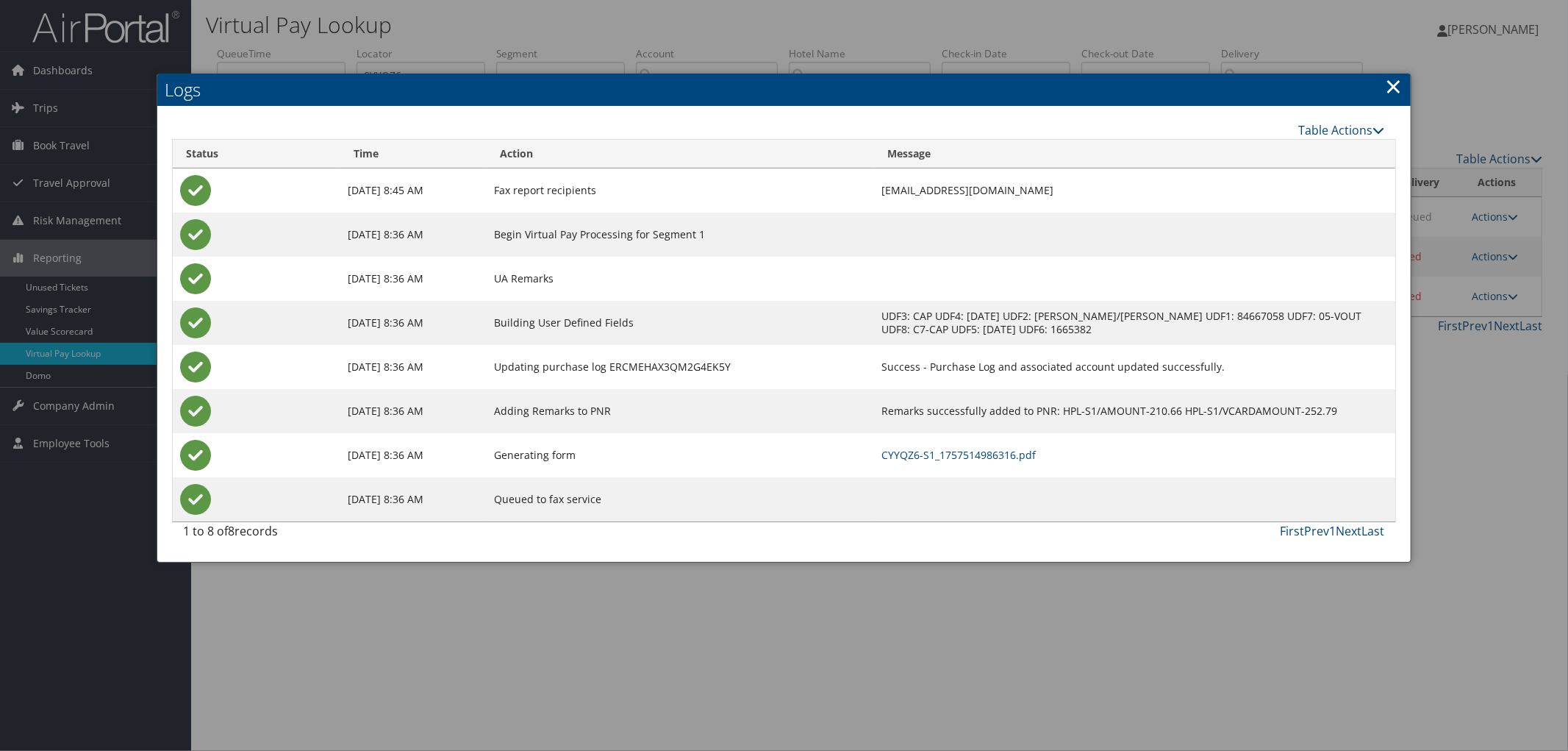
click at [1383, 92] on h2 "Logs" at bounding box center [783, 90] width 1253 height 33
click at [1387, 92] on link "×" at bounding box center [1394, 86] width 17 height 30
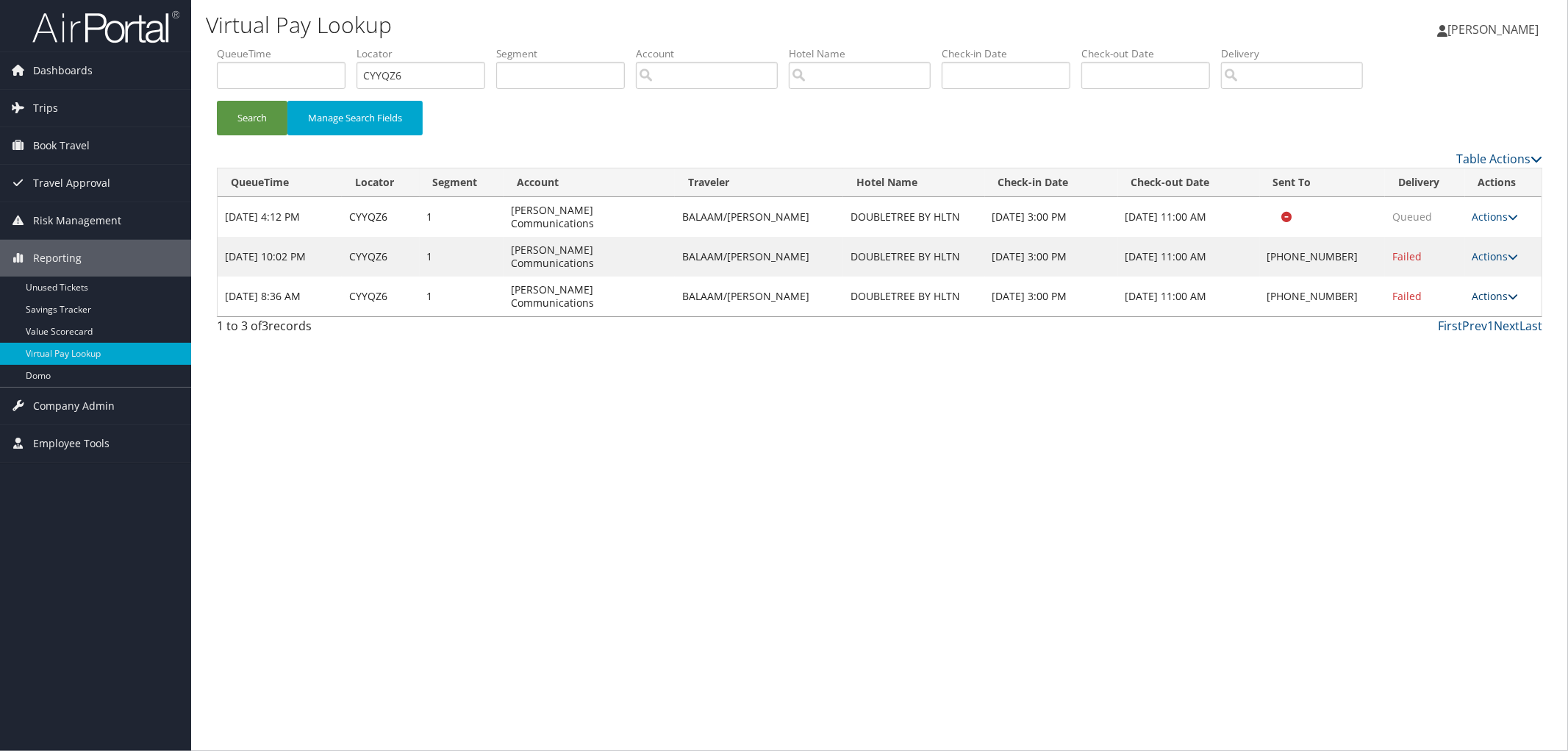
click at [1475, 289] on link "Actions" at bounding box center [1495, 296] width 47 height 14
click at [1464, 359] on link "View Itinerary" at bounding box center [1452, 360] width 126 height 25
click at [1488, 289] on link "Actions" at bounding box center [1495, 296] width 47 height 14
click at [1481, 290] on link "Resend" at bounding box center [1452, 285] width 126 height 25
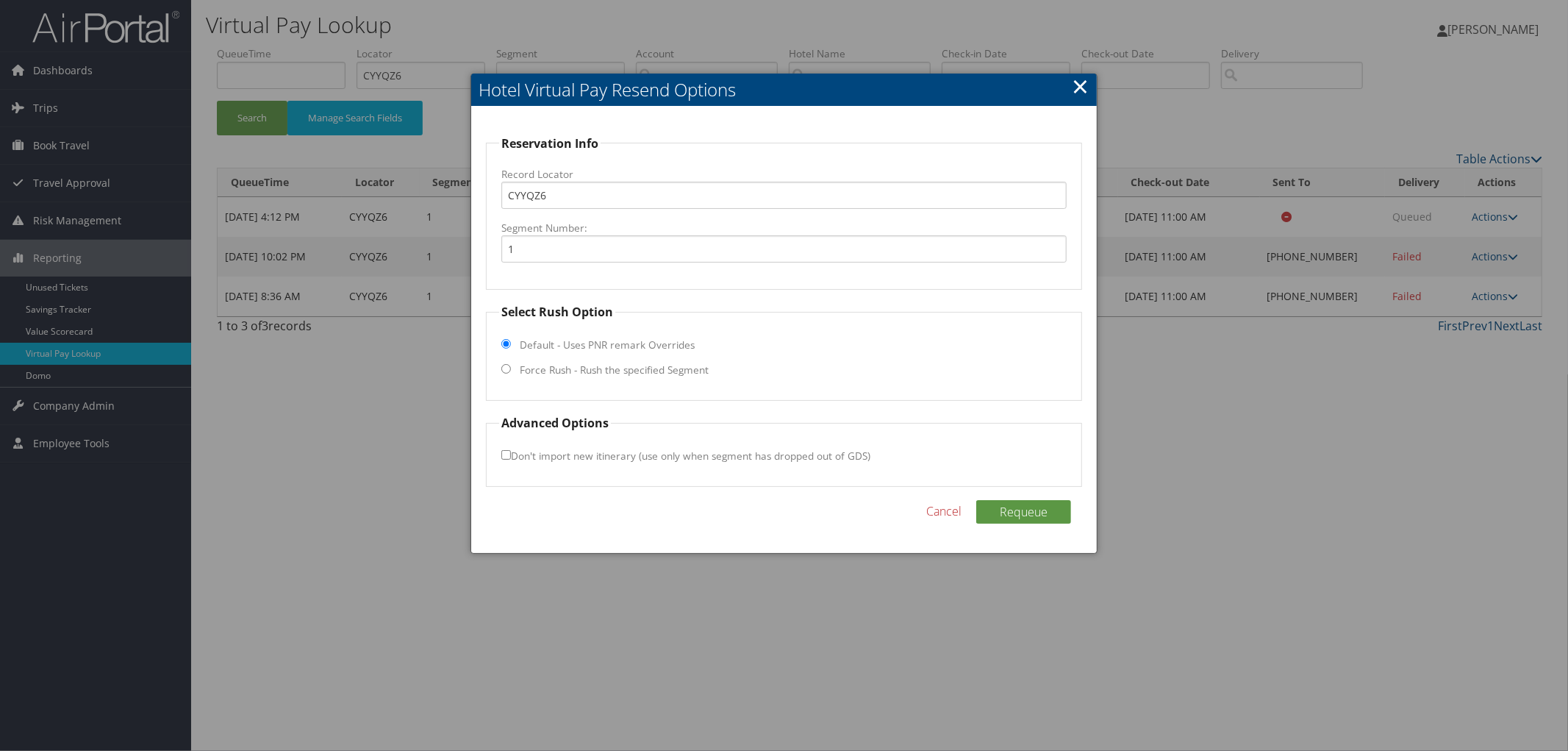
click at [684, 378] on fieldset "Select Rush Option Default - Uses PNR remark Overrides Force Rush - Rush the sp…" at bounding box center [784, 352] width 597 height 98
click at [651, 377] on label "Force Rush - Rush the specified Segment" at bounding box center [614, 370] width 189 height 15
click at [511, 374] on input "Force Rush - Rush the specified Segment" at bounding box center [506, 368] width 10 height 10
radio input "true"
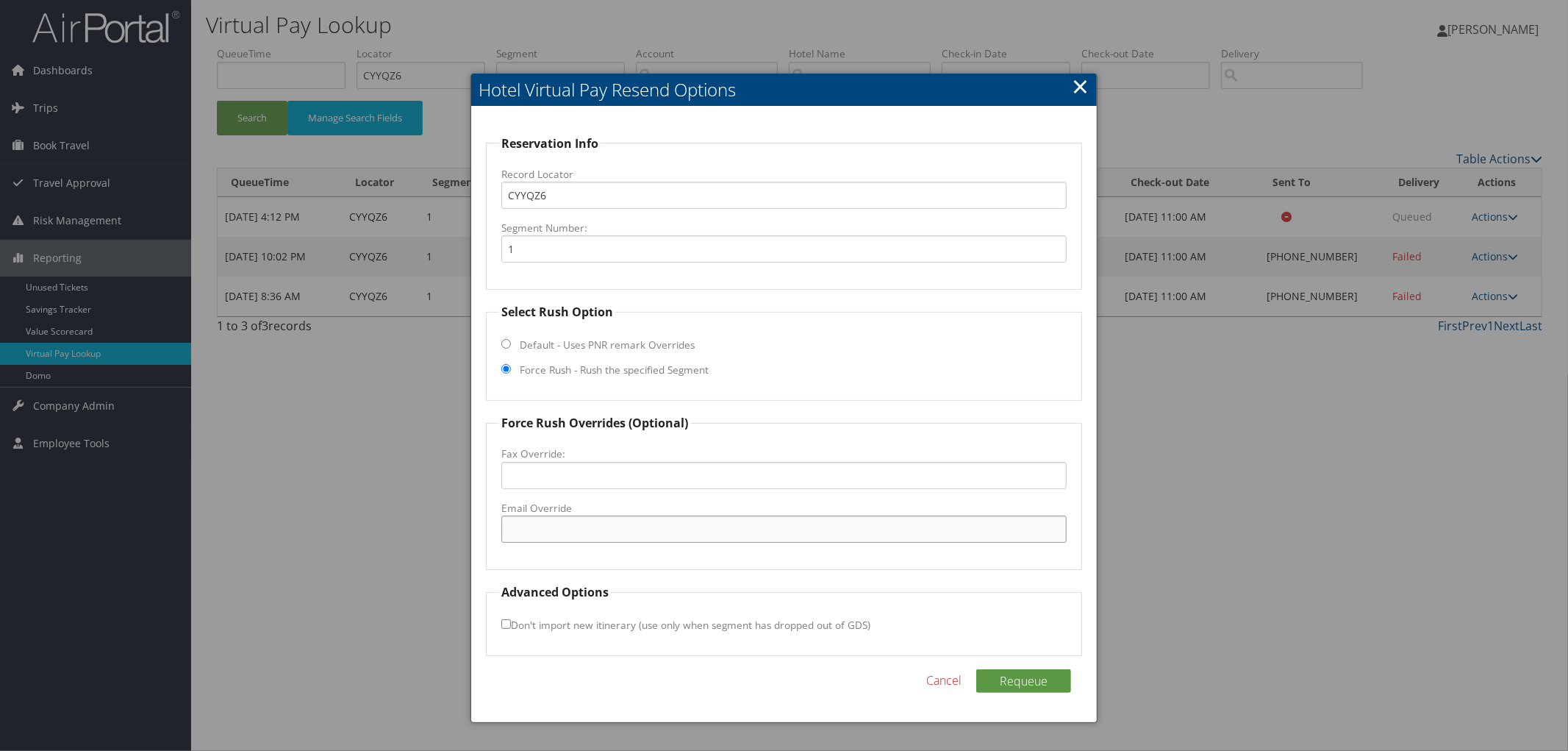
paste input "SFOSA_DT_Hotel@hilton.com"
type input "SFOSA_DT_Hotel@hilton.com"
click at [1016, 677] on button "Requeue" at bounding box center [1024, 681] width 95 height 24
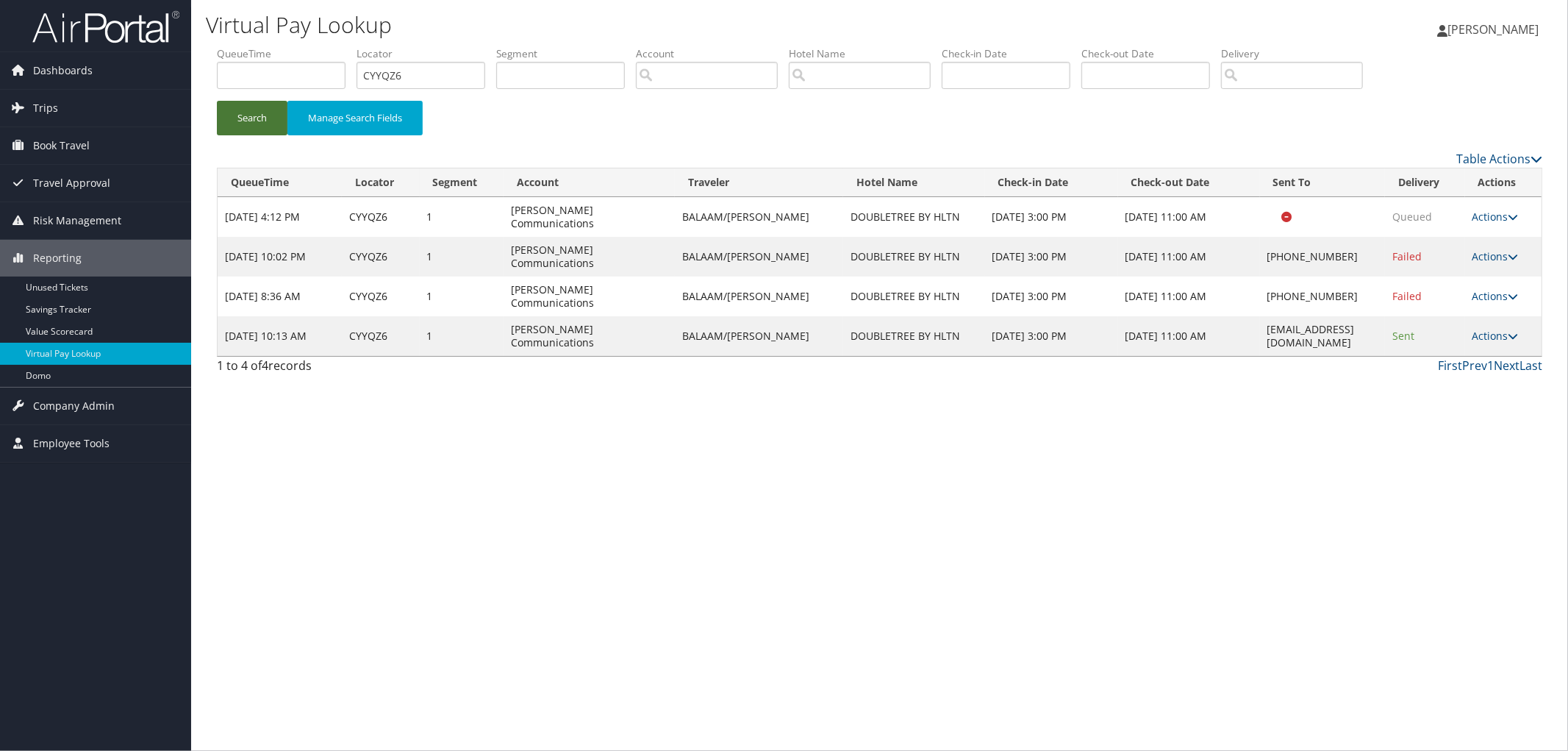
click at [247, 120] on button "Search" at bounding box center [252, 118] width 70 height 35
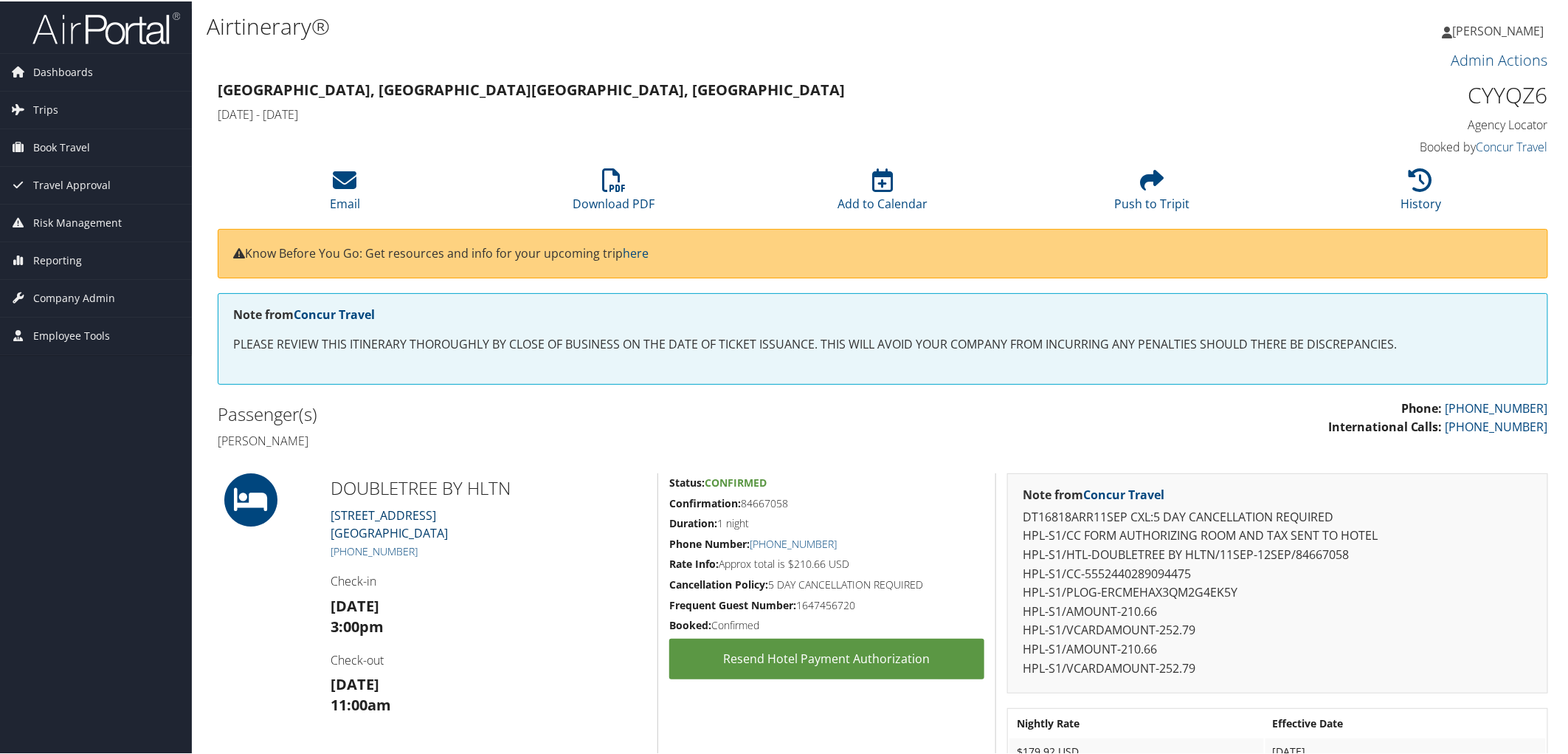
click at [440, 516] on link "[STREET_ADDRESS]" at bounding box center [390, 523] width 118 height 34
